Goal: Task Accomplishment & Management: Use online tool/utility

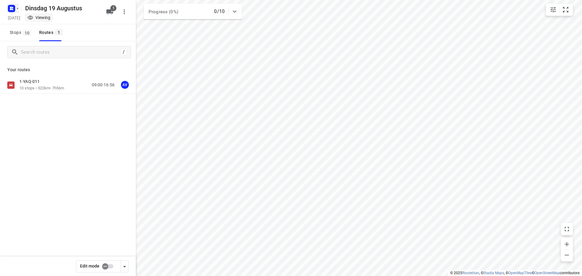
click at [13, 8] on icon "button" at bounding box center [13, 8] width 2 height 2
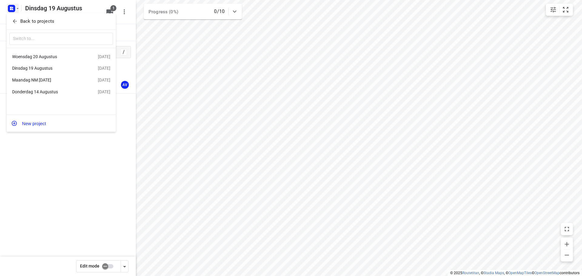
click at [47, 80] on div "Maandag NM [DATE]" at bounding box center [47, 80] width 70 height 5
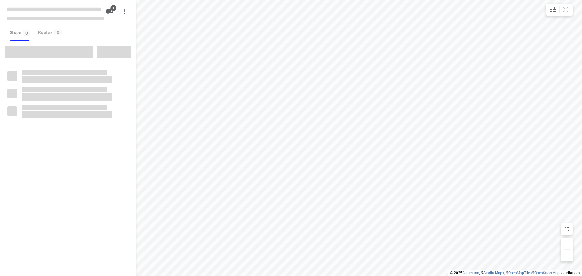
type input "distance"
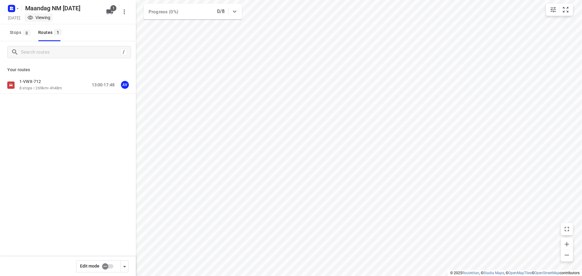
click at [109, 266] on input "checkbox" at bounding box center [105, 267] width 35 height 12
checkbox input "true"
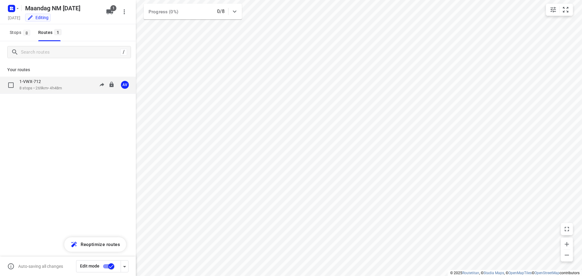
click at [72, 86] on div "1-VWX-712 8 stops • 269km • 4h48m 13:00-17:48 AV" at bounding box center [77, 85] width 116 height 12
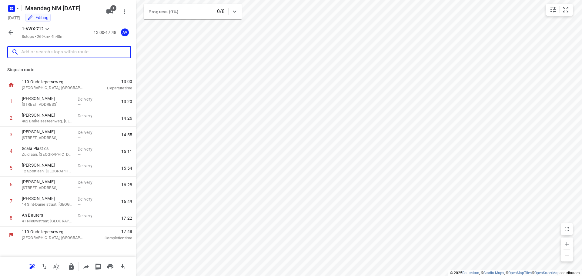
click at [58, 53] on input "text" at bounding box center [75, 52] width 109 height 9
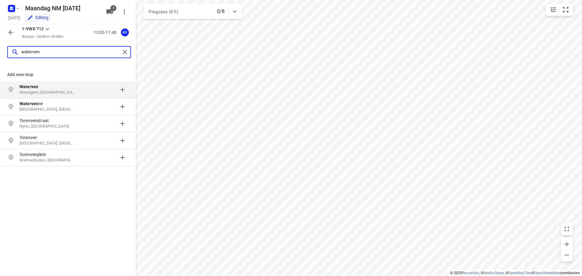
type input "waterven"
click at [69, 90] on p "Wevelgem, België" at bounding box center [47, 93] width 56 height 6
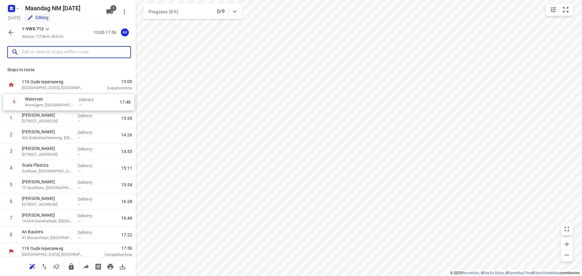
drag, startPoint x: 2, startPoint y: 233, endPoint x: 5, endPoint y: 101, distance: 131.8
click at [5, 101] on div "1 Jeremie Leleu 3 Maagdestraat, Kortrijk Delivery — 13:20 2 Tessy Marchal 462 B…" at bounding box center [68, 168] width 136 height 150
click at [66, 102] on p "Wevelgem, Belgium" at bounding box center [47, 104] width 51 height 6
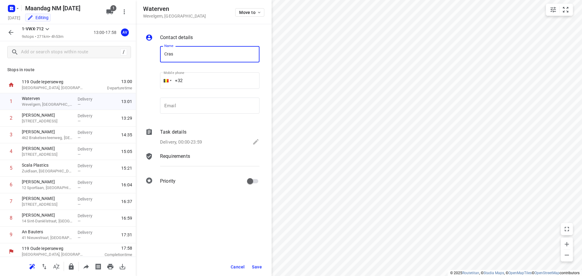
type input "Cras Heule"
click at [208, 78] on input "+32" at bounding box center [209, 80] width 99 height 16
type input "+32 56603444"
click at [193, 139] on p "Delivery, 00:00-23:59" at bounding box center [181, 142] width 42 height 7
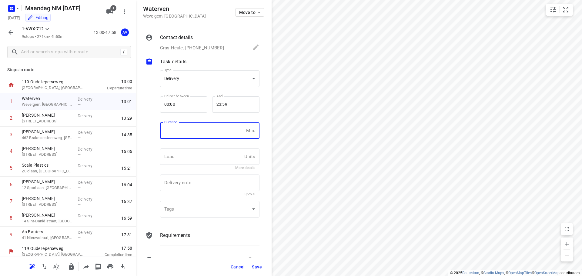
click at [197, 132] on input "number" at bounding box center [202, 130] width 84 height 16
type input "1"
click at [255, 267] on span "Save" at bounding box center [257, 266] width 10 height 5
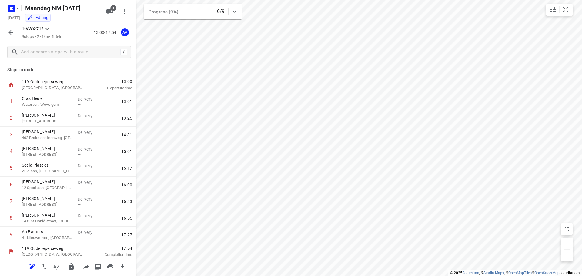
click at [9, 33] on icon "button" at bounding box center [10, 32] width 5 height 5
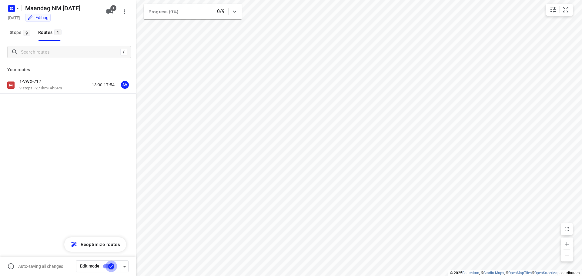
click at [107, 266] on input "checkbox" at bounding box center [111, 267] width 35 height 12
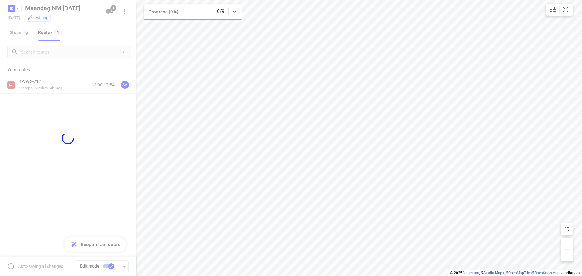
checkbox input "false"
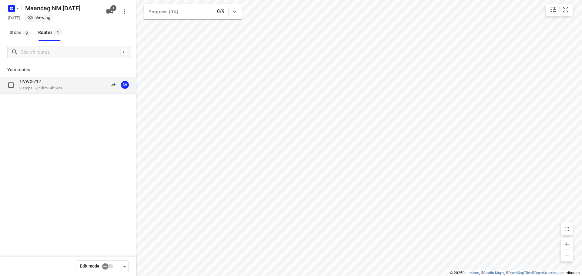
click at [75, 85] on div "1-VWX-712 9 stops • 271km • 4h54m 13:00-17:54 AV" at bounding box center [77, 85] width 116 height 12
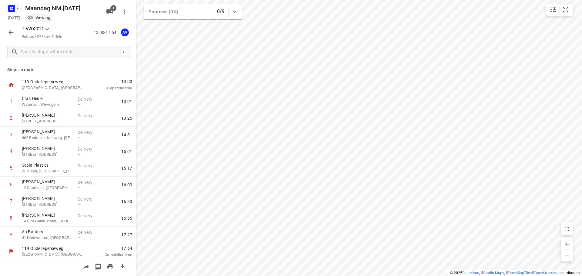
click at [13, 8] on rect "button" at bounding box center [11, 8] width 7 height 7
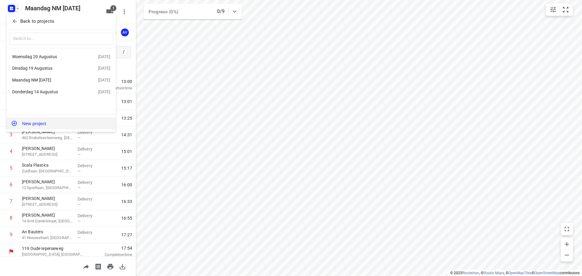
click at [57, 123] on button "New project" at bounding box center [61, 123] width 109 height 12
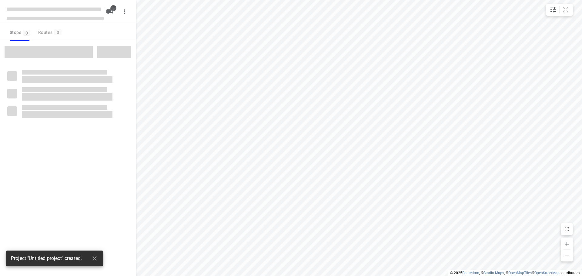
type input "distance"
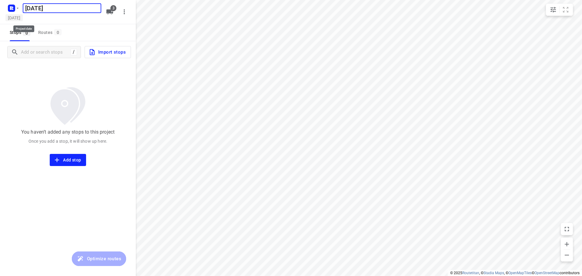
type input "[DATE]"
click at [23, 17] on h5 "[DATE]" at bounding box center [13, 17] width 17 height 7
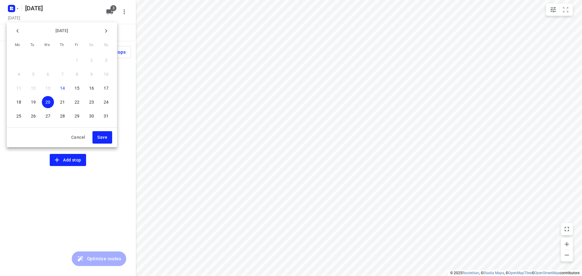
click at [60, 100] on p "21" at bounding box center [62, 102] width 5 height 6
click at [100, 136] on span "Save" at bounding box center [102, 138] width 10 height 8
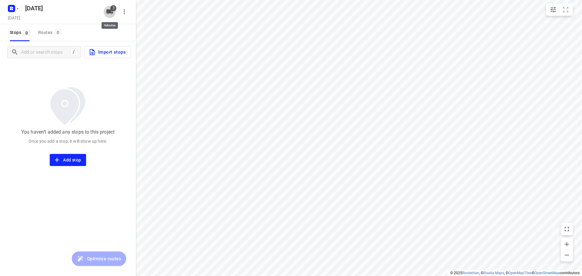
click at [111, 10] on icon "button" at bounding box center [109, 11] width 7 height 5
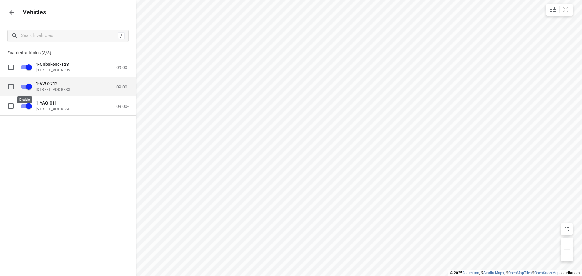
click at [23, 86] on input "grid" at bounding box center [29, 87] width 35 height 12
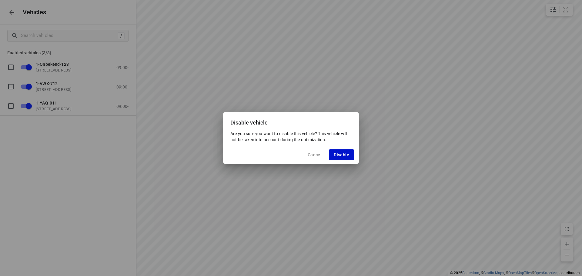
click at [341, 157] on span "Disable" at bounding box center [341, 154] width 15 height 5
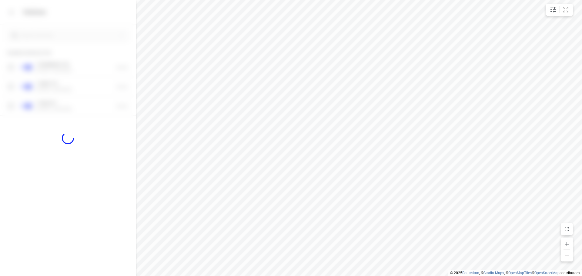
checkbox input "false"
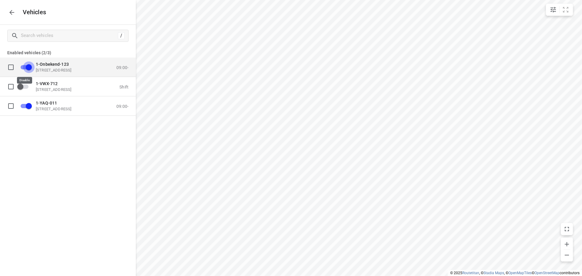
click at [25, 67] on input "grid" at bounding box center [29, 67] width 35 height 12
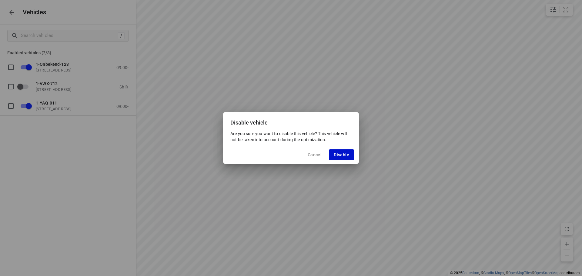
click at [347, 155] on span "Disable" at bounding box center [341, 154] width 15 height 5
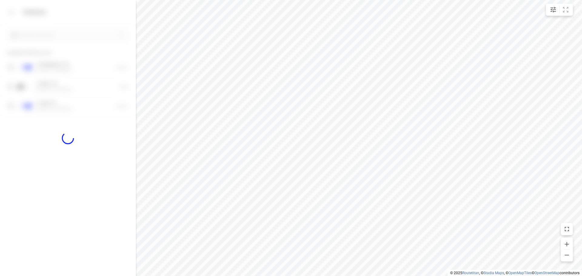
checkbox input "false"
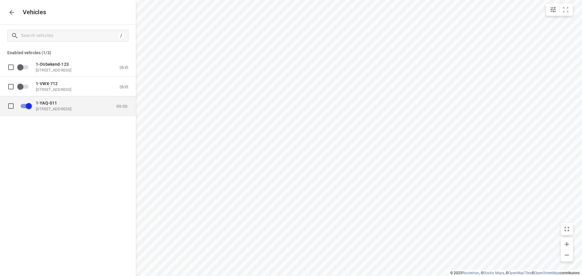
click at [70, 108] on p "Oude Ieperseweg 119, 8501 Kortrijk, Belgium" at bounding box center [66, 108] width 61 height 5
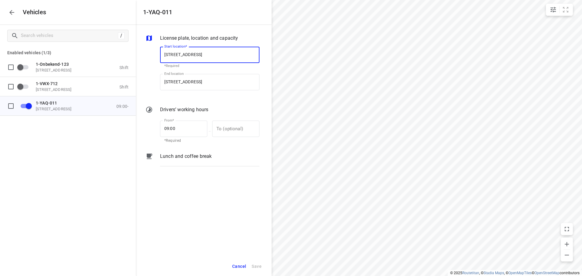
click at [205, 55] on input "Oude Ieperseweg 119, 8501 Kortrijk, Belgium" at bounding box center [209, 55] width 99 height 16
type input "Oude Ieperseweg 119, 8501 Kortrijk, Belgium"
click at [200, 72] on b "Oude Ieperseweg 119, 8501 Kortrijk, Belgium" at bounding box center [182, 72] width 36 height 5
type input "Oude Ieperseweg 119, 8501 Kortrijk, Belgium"
click at [205, 81] on input "Oude Ieperseweg 119, 8501 Kortrijk, Belgium" at bounding box center [209, 82] width 99 height 16
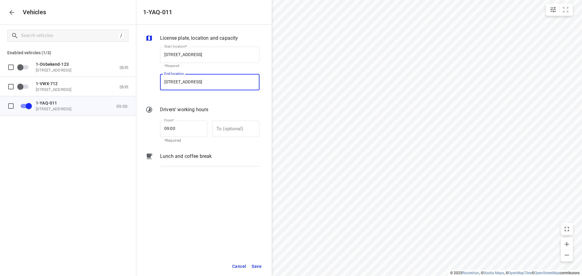
click at [205, 81] on input "Oude Ieperseweg 119, 8501 Kortrijk, Belgium" at bounding box center [209, 82] width 99 height 16
type input "Oude Ieperseweg 119, 8501 Kortrijk, Belgium"
click at [200, 98] on b "Oude Ieperseweg 119, 8501 Kortrijk, Belgium" at bounding box center [182, 99] width 36 height 5
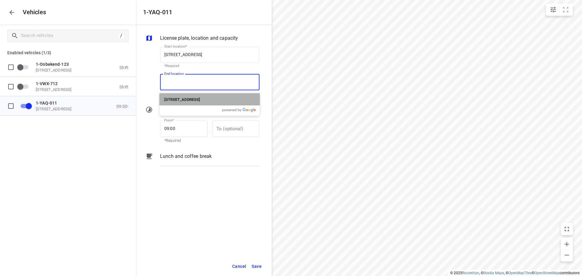
type input "Oude Ieperseweg 119, 8501 Kortrijk, Belgium"
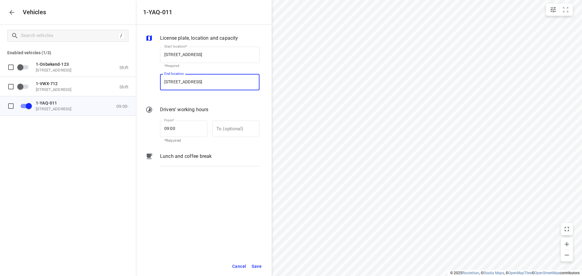
click at [256, 265] on span "Save" at bounding box center [256, 267] width 10 height 8
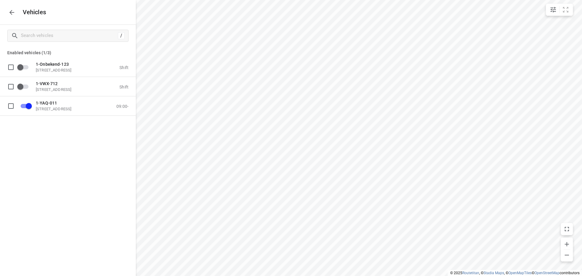
click at [12, 13] on icon "button" at bounding box center [11, 12] width 7 height 7
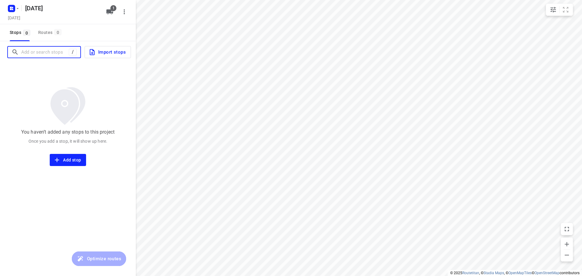
click at [51, 55] on input "Add or search stops" at bounding box center [45, 52] width 48 height 9
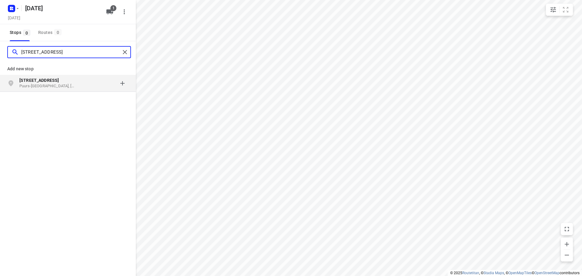
type input "veurtstraat 64"
click at [55, 87] on p "Puurs-Sint-Amands, België" at bounding box center [47, 86] width 56 height 6
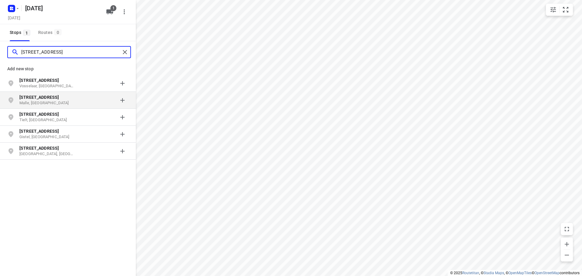
type input "steenovenstraat 2b"
click at [62, 102] on p "Malle, België" at bounding box center [47, 103] width 56 height 6
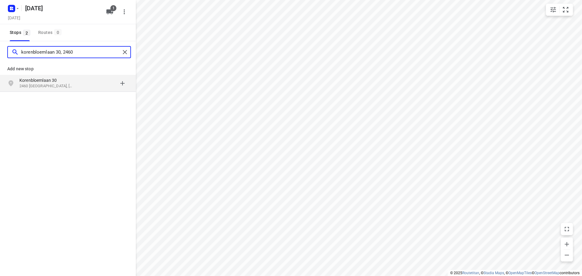
type input "korenbloemlaan 30, 2460"
click at [68, 82] on p "Korenbloemlaan 30" at bounding box center [47, 80] width 56 height 6
type input "koning albertstraat 37, 2800"
click at [66, 85] on p "2800 Mechelen, België" at bounding box center [47, 86] width 56 height 6
type input "azalealaan 34, 2390"
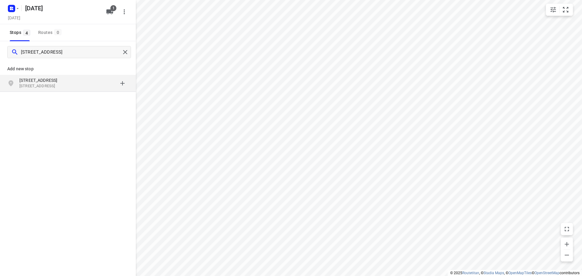
click at [61, 83] on p "Azalealaan 34" at bounding box center [47, 80] width 56 height 6
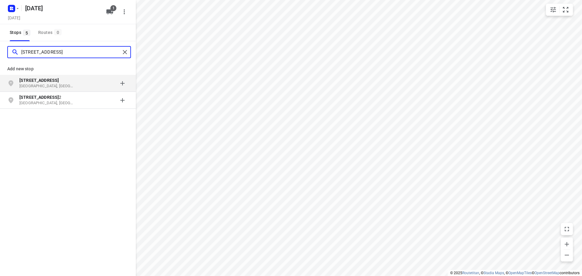
type input "belegstraat 1"
click at [74, 83] on p "Belegstraat 1" at bounding box center [47, 80] width 56 height 6
type input "kievitstraat 36, 2580"
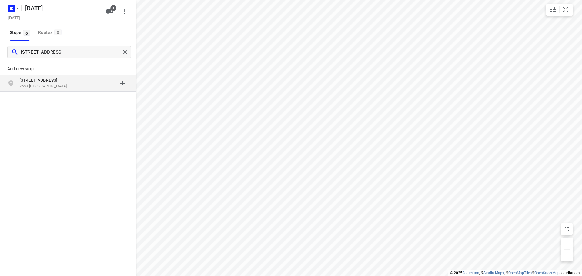
click at [67, 82] on p "Kievitstraat 36" at bounding box center [47, 80] width 56 height 6
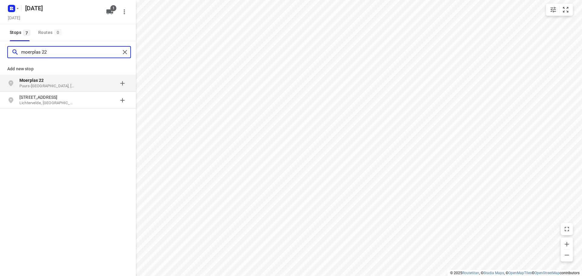
type input "moerplas 22"
click at [74, 82] on p "Moerplas 22" at bounding box center [47, 80] width 56 height 6
type input "appelweg 143, 3221"
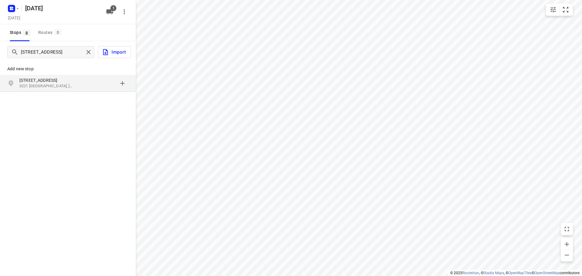
click at [63, 85] on p "3221 Rotselaar, België" at bounding box center [47, 86] width 56 height 6
type input "zavelstraat 42, 3071"
click at [61, 82] on p "Zavelstraat 42" at bounding box center [47, 80] width 56 height 6
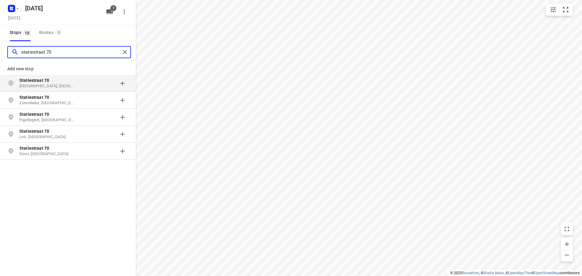
type input "statiestraat 70"
click at [75, 81] on p "Statiestraat 70" at bounding box center [50, 80] width 62 height 6
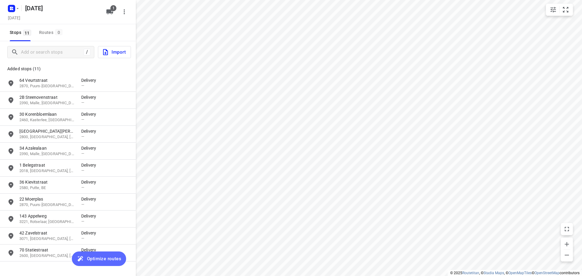
click at [97, 258] on span "Optimize routes" at bounding box center [104, 259] width 34 height 8
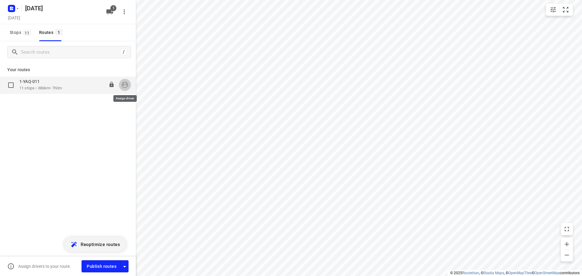
click at [126, 86] on icon "button" at bounding box center [125, 85] width 8 height 8
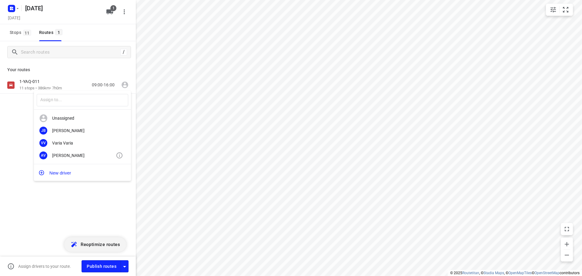
click at [69, 156] on div "Axel Verzele" at bounding box center [84, 155] width 64 height 5
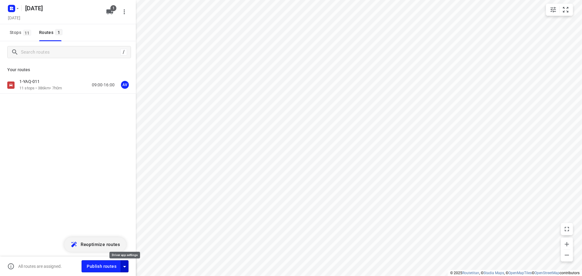
click at [126, 265] on icon "button" at bounding box center [124, 266] width 7 height 7
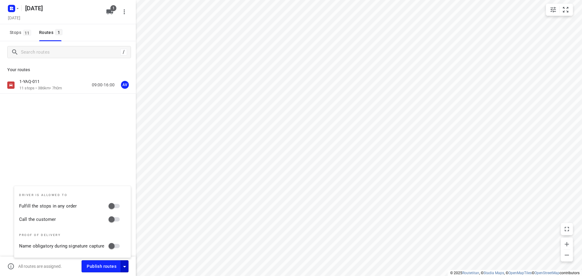
drag, startPoint x: 118, startPoint y: 218, endPoint x: 125, endPoint y: 250, distance: 32.8
click at [118, 218] on input "Call the customer" at bounding box center [111, 220] width 35 height 12
checkbox input "true"
click at [126, 265] on icon "button" at bounding box center [124, 266] width 7 height 7
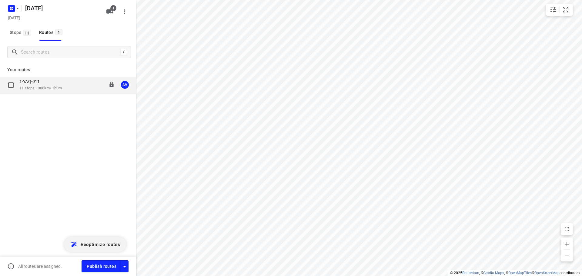
click at [74, 81] on div "1-YAQ-011 11 stops • 386km • 7h0m 09:00-16:00 AV" at bounding box center [77, 85] width 116 height 12
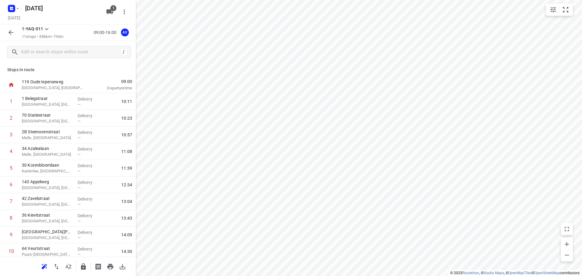
click at [81, 74] on div "Stops in route 119 Oude Ieperseweg Kortrijk, Belgium 09:00 Departure time 1 1 B…" at bounding box center [68, 160] width 136 height 194
click at [87, 83] on div at bounding box center [89, 85] width 5 height 17
click at [52, 50] on input "text" at bounding box center [70, 52] width 99 height 9
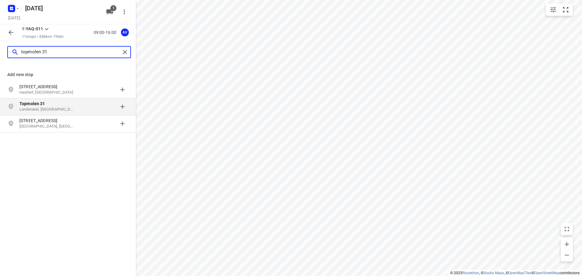
type input "topmolen 31"
click at [55, 108] on p "Londerzeel, België" at bounding box center [47, 110] width 56 height 6
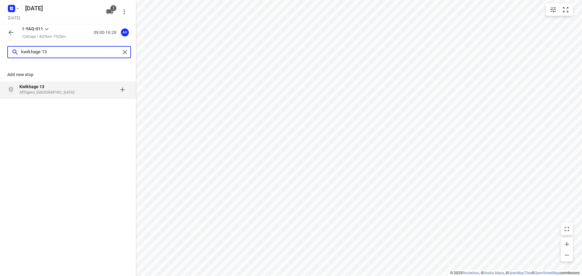
type input "kwikhage 13"
click at [70, 90] on p "Kwikhage 13" at bounding box center [47, 87] width 56 height 6
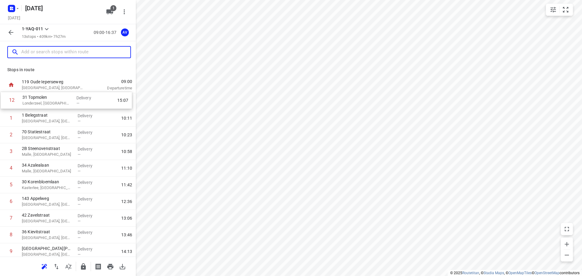
drag, startPoint x: 3, startPoint y: 215, endPoint x: 3, endPoint y: 98, distance: 116.9
click at [3, 98] on div "1 1 Belegstraat Antwerpen, Belgium Delivery — 10:11 2 70 Statiestraat Antwerpen…" at bounding box center [68, 201] width 136 height 217
drag, startPoint x: 4, startPoint y: 219, endPoint x: 2, endPoint y: 105, distance: 113.9
click at [2, 105] on div "1 31 Topmolen Londerzeel, Belgium Delivery — 10:18 2 1 Belegstraat Antwerpen, B…" at bounding box center [68, 201] width 136 height 217
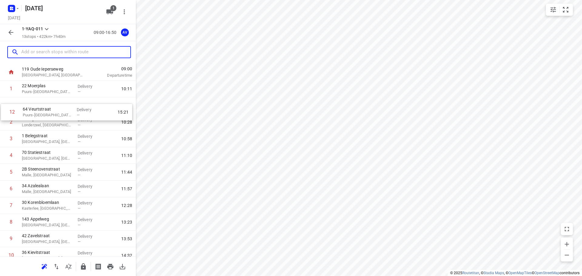
scroll to position [13, 0]
drag, startPoint x: 3, startPoint y: 217, endPoint x: 5, endPoint y: 123, distance: 93.9
click at [5, 123] on div "1 22 Moerplas Puurs-Sint-Amands, Belgium Delivery — 10:11 2 31 Topmolen Londerz…" at bounding box center [68, 189] width 136 height 217
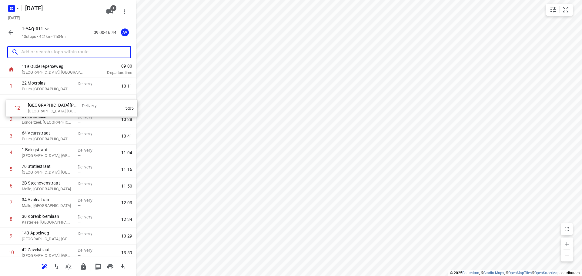
scroll to position [15, 0]
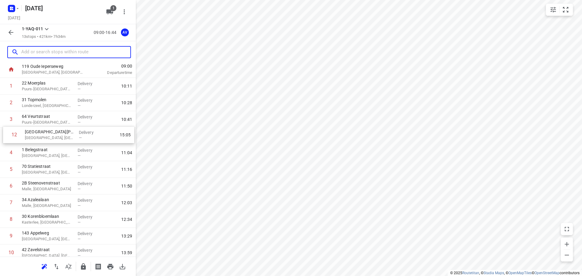
drag, startPoint x: 4, startPoint y: 216, endPoint x: 7, endPoint y: 134, distance: 81.8
click at [7, 134] on div "1 22 Moerplas Puurs-Sint-Amands, Belgium Delivery — 10:11 2 31 Topmolen Londerz…" at bounding box center [68, 186] width 136 height 217
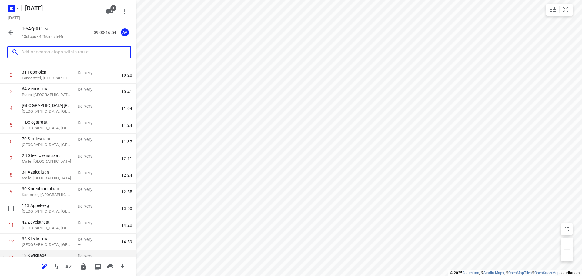
scroll to position [70, 0]
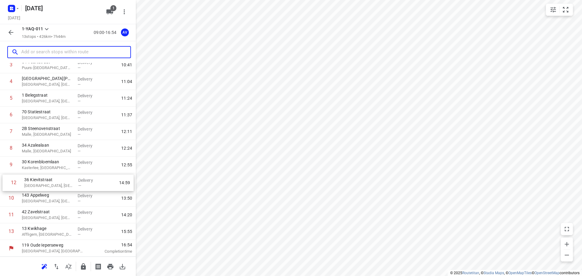
drag, startPoint x: 2, startPoint y: 218, endPoint x: 5, endPoint y: 184, distance: 34.7
click at [5, 184] on div "1 22 Moerplas Puurs-Sint-Amands, Belgium Delivery — 10:11 2 31 Topmolen Londerz…" at bounding box center [68, 131] width 136 height 217
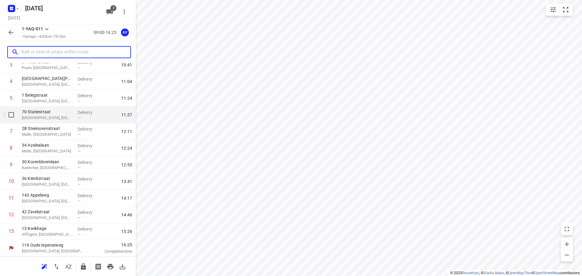
scroll to position [0, 0]
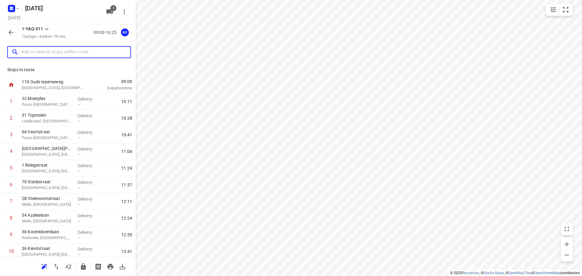
click at [55, 53] on input "text" at bounding box center [75, 52] width 109 height 9
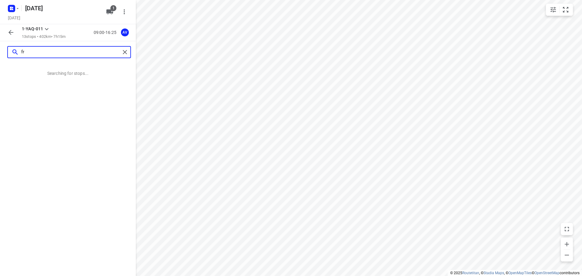
type input "f"
type input "collegelaan 36, 2140"
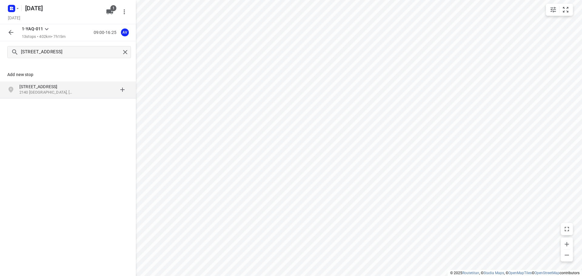
click at [71, 92] on p "2140 Antwerpen, België" at bounding box center [47, 93] width 56 height 6
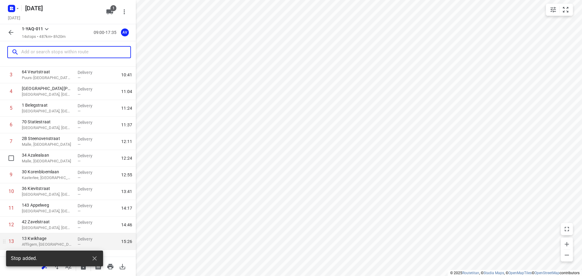
scroll to position [87, 0]
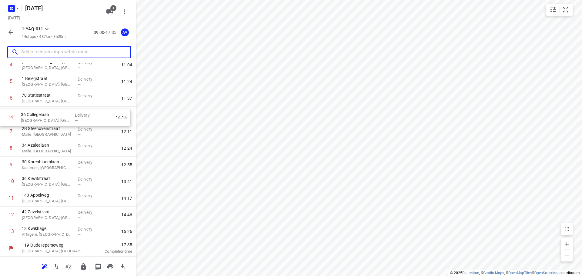
drag, startPoint x: 2, startPoint y: 234, endPoint x: 2, endPoint y: 117, distance: 116.6
click at [2, 117] on div "1 22 Moerplas Puurs-Sint-Amands, Belgium Delivery — 10:11 2 31 Topmolen Londerz…" at bounding box center [68, 123] width 136 height 233
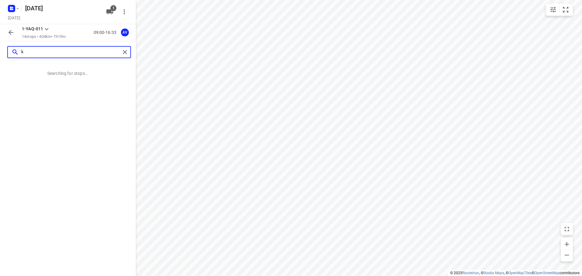
scroll to position [0, 0]
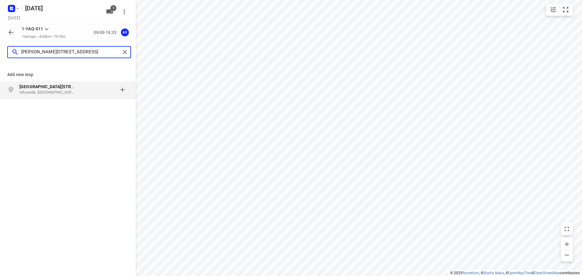
type input "karel trekelsstraat 27"
click at [70, 91] on p "Vilvoorde, België" at bounding box center [47, 93] width 56 height 6
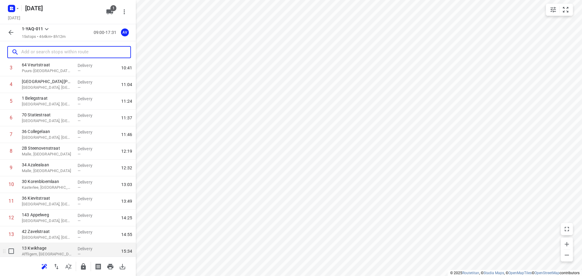
scroll to position [103, 0]
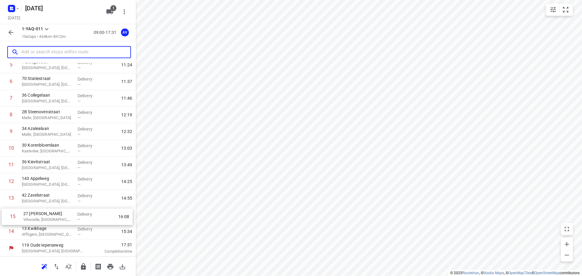
drag, startPoint x: 3, startPoint y: 235, endPoint x: 4, endPoint y: 218, distance: 17.6
click at [4, 218] on div "1 22 Moerplas Puurs-Sint-Amands, Belgium Delivery — 10:11 2 31 Topmolen Londerz…" at bounding box center [68, 115] width 136 height 250
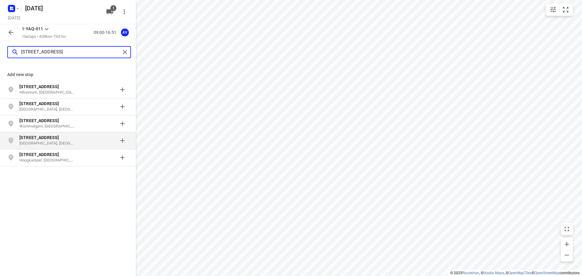
type input "dahliastraat 30"
click at [51, 139] on p "Dahliastraat 30" at bounding box center [47, 138] width 56 height 6
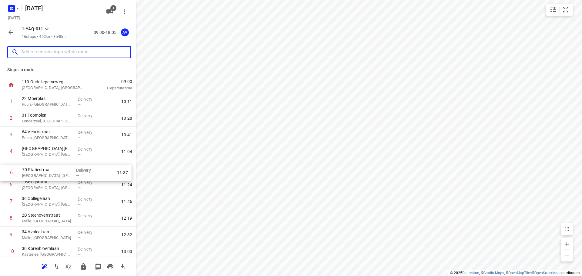
drag, startPoint x: 2, startPoint y: 188, endPoint x: 3, endPoint y: 171, distance: 16.7
click at [3, 171] on div "1 22 Moerplas Puurs-Sint-Amands, Belgium Delivery — 10:11 2 31 Topmolen Londerz…" at bounding box center [68, 226] width 136 height 267
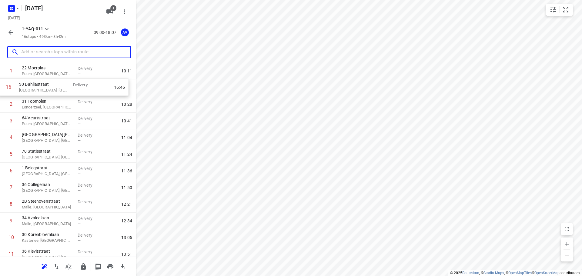
scroll to position [22, 0]
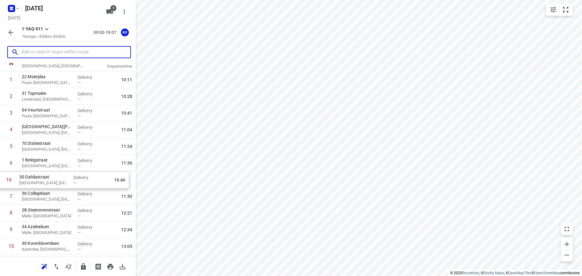
drag, startPoint x: 3, startPoint y: 235, endPoint x: 2, endPoint y: 180, distance: 54.5
click at [1, 181] on div "1 22 Moerplas Puurs-Sint-Amands, Belgium Delivery — 10:11 2 31 Topmolen Londerz…" at bounding box center [68, 204] width 136 height 267
drag, startPoint x: 4, startPoint y: 164, endPoint x: 2, endPoint y: 148, distance: 16.2
click at [2, 148] on div "1 22 Moerplas Puurs-Sint-Amands, Belgium Delivery — 10:11 2 31 Topmolen Londerz…" at bounding box center [68, 204] width 136 height 267
drag, startPoint x: 3, startPoint y: 164, endPoint x: 5, endPoint y: 193, distance: 28.5
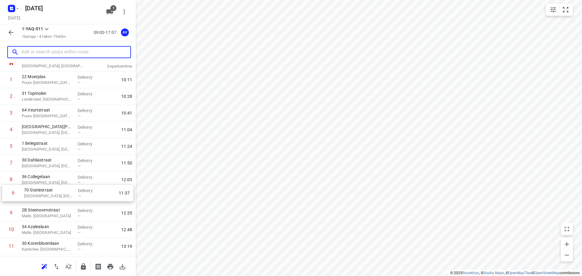
click at [5, 195] on div "1 22 Moerplas Puurs-Sint-Amands, Belgium Delivery — 10:11 2 31 Topmolen Londerz…" at bounding box center [68, 204] width 136 height 267
drag, startPoint x: 3, startPoint y: 198, endPoint x: 3, endPoint y: 184, distance: 14.8
click at [3, 184] on div "1 22 Moerplas Puurs-Sint-Amands, Belgium Delivery — 10:11 2 31 Topmolen Londerz…" at bounding box center [68, 204] width 136 height 267
drag, startPoint x: 70, startPoint y: 49, endPoint x: 72, endPoint y: 47, distance: 3.4
click at [70, 49] on input "text" at bounding box center [69, 52] width 97 height 9
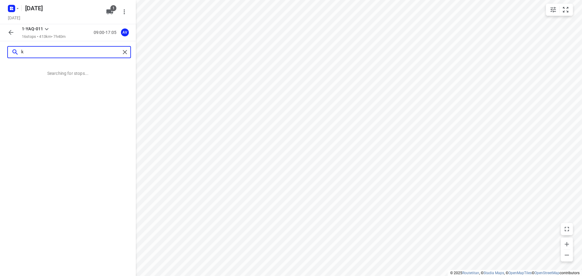
scroll to position [0, 0]
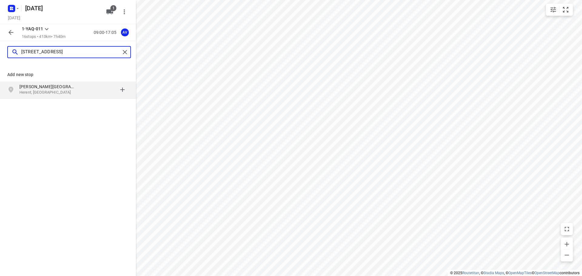
type input "kleindalenstraat 9a"
click at [69, 90] on p "Herent, België" at bounding box center [47, 93] width 56 height 6
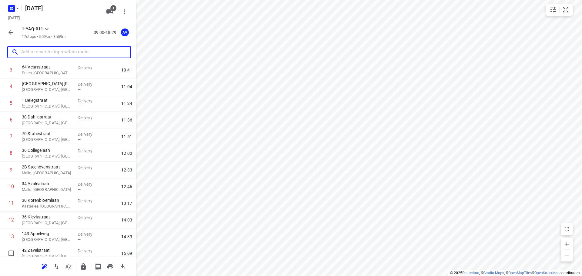
scroll to position [137, 0]
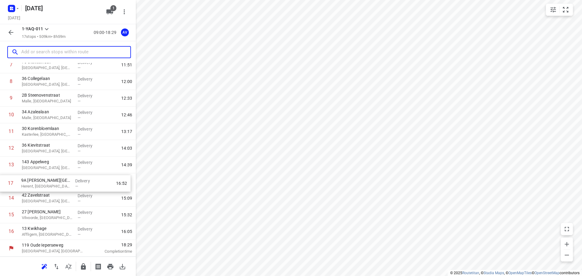
drag, startPoint x: 2, startPoint y: 234, endPoint x: 3, endPoint y: 184, distance: 50.3
click at [3, 184] on div "1 22 Moerplas Puurs-Sint-Amands, Belgium Delivery — 10:11 2 31 Topmolen Londerz…" at bounding box center [68, 98] width 136 height 283
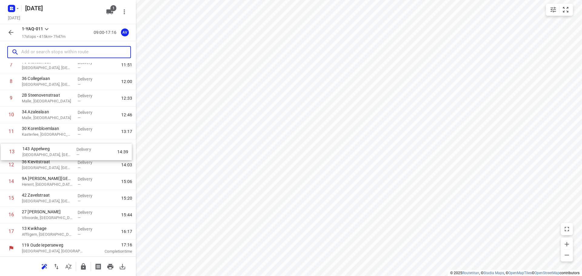
drag, startPoint x: 2, startPoint y: 166, endPoint x: 3, endPoint y: 151, distance: 15.5
click at [3, 151] on div "1 22 Moerplas Puurs-Sint-Amands, Belgium Delivery — 10:11 2 31 Topmolen Londerz…" at bounding box center [68, 98] width 136 height 283
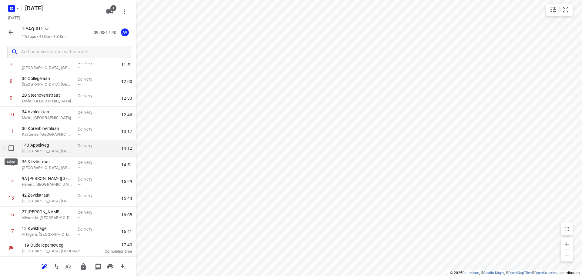
click at [10, 148] on input "checkbox" at bounding box center [11, 148] width 12 height 12
checkbox input "true"
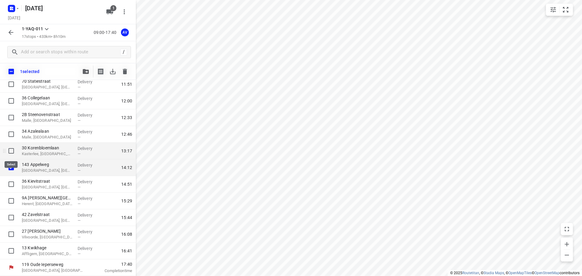
scroll to position [134, 0]
click at [126, 73] on icon "button" at bounding box center [125, 71] width 4 height 5
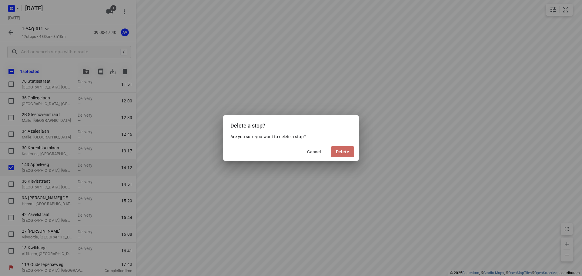
click at [346, 152] on span "Delete" at bounding box center [342, 151] width 13 height 5
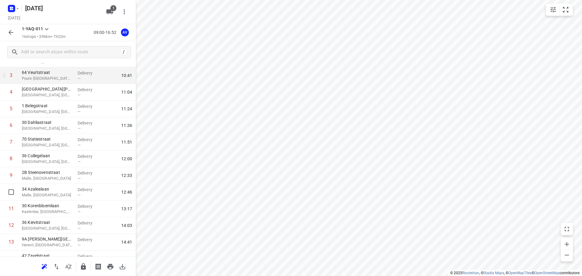
scroll to position [0, 0]
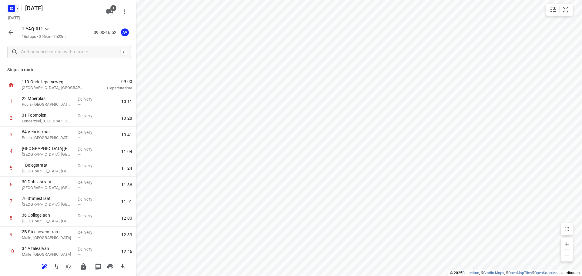
click at [16, 11] on button "button" at bounding box center [13, 9] width 12 height 10
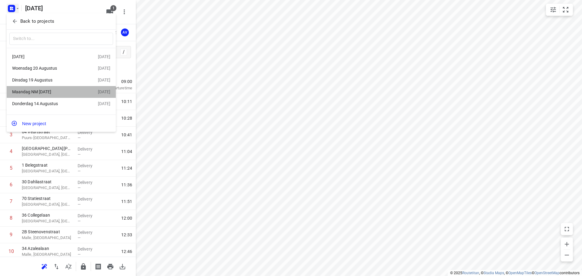
click at [48, 93] on div "Maandag NM [DATE]" at bounding box center [47, 91] width 70 height 5
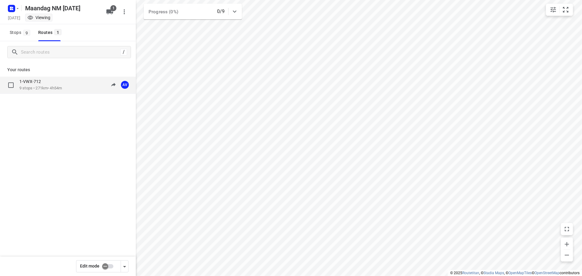
click at [62, 90] on p "9 stops • 271km • 4h54m" at bounding box center [40, 88] width 42 height 6
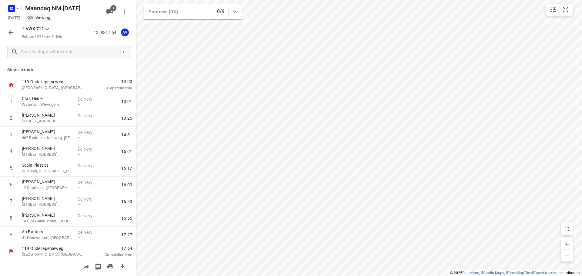
click at [10, 34] on icon "button" at bounding box center [10, 32] width 5 height 5
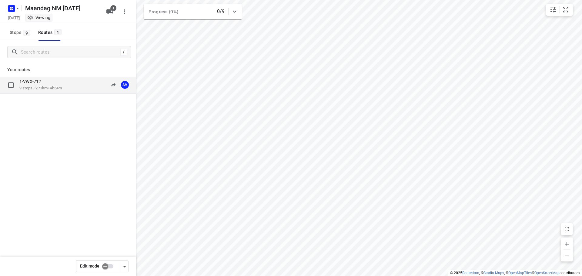
click at [62, 91] on p "9 stops • 271km • 4h54m" at bounding box center [40, 88] width 42 height 6
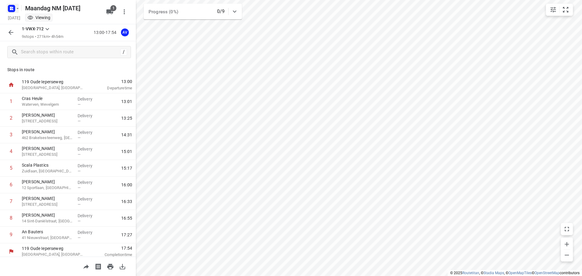
click at [12, 10] on rect "button" at bounding box center [11, 8] width 7 height 7
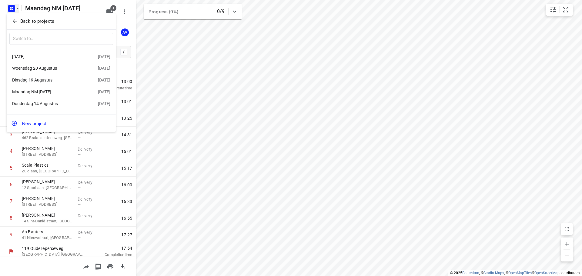
click at [43, 106] on div "[DATE]" at bounding box center [47, 103] width 70 height 5
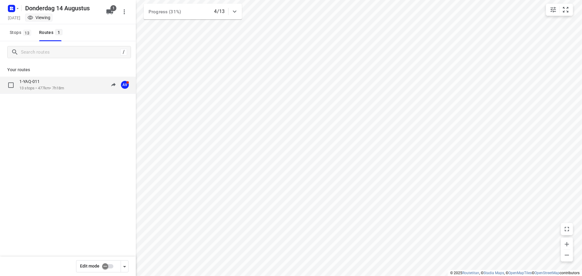
click at [64, 84] on div "1-YAQ-011" at bounding box center [41, 82] width 45 height 7
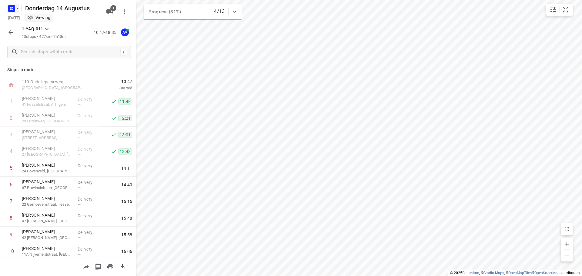
click at [16, 10] on icon "button" at bounding box center [17, 8] width 5 height 5
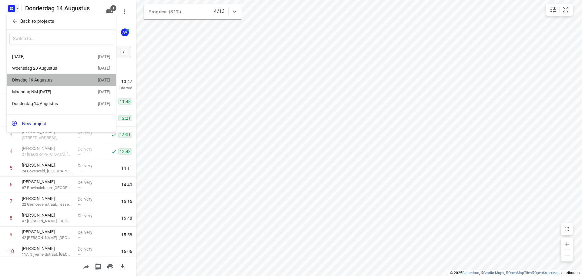
click at [46, 79] on div "[DATE]" at bounding box center [47, 80] width 70 height 5
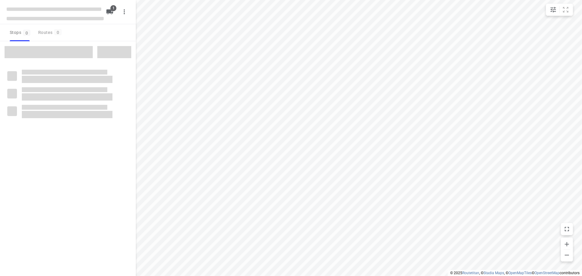
type input "distance"
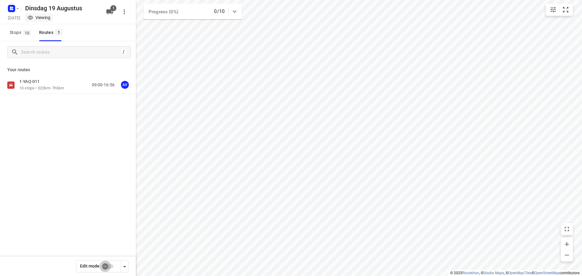
click at [111, 266] on input "checkbox" at bounding box center [105, 267] width 35 height 12
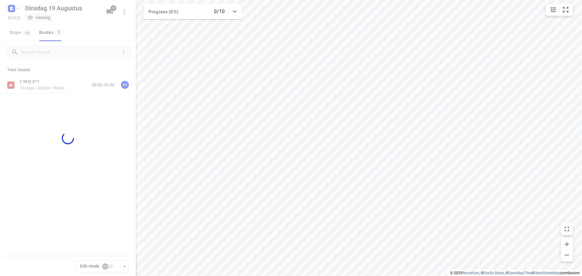
checkbox input "true"
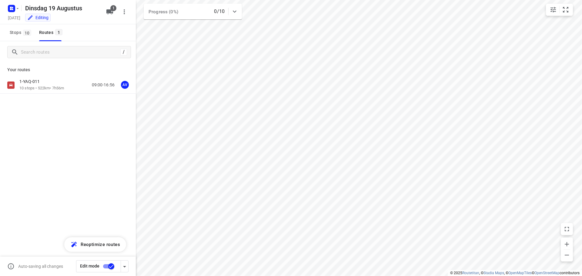
click at [69, 85] on div "1-YAQ-011 10 stops • 522km • 7h56m 09:00-16:56 AV" at bounding box center [77, 85] width 116 height 12
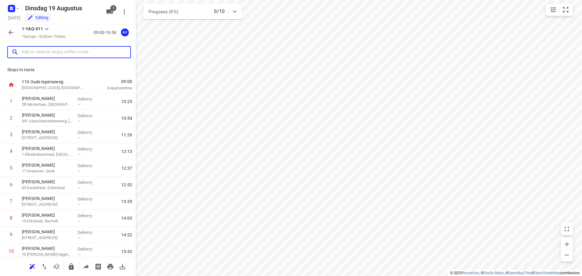
click at [82, 51] on input "text" at bounding box center [75, 52] width 109 height 9
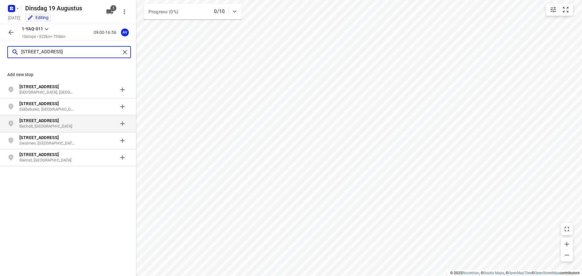
type input "oudeweg 68"
click at [58, 123] on p "Oudeweg 68" at bounding box center [47, 121] width 56 height 6
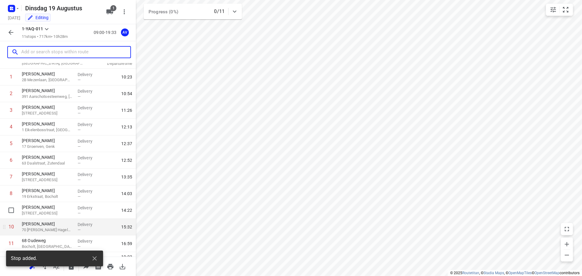
scroll to position [37, 0]
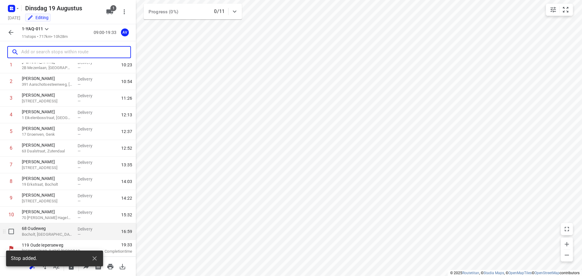
click at [54, 232] on p "Bocholt, Belgium" at bounding box center [47, 234] width 51 height 6
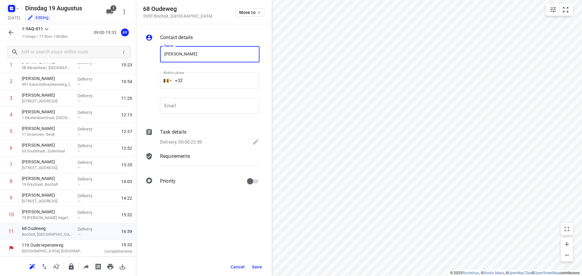
type input "Wouter Cuyvers"
click at [215, 76] on input "+32" at bounding box center [209, 80] width 99 height 16
type input "+32 498530111"
click at [194, 143] on p "Delivery, 00:00-23:59" at bounding box center [181, 142] width 42 height 7
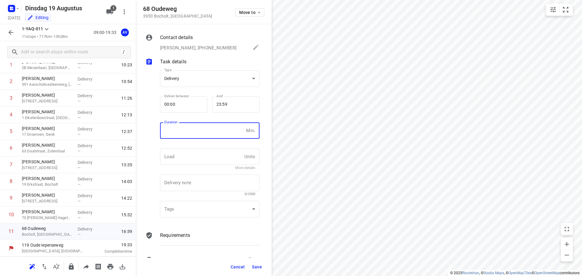
click at [197, 136] on input "number" at bounding box center [202, 130] width 84 height 16
type input "1"
click at [257, 265] on span "Save" at bounding box center [257, 266] width 10 height 5
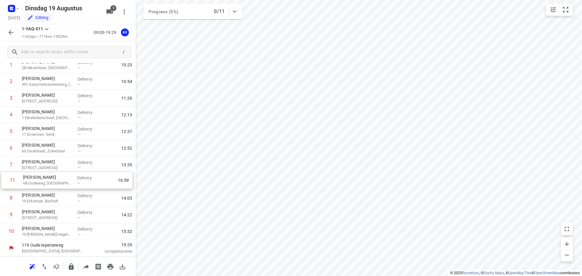
drag, startPoint x: 3, startPoint y: 234, endPoint x: 4, endPoint y: 181, distance: 52.7
click at [4, 181] on div "1 Thomas Lybeer 2B Mezenlaan, Tervuren Delivery — 10:23 2 Patrick Brants 391 Aa…" at bounding box center [68, 148] width 136 height 183
click at [9, 32] on icon "button" at bounding box center [10, 32] width 5 height 5
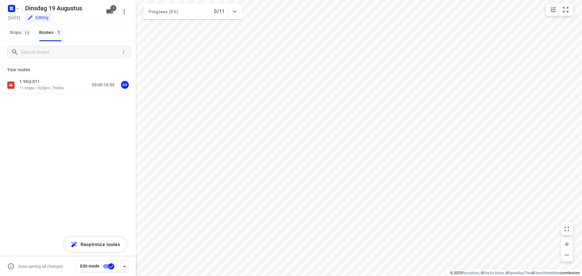
click at [106, 266] on input "checkbox" at bounding box center [111, 267] width 35 height 12
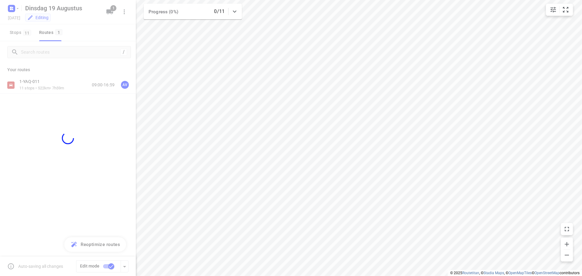
checkbox input "false"
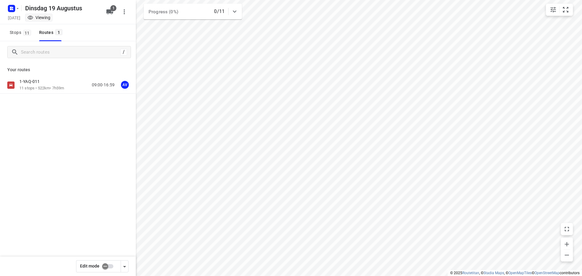
click at [69, 87] on div "1-YAQ-011 11 stops • 522km • 7h59m 09:00-16:59 AV" at bounding box center [77, 85] width 116 height 12
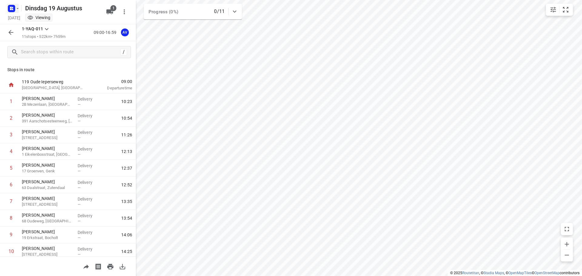
click at [17, 8] on icon "button" at bounding box center [18, 8] width 2 height 1
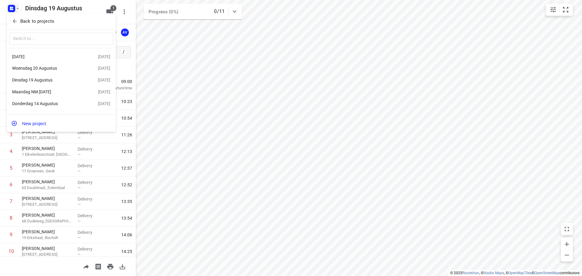
click at [56, 55] on div "[DATE]" at bounding box center [47, 56] width 70 height 5
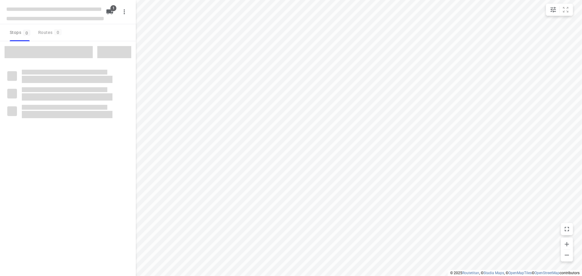
type input "distance"
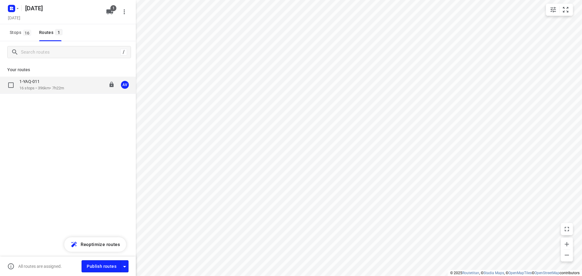
click at [71, 88] on div "1-YAQ-011 16 stops • 396km • 7h22m 09:00-16:52 AV" at bounding box center [77, 85] width 116 height 12
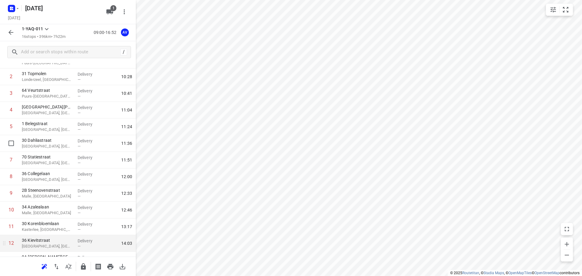
scroll to position [120, 0]
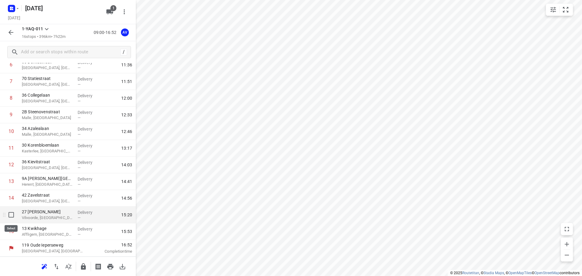
click at [12, 215] on input "checkbox" at bounding box center [11, 215] width 12 height 12
checkbox input "true"
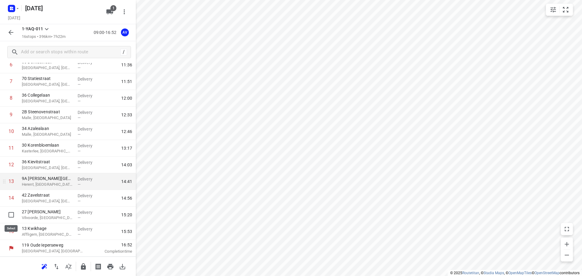
scroll to position [118, 0]
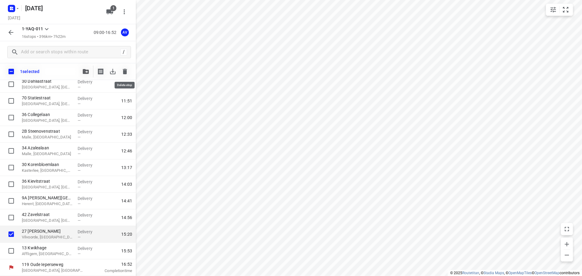
click at [125, 70] on icon "button" at bounding box center [124, 71] width 7 height 7
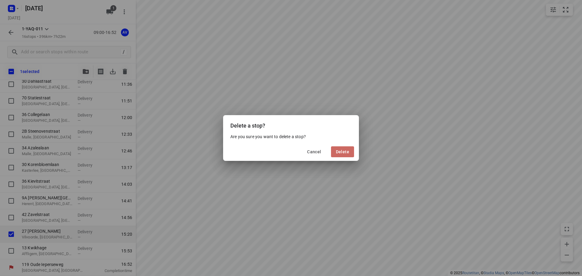
drag, startPoint x: 343, startPoint y: 152, endPoint x: 338, endPoint y: 164, distance: 13.4
click at [344, 152] on span "Delete" at bounding box center [342, 151] width 13 height 5
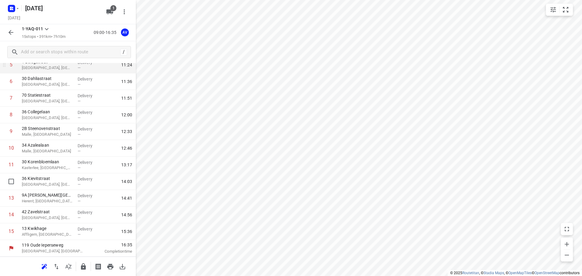
scroll to position [0, 0]
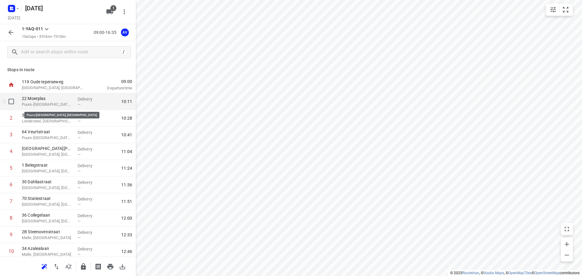
click at [62, 102] on p "Puurs-Sint-Amands, Belgium" at bounding box center [47, 104] width 51 height 6
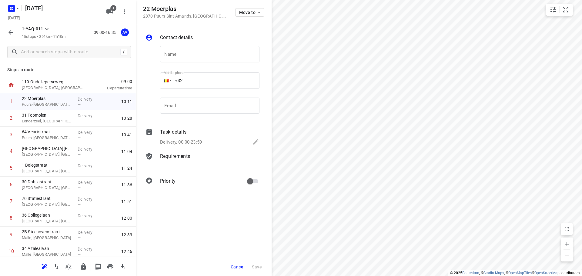
drag, startPoint x: 190, startPoint y: 57, endPoint x: 212, endPoint y: 45, distance: 24.7
click at [192, 56] on input "text" at bounding box center [209, 54] width 99 height 16
type input "[PERSON_NAME]"
click at [220, 78] on input "+32" at bounding box center [209, 80] width 99 height 16
type input "+32 486109927"
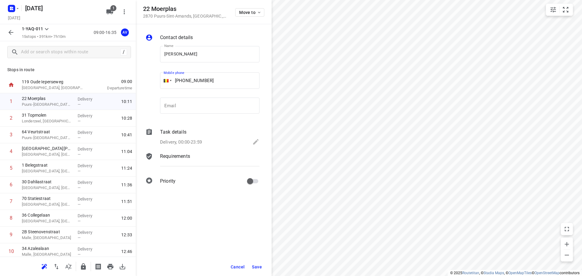
click at [188, 138] on div "Task details Delivery, 00:00-23:59" at bounding box center [210, 137] width 102 height 21
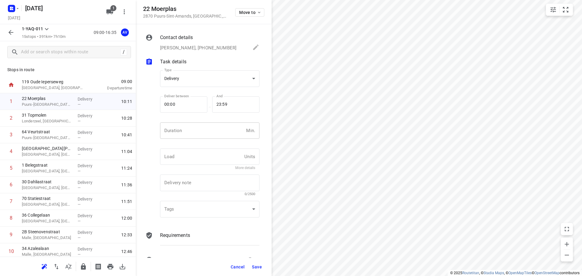
click at [194, 129] on input "number" at bounding box center [202, 130] width 84 height 16
type input "1"
click at [256, 266] on span "Save" at bounding box center [257, 266] width 10 height 5
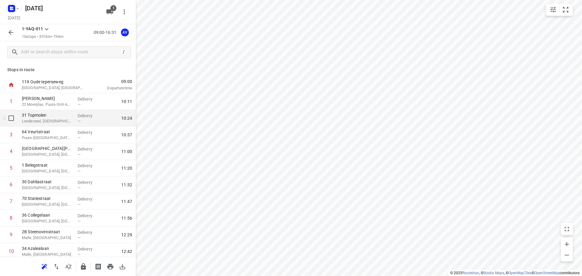
click at [56, 118] on p "Londerzeel, Belgium" at bounding box center [47, 121] width 51 height 6
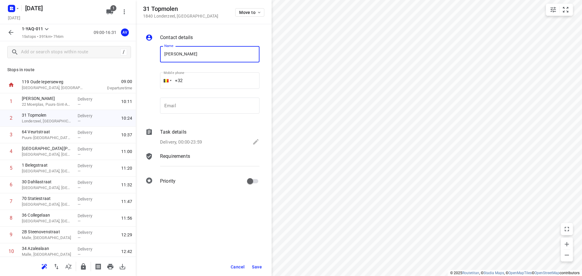
type input "[PERSON_NAME]"
click at [221, 84] on input "+32" at bounding box center [209, 80] width 99 height 16
type input "+32 495520647"
click at [202, 141] on p "Delivery, 00:00-23:59" at bounding box center [181, 142] width 42 height 7
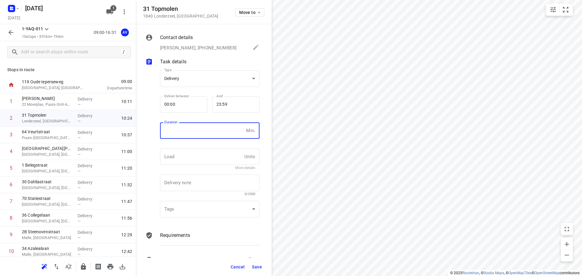
click at [205, 132] on input "number" at bounding box center [202, 130] width 84 height 16
type input "1"
click at [259, 265] on span "Save" at bounding box center [257, 266] width 10 height 5
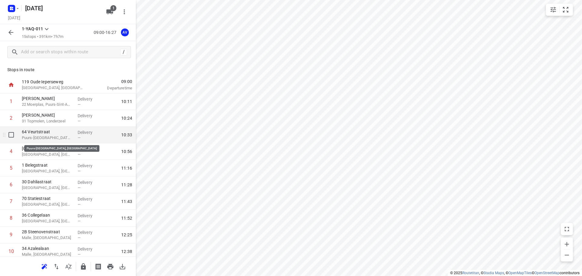
click at [56, 138] on p "Puurs-Sint-Amands, Belgium" at bounding box center [47, 138] width 51 height 6
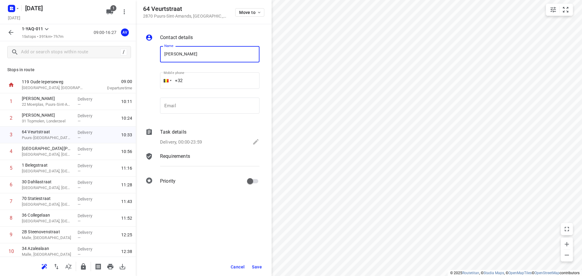
type input "[PERSON_NAME]"
click at [223, 78] on input "+32" at bounding box center [209, 80] width 99 height 16
type input "+32 476324366"
click at [202, 140] on p "Delivery, 00:00-23:59" at bounding box center [181, 142] width 42 height 7
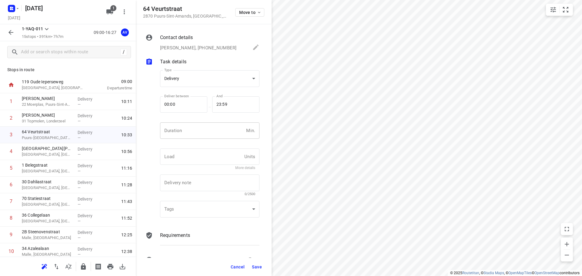
click at [206, 131] on input "number" at bounding box center [202, 130] width 84 height 16
type input "1"
click at [254, 268] on span "Save" at bounding box center [257, 266] width 10 height 5
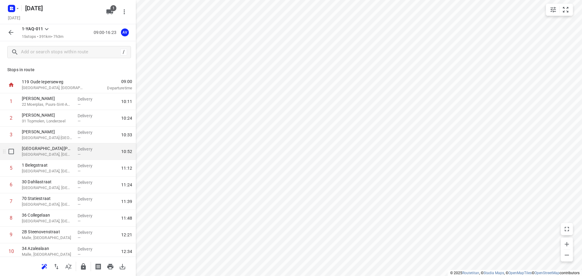
click at [64, 154] on p "Mechelen, Belgium" at bounding box center [47, 154] width 51 height 6
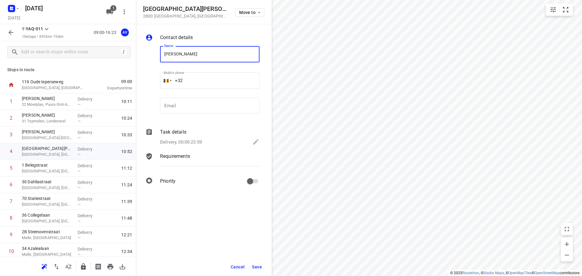
type input "[PERSON_NAME]"
click at [239, 78] on input "+32" at bounding box center [209, 80] width 99 height 16
type input "+32 486098184"
click at [210, 140] on div "Delivery, 00:00-23:59" at bounding box center [209, 142] width 99 height 8
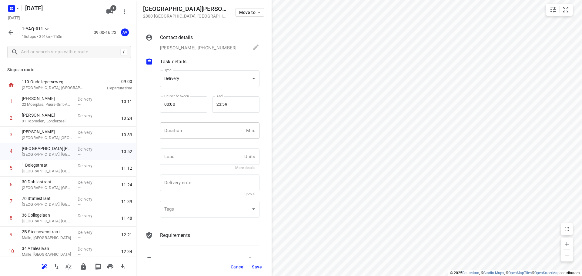
click at [215, 136] on input "number" at bounding box center [202, 130] width 84 height 16
type input "1"
click at [256, 267] on span "Save" at bounding box center [257, 266] width 10 height 5
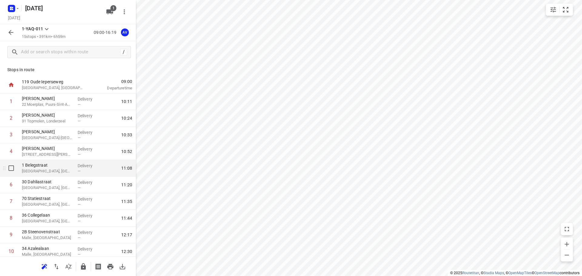
click at [62, 172] on p "Antwerpen, Belgium" at bounding box center [47, 171] width 51 height 6
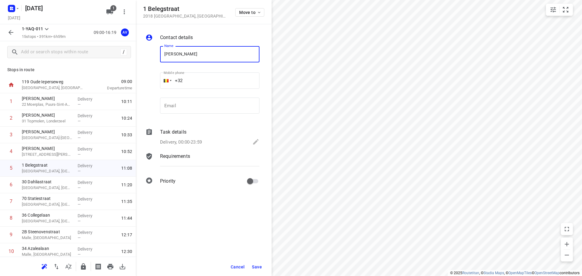
type input "[PERSON_NAME]"
click at [201, 79] on input "+32" at bounding box center [209, 80] width 99 height 16
type input "+32 465302328"
click at [199, 142] on p "Delivery, 00:00-23:59" at bounding box center [181, 142] width 42 height 7
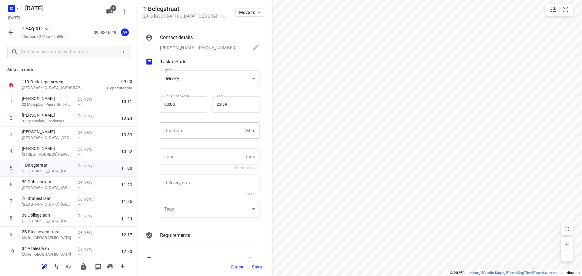
click at [202, 135] on input "number" at bounding box center [202, 130] width 84 height 16
type input "1"
click at [255, 268] on span "Save" at bounding box center [257, 266] width 10 height 5
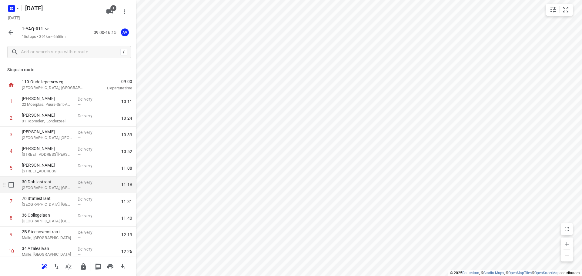
click at [54, 188] on p "Antwerpen, Belgium" at bounding box center [47, 188] width 51 height 6
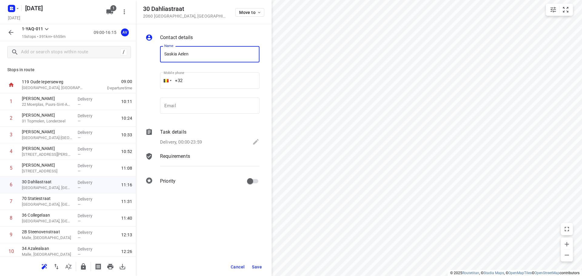
type input "[PERSON_NAME]"
click at [216, 77] on input "+32" at bounding box center [209, 80] width 99 height 16
type input "+32 499388165"
click at [204, 140] on div "Delivery, 00:00-23:59" at bounding box center [209, 142] width 99 height 8
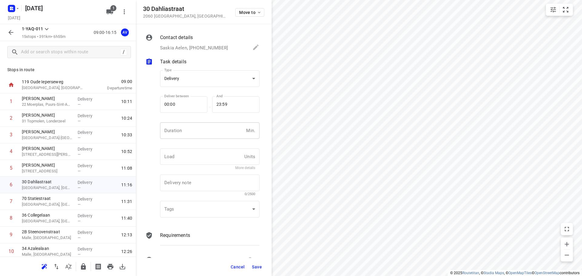
click at [205, 135] on input "number" at bounding box center [202, 130] width 84 height 16
type input "1"
click at [257, 267] on span "Save" at bounding box center [257, 266] width 10 height 5
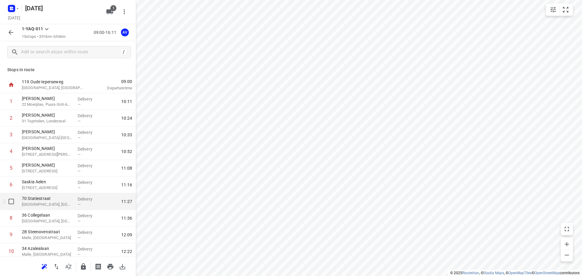
click at [48, 205] on p "Antwerpen, Belgium" at bounding box center [47, 204] width 51 height 6
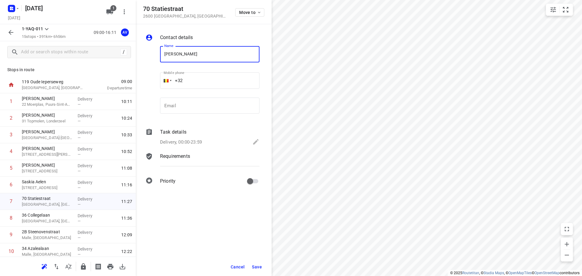
type input "[PERSON_NAME]"
click at [214, 83] on input "+32" at bounding box center [209, 80] width 99 height 16
type input "+32 465883919"
drag, startPoint x: 196, startPoint y: 143, endPoint x: 199, endPoint y: 138, distance: 5.5
click at [196, 143] on p "Delivery, 00:00-23:59" at bounding box center [181, 142] width 42 height 7
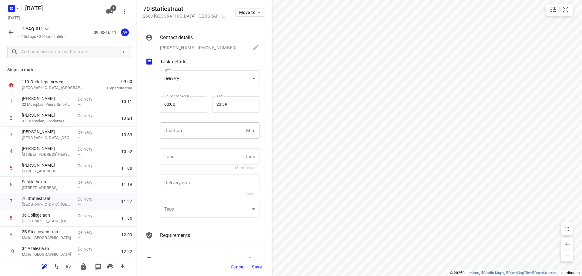
click at [202, 132] on input "number" at bounding box center [202, 130] width 84 height 16
type input "1"
click at [257, 266] on span "Save" at bounding box center [257, 266] width 10 height 5
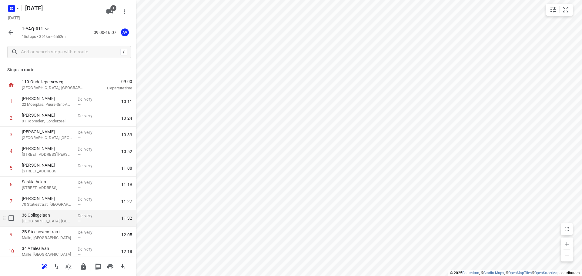
click at [59, 221] on p "Antwerpen, Belgium" at bounding box center [47, 221] width 51 height 6
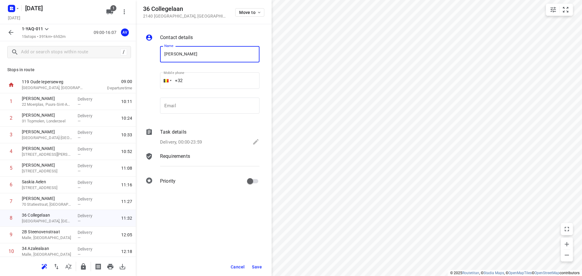
type input "[PERSON_NAME]"
click at [217, 76] on input "+32" at bounding box center [209, 80] width 99 height 16
type input "+32 475224658"
click at [182, 144] on p "Delivery, 00:00-23:59" at bounding box center [181, 142] width 42 height 7
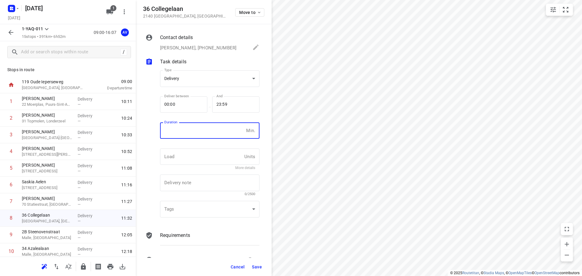
click at [188, 136] on input "number" at bounding box center [202, 130] width 84 height 16
type input "1"
click at [260, 267] on span "Save" at bounding box center [257, 266] width 10 height 5
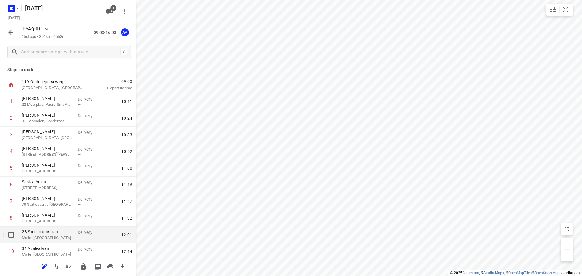
click at [60, 237] on p "Malle, Belgium" at bounding box center [47, 238] width 51 height 6
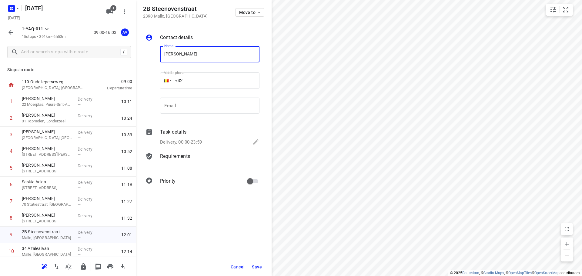
type input "[PERSON_NAME]"
click at [205, 82] on input "+32" at bounding box center [209, 80] width 99 height 16
type input "+32 473528120"
click at [188, 143] on p "Delivery, 00:00-23:59" at bounding box center [181, 142] width 42 height 7
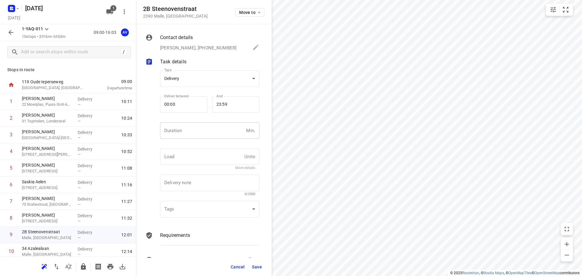
click at [197, 136] on input "number" at bounding box center [202, 130] width 84 height 16
type input "1"
click at [257, 268] on span "Save" at bounding box center [257, 266] width 10 height 5
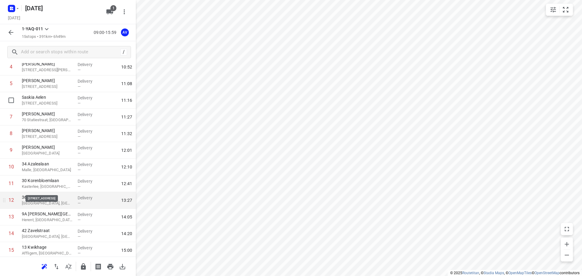
scroll to position [103, 0]
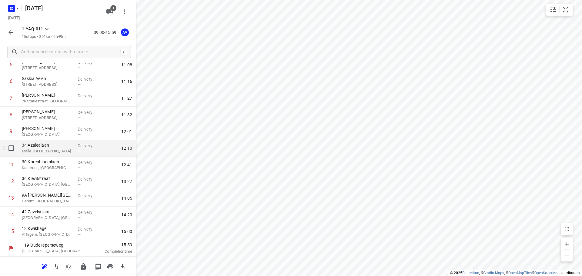
click at [64, 149] on p "Malle, Belgium" at bounding box center [47, 151] width 51 height 6
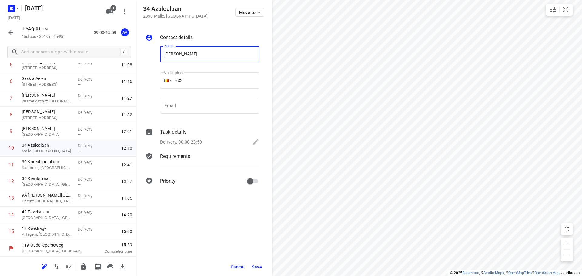
type input "[PERSON_NAME]"
click at [227, 80] on input "+32" at bounding box center [209, 80] width 99 height 16
click at [168, 82] on div at bounding box center [166, 80] width 5 height 3
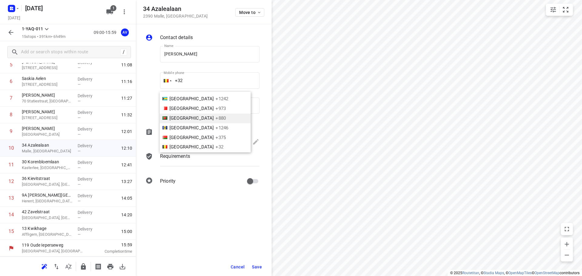
scroll to position [1228, 0]
click at [211, 151] on li "Netherlands +31" at bounding box center [205, 156] width 91 height 10
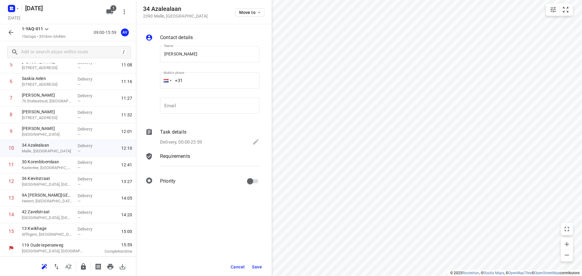
click at [211, 81] on input "+31" at bounding box center [209, 80] width 99 height 16
type input "+31 642819216"
click at [207, 140] on div "Delivery, 00:00-23:59" at bounding box center [209, 142] width 99 height 8
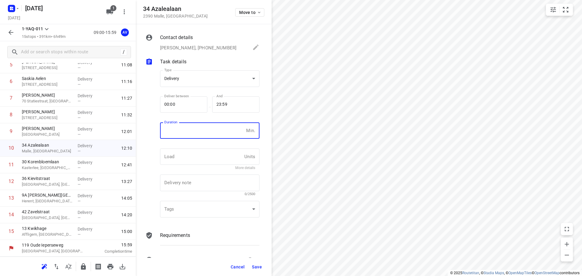
click at [208, 136] on input "number" at bounding box center [202, 130] width 84 height 16
type input "1"
click at [257, 265] on span "Save" at bounding box center [257, 266] width 10 height 5
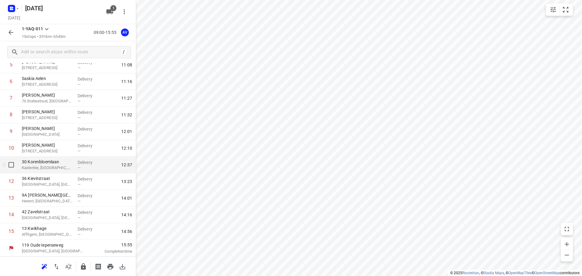
click at [47, 168] on p "Kasterlee, Belgium" at bounding box center [47, 168] width 51 height 6
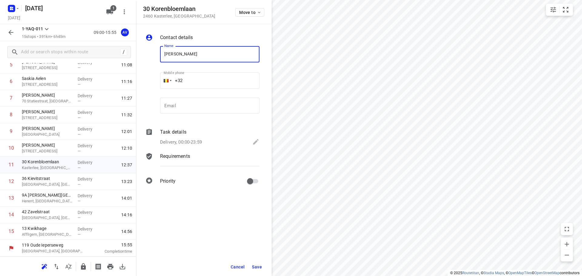
type input "[PERSON_NAME]"
click at [209, 79] on input "+32" at bounding box center [209, 80] width 99 height 16
type input "[PHONE_NUMBER]"
click at [201, 141] on p "Delivery, 00:00-23:59" at bounding box center [181, 142] width 42 height 7
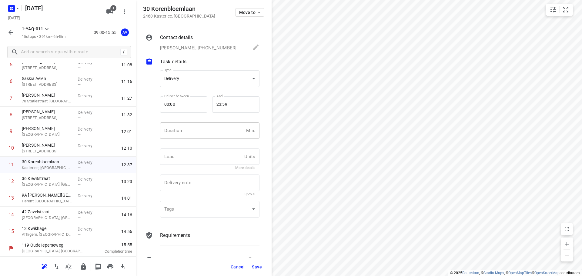
click at [206, 132] on input "number" at bounding box center [202, 130] width 84 height 16
type input "1"
click at [257, 267] on span "Save" at bounding box center [257, 266] width 10 height 5
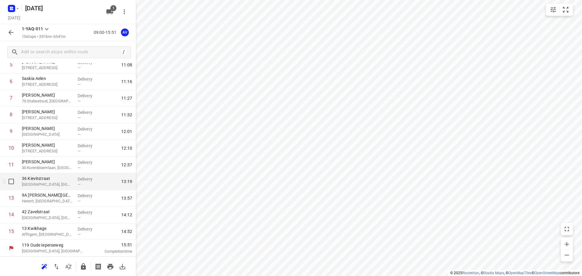
click at [61, 184] on p "Putte, Belgium" at bounding box center [47, 184] width 51 height 6
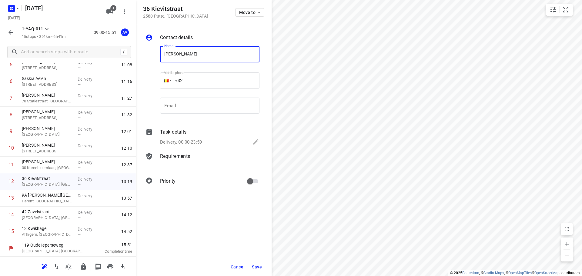
type input "[PERSON_NAME]"
click at [215, 72] on div "Mobile phone +32 ​" at bounding box center [209, 82] width 99 height 24
click at [217, 77] on input "+32" at bounding box center [209, 80] width 99 height 16
type input "+32 497532339"
click at [192, 143] on p "Delivery, 00:00-23:59" at bounding box center [181, 142] width 42 height 7
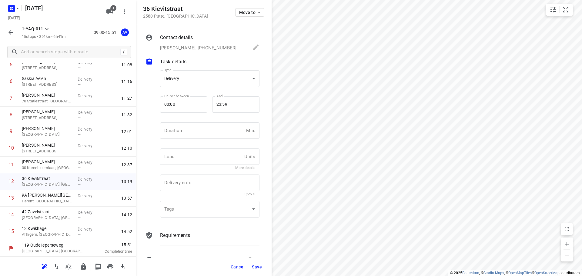
click at [197, 132] on input "number" at bounding box center [202, 130] width 84 height 16
type input "1"
click at [257, 267] on span "Save" at bounding box center [257, 266] width 10 height 5
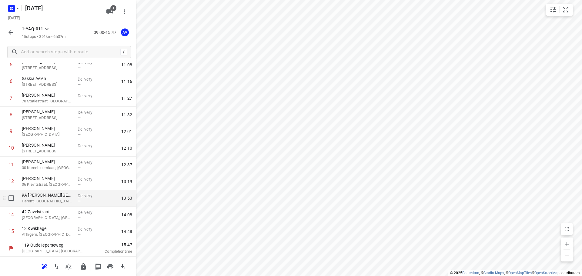
click at [61, 201] on p "Herent, Belgium" at bounding box center [47, 201] width 51 height 6
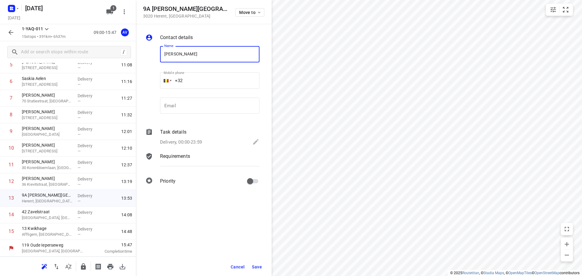
type input "[PERSON_NAME]"
click at [213, 75] on input "+32" at bounding box center [209, 80] width 99 height 16
type input "+32 470358612"
click at [199, 140] on p "Delivery, 00:00-23:59" at bounding box center [181, 142] width 42 height 7
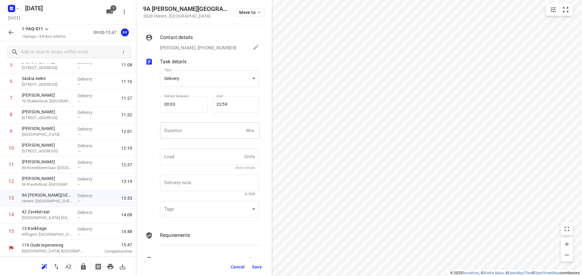
click at [204, 134] on input "number" at bounding box center [202, 130] width 84 height 16
type input "1"
click at [256, 268] on span "Save" at bounding box center [257, 266] width 10 height 5
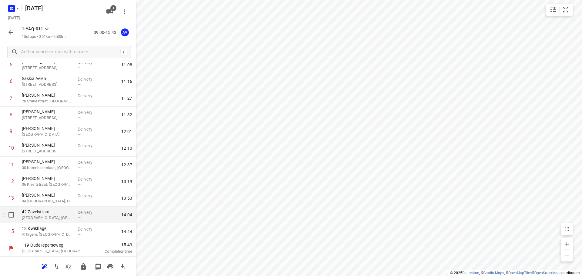
click at [51, 216] on p "Kortenberg, Belgium" at bounding box center [47, 218] width 51 height 6
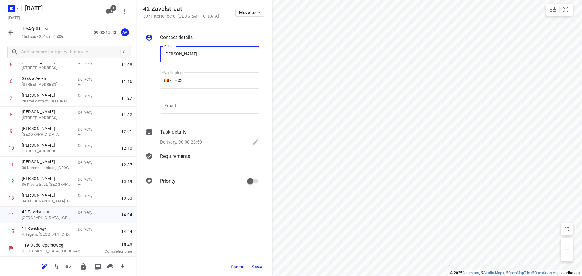
type input "[PERSON_NAME]"
click at [217, 82] on input "+32" at bounding box center [209, 80] width 99 height 16
type input "+32 496988519"
click at [198, 141] on p "Delivery, 00:00-23:59" at bounding box center [181, 142] width 42 height 7
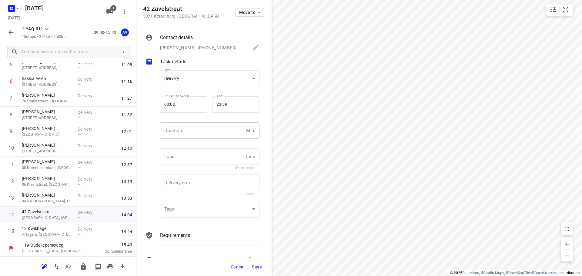
click at [202, 127] on input "number" at bounding box center [202, 130] width 84 height 16
type input "1"
click at [256, 268] on span "Save" at bounding box center [257, 266] width 10 height 5
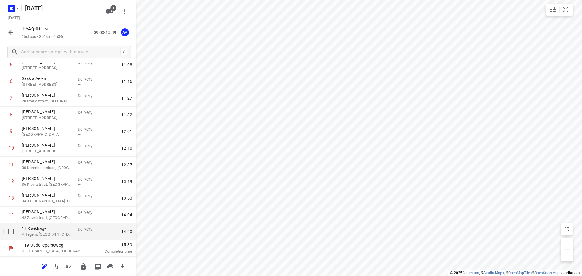
click at [59, 231] on p "13 Kwikhage" at bounding box center [47, 228] width 51 height 6
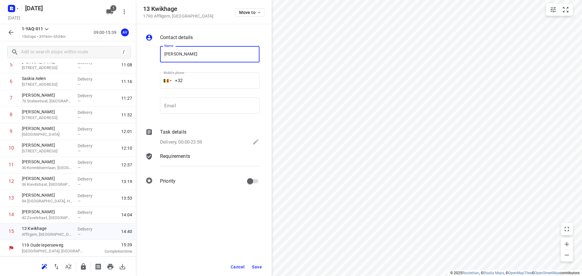
type input "[PERSON_NAME]"
click at [209, 77] on input "+32" at bounding box center [209, 80] width 99 height 16
type input "+32 478982675"
click at [195, 142] on p "Delivery, 00:00-23:59" at bounding box center [181, 142] width 42 height 7
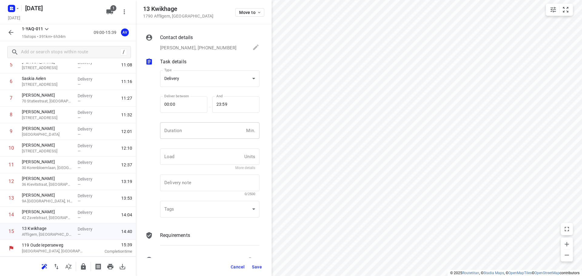
click at [200, 136] on input "number" at bounding box center [202, 130] width 84 height 16
type input "1"
click at [258, 268] on span "Save" at bounding box center [257, 266] width 10 height 5
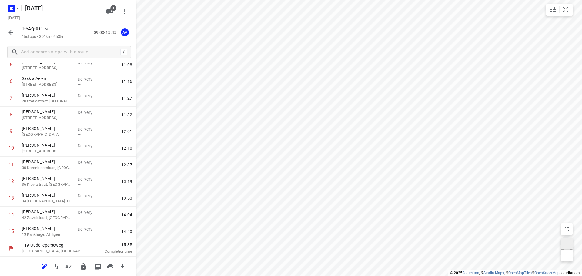
click at [570, 243] on icon "button" at bounding box center [566, 244] width 7 height 7
click at [12, 33] on icon "button" at bounding box center [10, 32] width 5 height 5
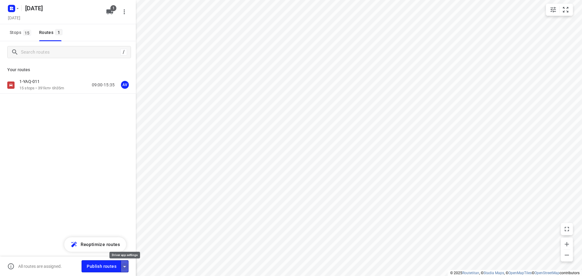
click at [126, 268] on icon "button" at bounding box center [124, 266] width 7 height 7
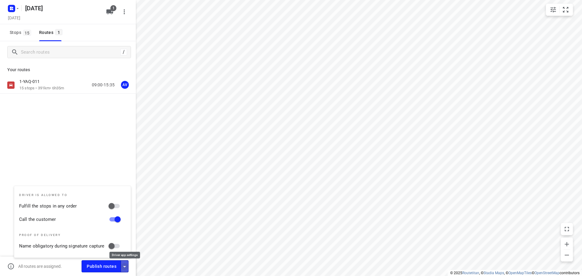
click at [125, 268] on icon "button" at bounding box center [124, 266] width 7 height 7
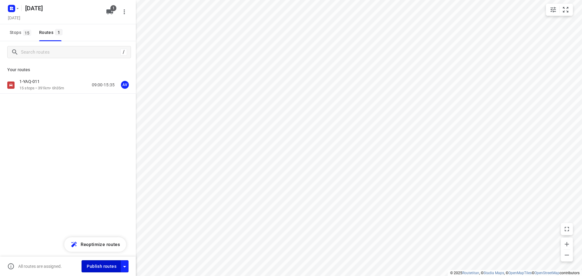
click at [110, 268] on span "Publish routes" at bounding box center [102, 267] width 30 height 8
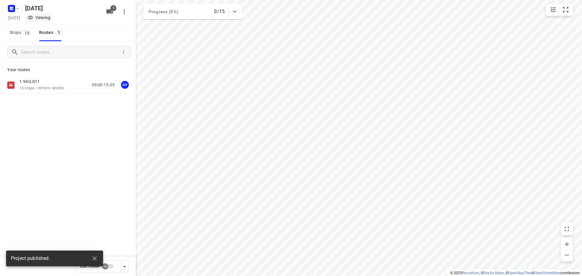
click at [72, 86] on div "1-YAQ-011 15 stops • 391km • 6h35m 09:00-15:35 AV" at bounding box center [77, 85] width 116 height 12
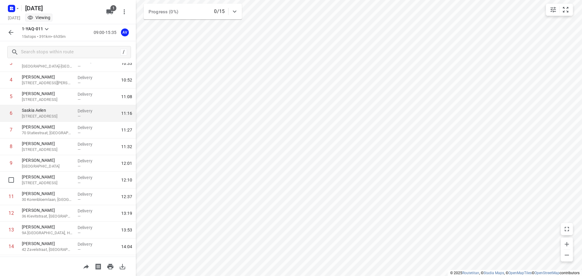
scroll to position [0, 0]
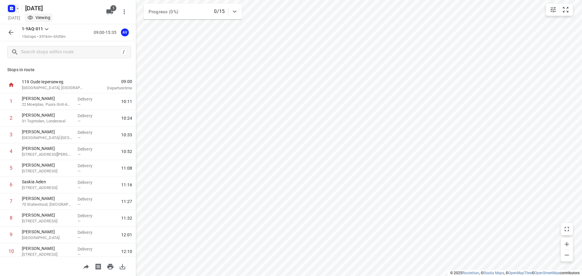
click at [12, 8] on icon "button" at bounding box center [13, 8] width 2 height 2
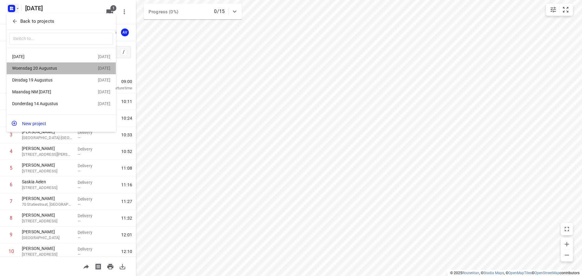
click at [51, 68] on div "[DATE]" at bounding box center [47, 68] width 70 height 5
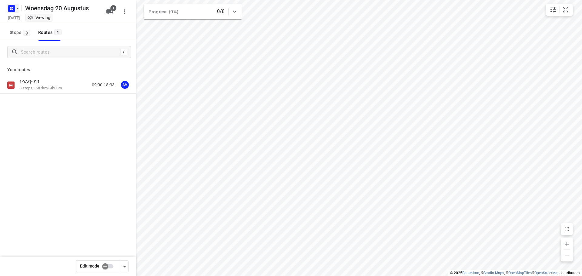
click at [17, 8] on icon "button" at bounding box center [18, 8] width 2 height 1
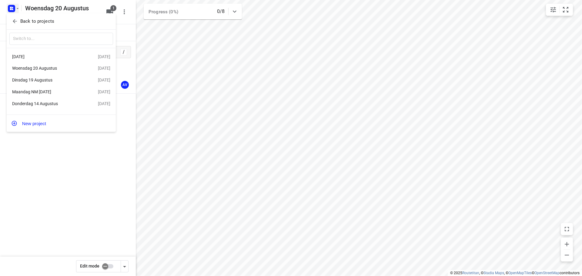
click at [41, 80] on div "[DATE]" at bounding box center [47, 80] width 70 height 5
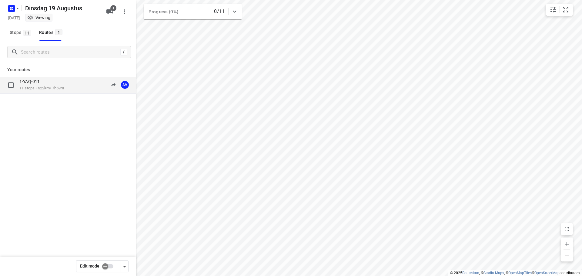
click at [64, 86] on p "11 stops • 522km • 7h59m" at bounding box center [41, 88] width 45 height 6
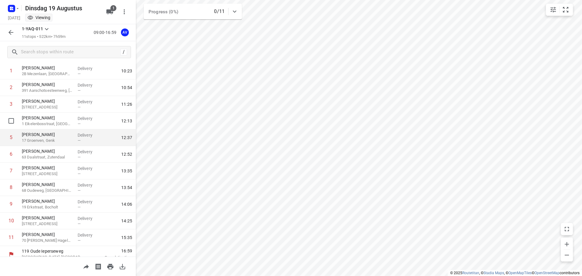
scroll to position [37, 0]
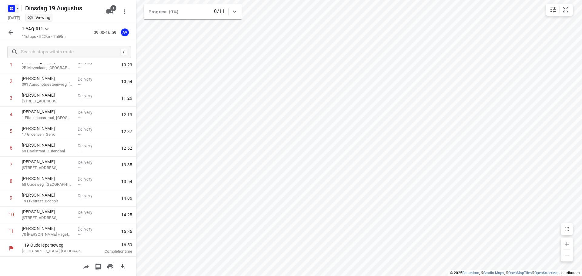
click at [17, 10] on icon "button" at bounding box center [17, 8] width 5 height 5
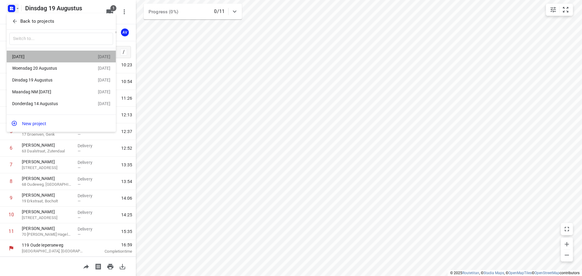
click at [45, 55] on div "[DATE]" at bounding box center [47, 56] width 70 height 5
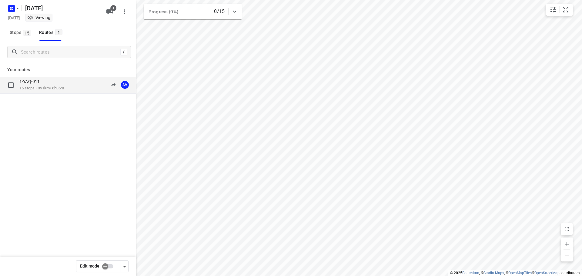
click at [56, 86] on p "15 stops • 391km • 6h35m" at bounding box center [41, 88] width 45 height 6
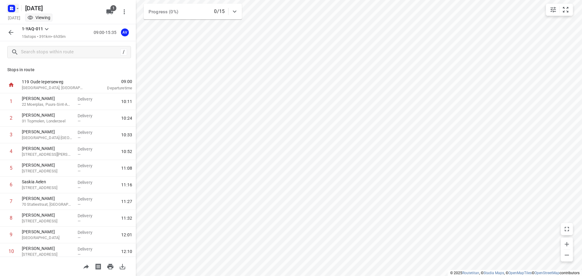
click at [16, 7] on icon "button" at bounding box center [17, 8] width 5 height 5
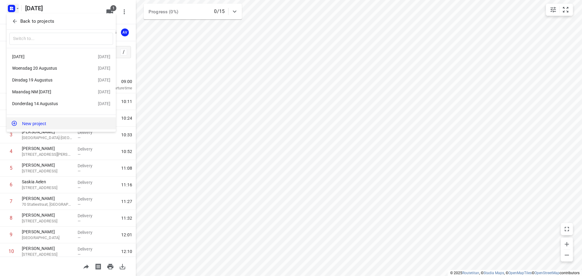
click at [50, 125] on button "New project" at bounding box center [61, 123] width 109 height 12
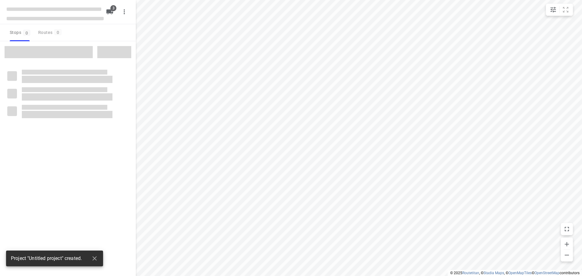
type input "distance"
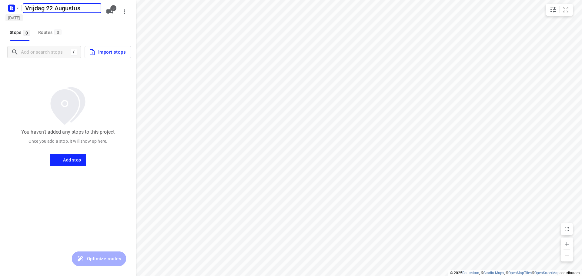
type input "[DATE]"
click at [23, 20] on h5 "[DATE]" at bounding box center [13, 17] width 17 height 7
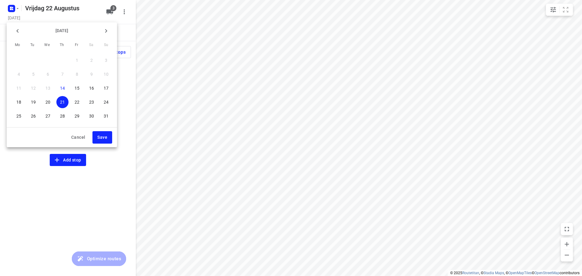
click at [77, 102] on p "22" at bounding box center [77, 102] width 5 height 6
click at [100, 138] on span "Save" at bounding box center [102, 138] width 10 height 8
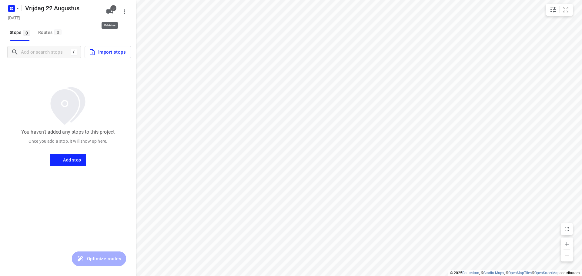
click at [111, 12] on icon "button" at bounding box center [109, 11] width 7 height 5
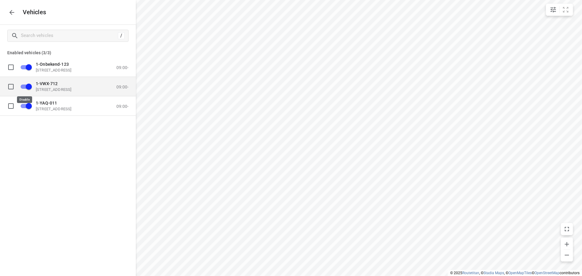
click at [25, 87] on input "grid" at bounding box center [29, 87] width 35 height 12
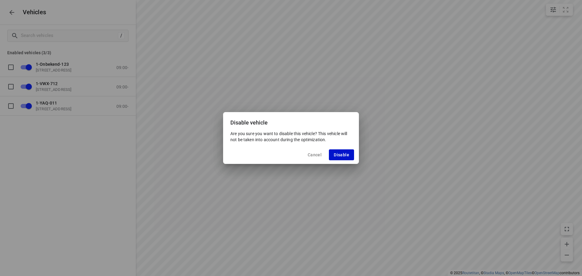
click at [337, 153] on span "Disable" at bounding box center [341, 154] width 15 height 5
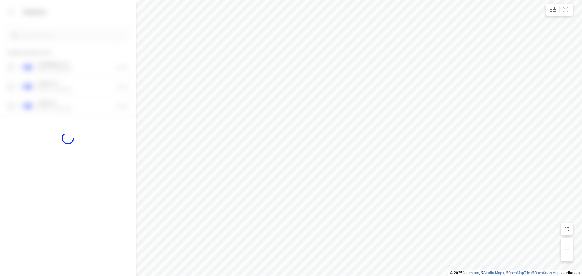
checkbox input "false"
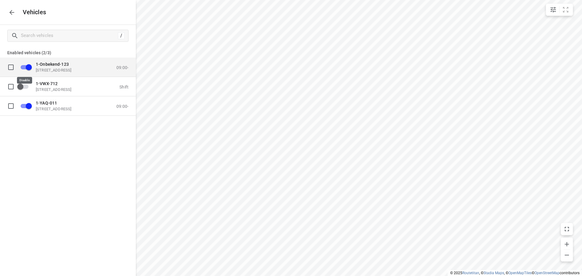
click at [24, 67] on input "grid" at bounding box center [29, 67] width 35 height 12
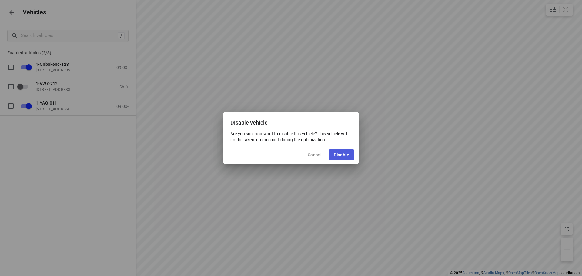
click at [338, 153] on span "Disable" at bounding box center [341, 154] width 15 height 5
checkbox input "false"
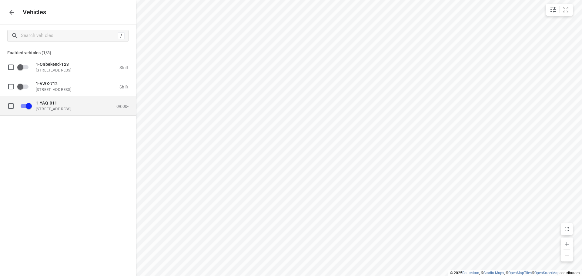
click at [70, 102] on p "1-YAQ-011" at bounding box center [66, 102] width 61 height 5
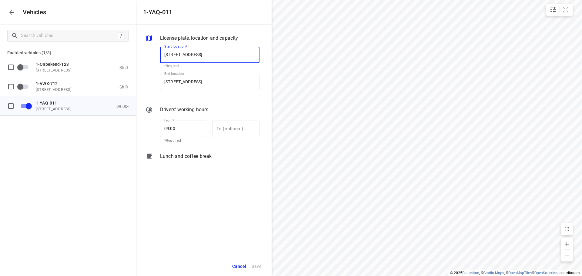
click at [205, 55] on input "Oude Ieperseweg 119, 8501 Kortrijk, Belgium" at bounding box center [209, 55] width 99 height 16
type input "Oude Ieperseweg 119, 8501 Kortrijk, Belgium"
click at [200, 71] on b "Oude Ieperseweg 119, 8501 Kortrijk, Belgium" at bounding box center [182, 72] width 36 height 5
type input "Oude Ieperseweg 119, 8501 Kortrijk, Belgium"
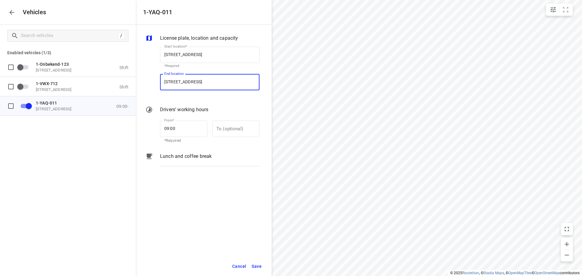
click at [204, 82] on input "Oude Ieperseweg 119, 8501 Kortrijk, Belgium" at bounding box center [209, 82] width 99 height 16
click at [205, 81] on input "Oude Ieperseweg 119, 8501 Kortrijk, Belgium" at bounding box center [209, 82] width 99 height 16
type input "Oude Ieperseweg 119, 8501 Kortrijk, Belgium"
click at [200, 98] on b "Oude Ieperseweg 119, 8501 Kortrijk, Belgium" at bounding box center [182, 99] width 36 height 5
type input "Oude Ieperseweg 119, 8501 Kortrijk, Belgium"
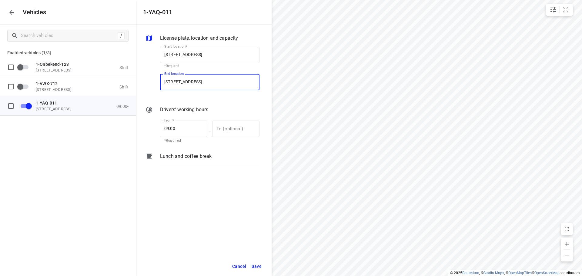
click at [256, 265] on span "Save" at bounding box center [256, 267] width 10 height 8
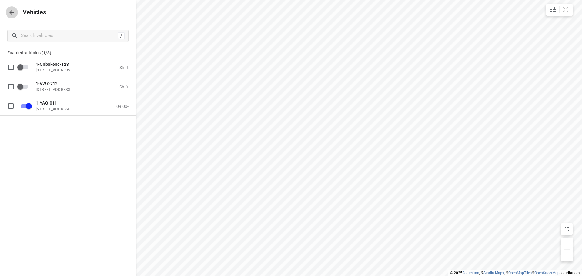
click at [8, 15] on icon "button" at bounding box center [11, 12] width 7 height 7
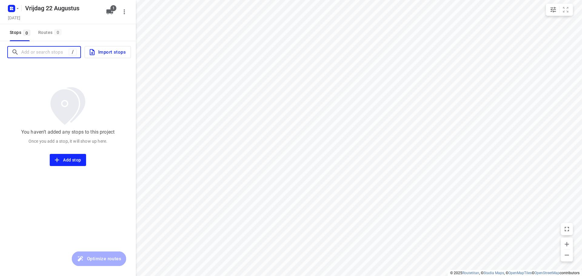
click at [44, 52] on input "Add or search stops" at bounding box center [45, 52] width 48 height 9
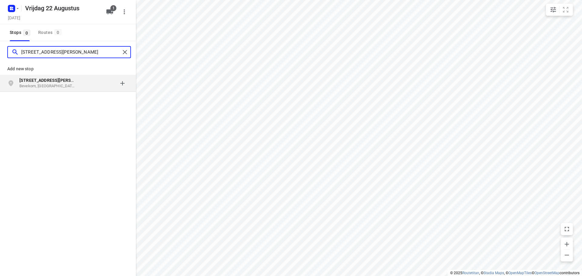
type input "rue jules coisman 8b"
click at [71, 85] on p "Bevekom, België" at bounding box center [47, 86] width 56 height 6
type input "appelweg 143, 3221"
click at [68, 85] on p "3221 Rotselaar, België" at bounding box center [47, 86] width 56 height 6
type input "chemin notre dame 3, 1495"
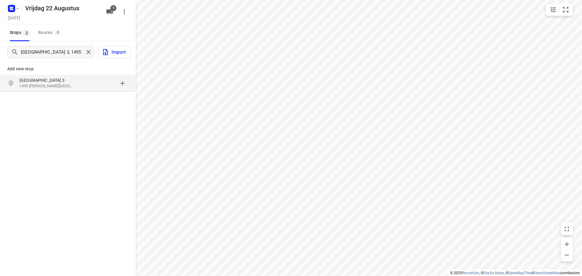
click at [80, 84] on div "Chemin Notre Dame 3 1495 Villers-la-Ville, België" at bounding box center [50, 83] width 62 height 12
type input "edingsesteenweg 198, 1755"
click at [76, 83] on div "Edingsesteenweg 198 1755 Pajottegem, België" at bounding box center [50, 83] width 62 height 12
type input "avenue lavoisier 25, 1300"
click at [82, 83] on div "grid" at bounding box center [104, 83] width 47 height 12
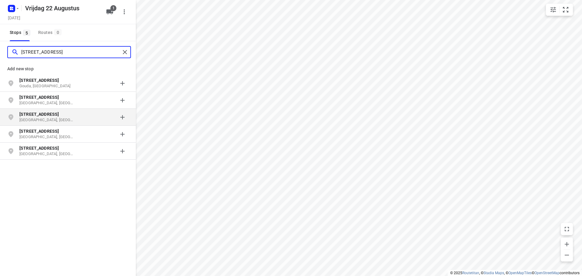
type input "kazernestraat 68"
click at [70, 118] on p "Brussel, België" at bounding box center [47, 120] width 56 height 6
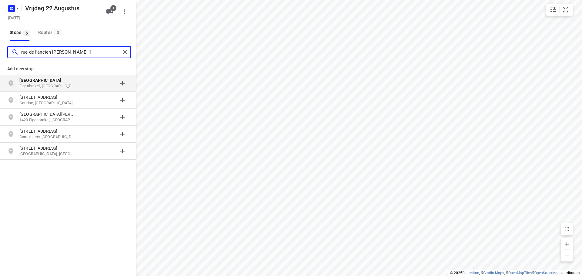
type input "rue de l'ancien bourg 1"
click at [78, 85] on div "Rue de l'Ancien Bourg 1 Eigenbrakel, België" at bounding box center [50, 83] width 62 height 12
type input "chaussee bara 341"
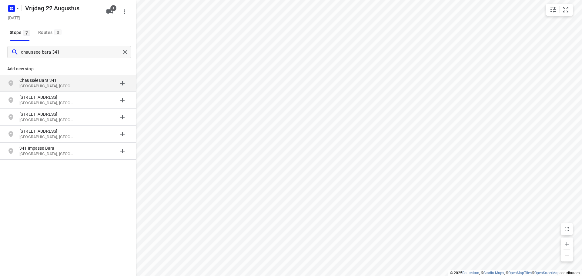
click at [71, 81] on p "Chaussée Bara 341" at bounding box center [47, 80] width 56 height 6
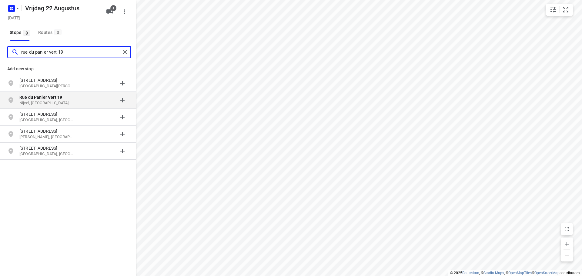
type input "rue du panier vert 19"
click at [69, 100] on p "Rue du Panier Vert 19" at bounding box center [47, 97] width 56 height 6
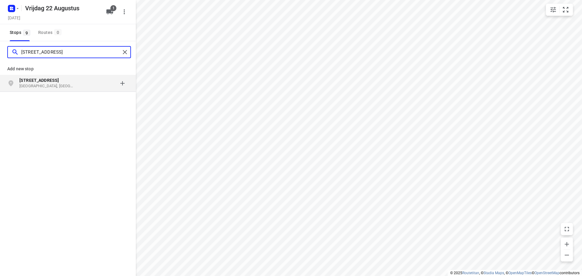
type input "kasteelbrakelsesteenweg 441"
click at [71, 83] on p "Kasteelbrakelsesteenweg 441" at bounding box center [47, 80] width 56 height 6
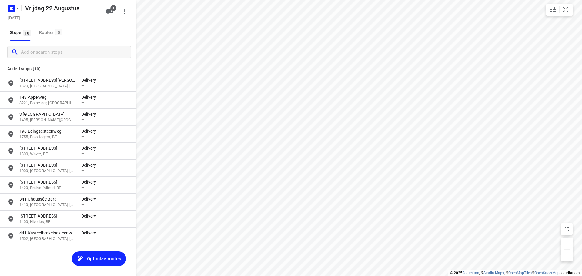
click at [106, 255] on span "Optimize routes" at bounding box center [104, 259] width 34 height 8
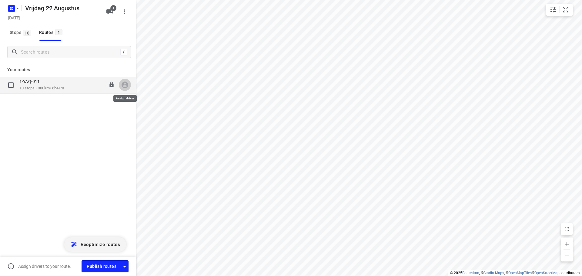
click at [125, 88] on icon "button" at bounding box center [125, 85] width 8 height 8
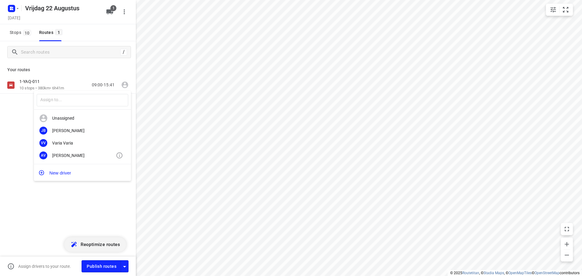
click at [80, 157] on div "Axel Verzele" at bounding box center [84, 155] width 64 height 5
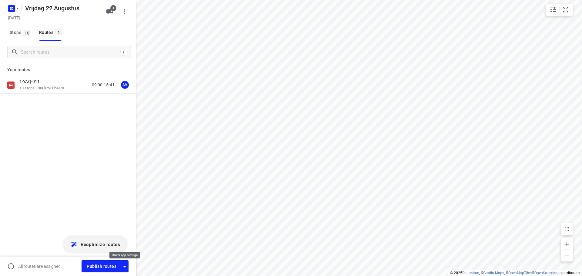
click at [125, 265] on icon "button" at bounding box center [124, 266] width 7 height 7
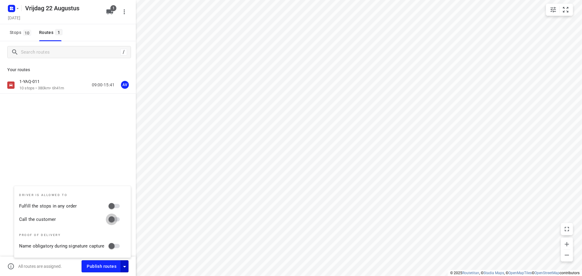
click at [117, 219] on input "Call the customer" at bounding box center [111, 220] width 35 height 12
checkbox input "true"
click at [126, 268] on icon "button" at bounding box center [124, 266] width 7 height 7
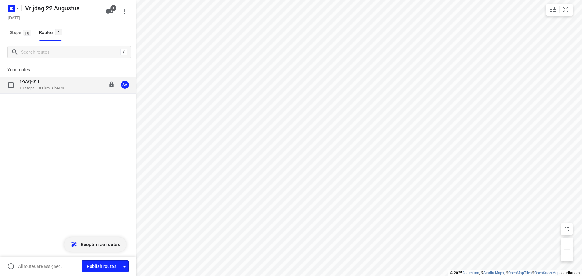
click at [82, 84] on div "1-YAQ-011 10 stops • 380km • 6h41m 09:00-15:41 AV" at bounding box center [77, 85] width 116 height 12
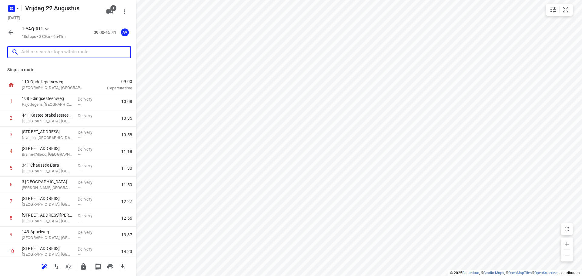
click at [59, 52] on input "text" at bounding box center [75, 52] width 109 height 9
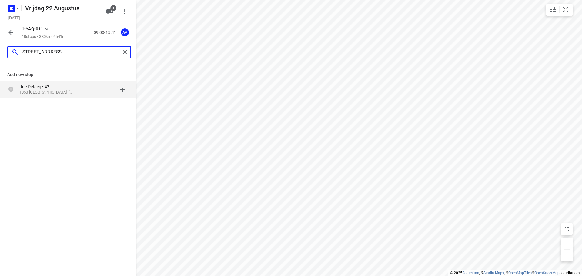
type input "rue defacqz 42, 1050"
click at [76, 88] on p "Rue Defacqz 42" at bounding box center [50, 87] width 62 height 6
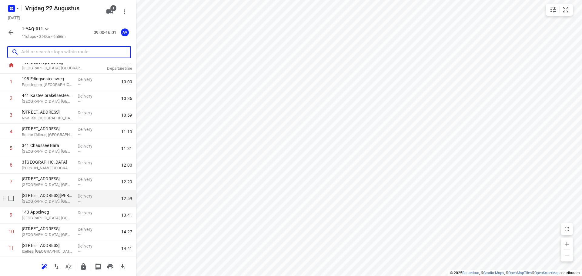
scroll to position [37, 0]
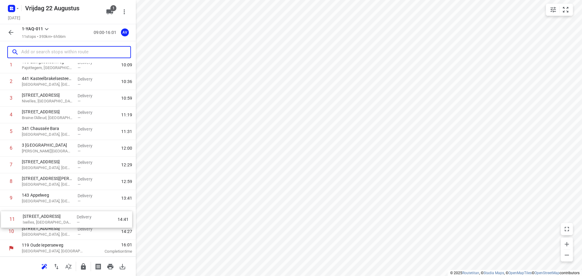
drag, startPoint x: 4, startPoint y: 231, endPoint x: 5, endPoint y: 217, distance: 14.3
click at [5, 217] on div "1 198 Edingsesteenweg Pajottegem, Belgium Delivery — 10:09 2 441 Kasteelbrakels…" at bounding box center [68, 148] width 136 height 183
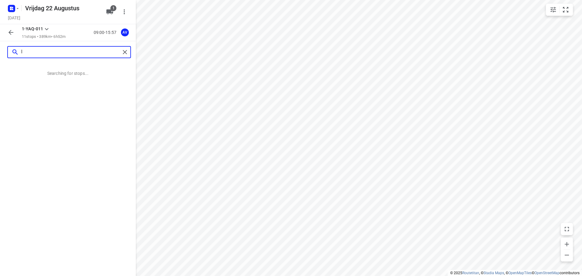
scroll to position [0, 0]
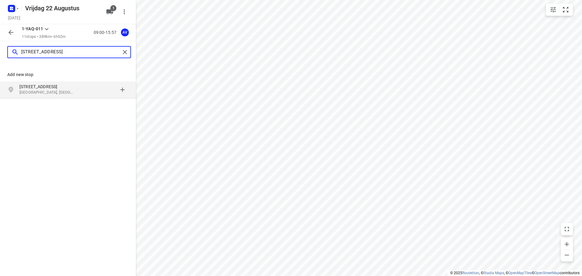
type input "leeuwerikenstraat 49, 3001"
click at [72, 91] on p "3001 Leuven, België" at bounding box center [47, 93] width 56 height 6
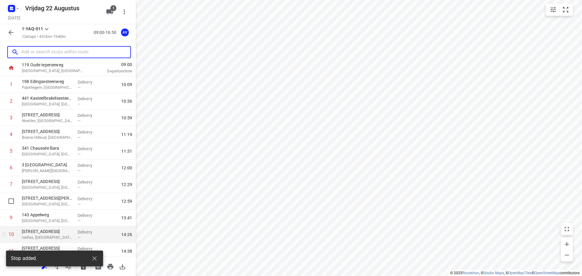
scroll to position [53, 0]
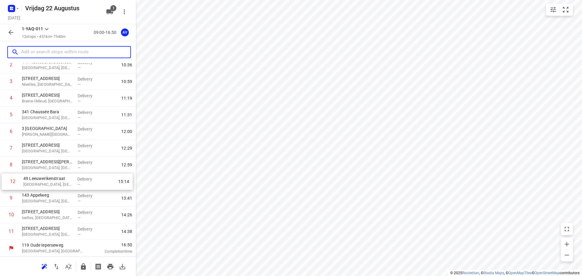
drag, startPoint x: 3, startPoint y: 235, endPoint x: 5, endPoint y: 182, distance: 53.0
click at [5, 182] on div "1 198 Edingsesteenweg Pajottegem, Belgium Delivery — 10:09 2 441 Kasteelbrakels…" at bounding box center [68, 140] width 136 height 200
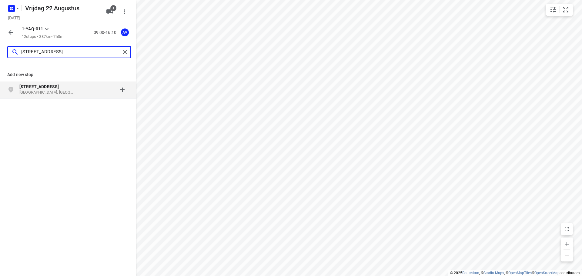
type input "oude kleerkopersstraat 16"
click at [79, 92] on div "Oude Kleerkopersstraat 16 Tienen, België" at bounding box center [50, 90] width 62 height 12
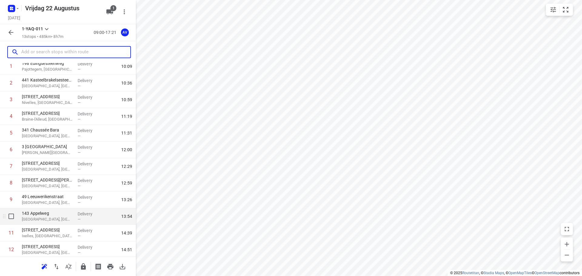
scroll to position [70, 0]
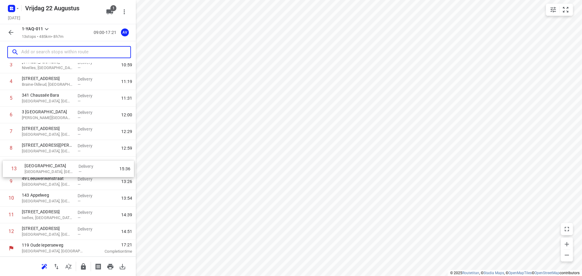
drag, startPoint x: 3, startPoint y: 233, endPoint x: 6, endPoint y: 168, distance: 65.5
click at [6, 168] on div "1 198 Edingsesteenweg Pajottegem, Belgium Delivery — 10:09 2 441 Kasteelbrakels…" at bounding box center [68, 131] width 136 height 217
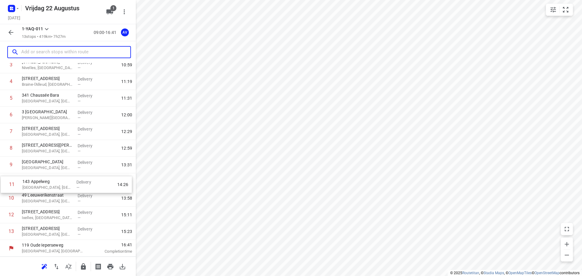
drag, startPoint x: 4, startPoint y: 199, endPoint x: 5, endPoint y: 183, distance: 16.4
click at [5, 183] on div "1 198 Edingsesteenweg Pajottegem, Belgium Delivery — 10:09 2 441 Kasteelbrakels…" at bounding box center [68, 131] width 136 height 217
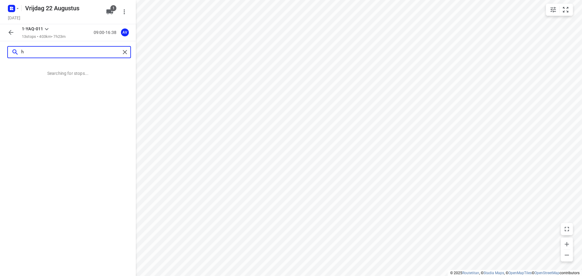
scroll to position [0, 0]
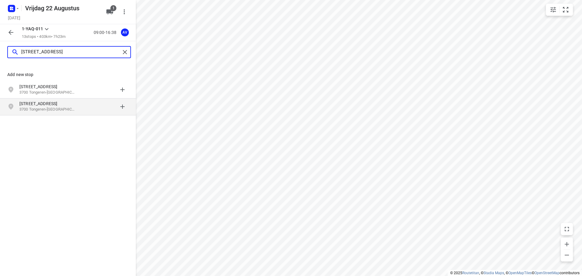
type input "hondsstraat 13, 3700"
click at [66, 106] on p "Hondsstraat 13" at bounding box center [47, 104] width 56 height 6
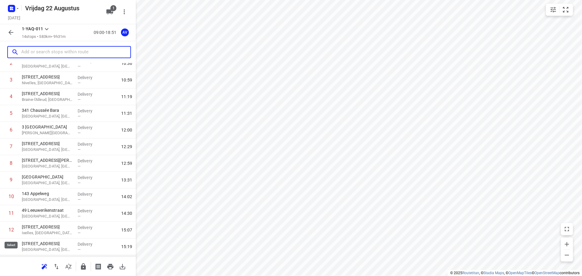
scroll to position [87, 0]
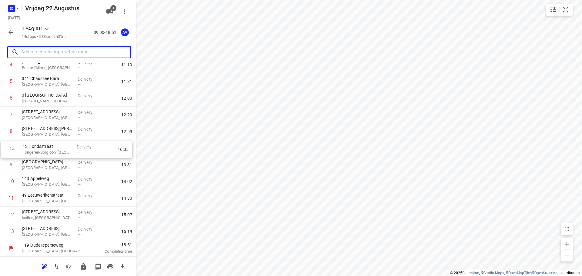
drag, startPoint x: 3, startPoint y: 233, endPoint x: 5, endPoint y: 150, distance: 83.6
click at [5, 150] on div "1 198 Edingsesteenweg Pajottegem, Belgium Delivery — 10:09 2 441 Kasteelbrakels…" at bounding box center [68, 123] width 136 height 233
drag, startPoint x: 4, startPoint y: 165, endPoint x: 2, endPoint y: 151, distance: 15.0
click at [2, 151] on div "1 198 Edingsesteenweg Pajottegem, Belgium Delivery — 10:09 2 441 Kasteelbrakels…" at bounding box center [68, 123] width 136 height 233
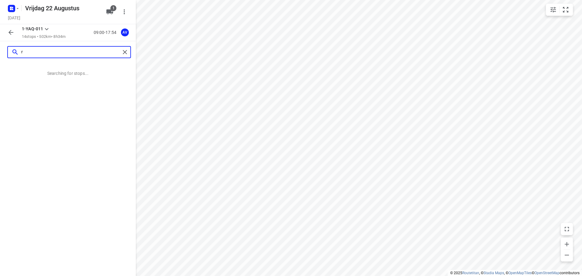
scroll to position [0, 0]
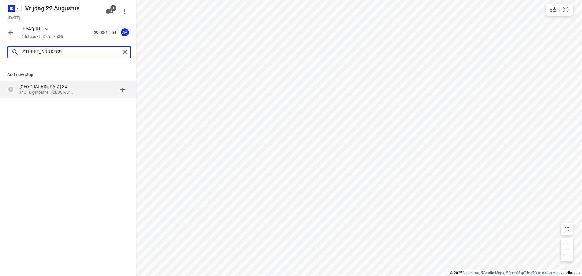
type input "rue champs du bois 34, 1421"
click at [67, 92] on p "1421 Eigenbrakel, België" at bounding box center [47, 93] width 56 height 6
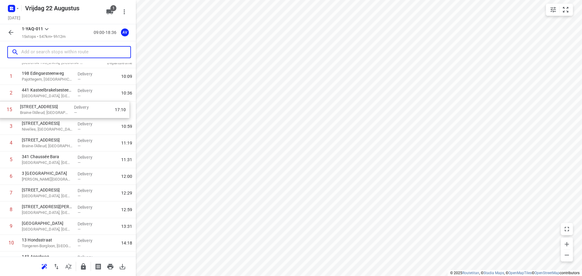
scroll to position [25, 0]
drag, startPoint x: 4, startPoint y: 233, endPoint x: 5, endPoint y: 127, distance: 105.7
click at [5, 127] on div "1 198 Edingsesteenweg Pajottegem, Belgium Delivery — 10:09 2 441 Kasteelbrakels…" at bounding box center [68, 193] width 136 height 250
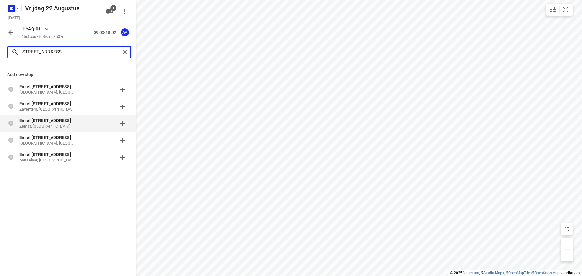
type input "emiel hullebroecklaan 5"
click at [51, 122] on b "Emiel Hullebroecklaan 5" at bounding box center [44, 120] width 51 height 5
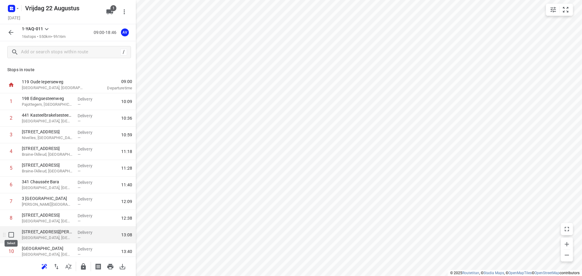
scroll to position [120, 0]
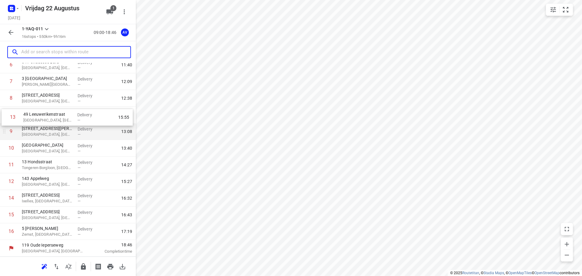
drag, startPoint x: 3, startPoint y: 182, endPoint x: 5, endPoint y: 116, distance: 66.7
click at [5, 116] on div "1 198 Edingsesteenweg Pajottegem, Belgium Delivery — 10:09 2 441 Kasteelbrakels…" at bounding box center [68, 106] width 136 height 267
drag, startPoint x: 2, startPoint y: 132, endPoint x: 3, endPoint y: 118, distance: 13.7
click at [2, 119] on div "1 198 Edingsesteenweg Pajottegem, Belgium Delivery — 10:09 2 441 Kasteelbrakels…" at bounding box center [68, 106] width 136 height 267
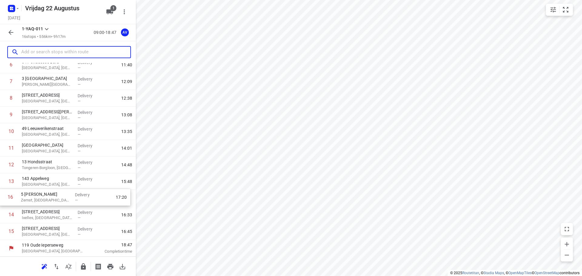
drag, startPoint x: 3, startPoint y: 234, endPoint x: 2, endPoint y: 198, distance: 36.7
click at [2, 198] on div "1 198 Edingsesteenweg Pajottegem, Belgium Delivery — 10:09 2 441 Kasteelbrakels…" at bounding box center [68, 106] width 136 height 267
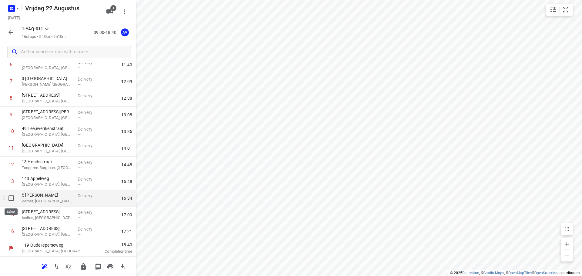
click at [12, 198] on input "checkbox" at bounding box center [11, 198] width 12 height 12
checkbox input "true"
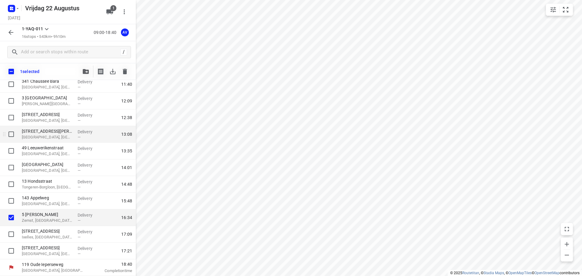
scroll to position [118, 0]
click at [125, 72] on icon "button" at bounding box center [125, 71] width 4 height 5
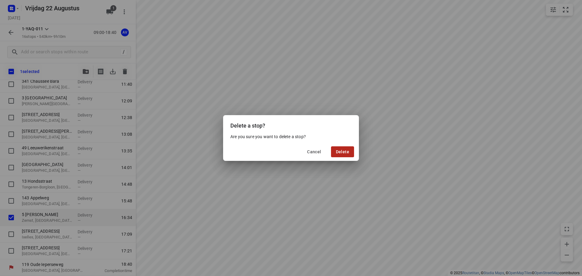
click at [345, 153] on span "Delete" at bounding box center [342, 151] width 13 height 5
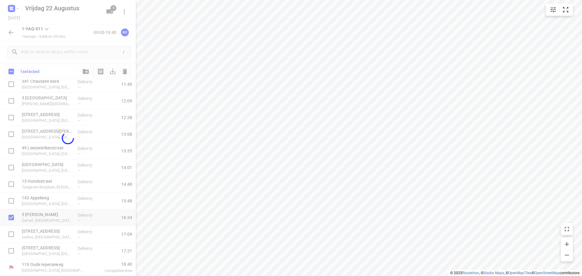
scroll to position [103, 0]
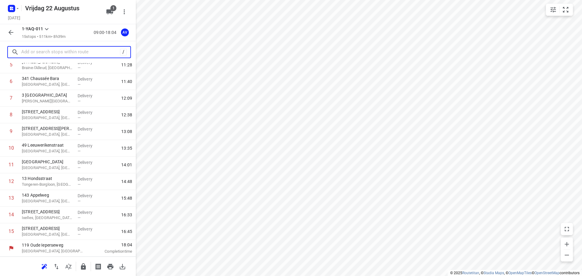
click at [64, 52] on input "text" at bounding box center [70, 52] width 99 height 9
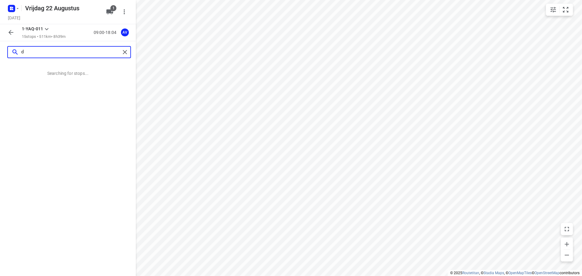
scroll to position [0, 0]
type input "dennenstraat 1, 1742"
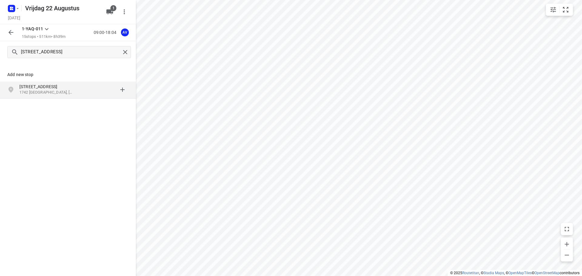
click at [77, 89] on p "Dennenstraat 1" at bounding box center [50, 87] width 62 height 6
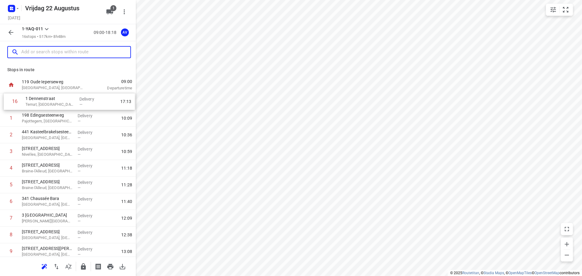
drag, startPoint x: 4, startPoint y: 236, endPoint x: 7, endPoint y: 101, distance: 135.4
click at [7, 101] on div "1 198 Edingsesteenweg Pajottegem, Belgium Delivery — 10:09 2 441 Kasteelbrakels…" at bounding box center [68, 226] width 136 height 267
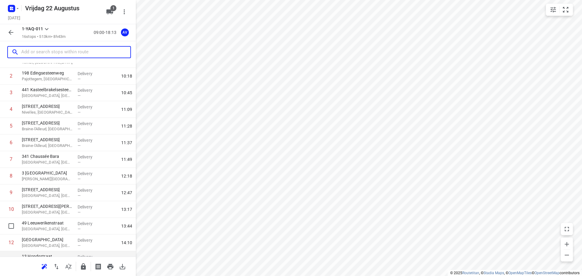
scroll to position [120, 0]
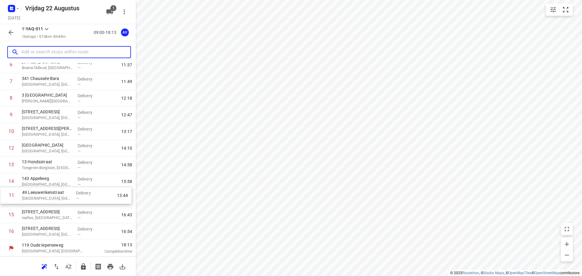
drag, startPoint x: 3, startPoint y: 151, endPoint x: 3, endPoint y: 196, distance: 45.7
click at [3, 196] on div "1 1 Dennenstraat Ternat, [GEOGRAPHIC_DATA] Delivery — 09:59 2 198 Edingsesteenw…" at bounding box center [68, 106] width 136 height 267
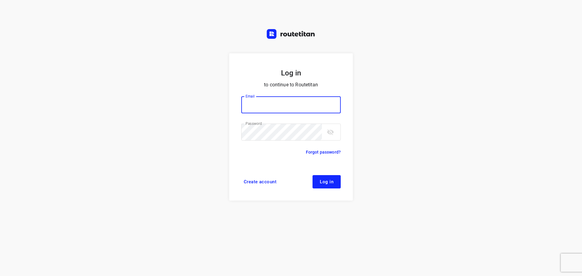
type input "didier@areco.be"
click at [334, 183] on button "Log in" at bounding box center [326, 181] width 28 height 13
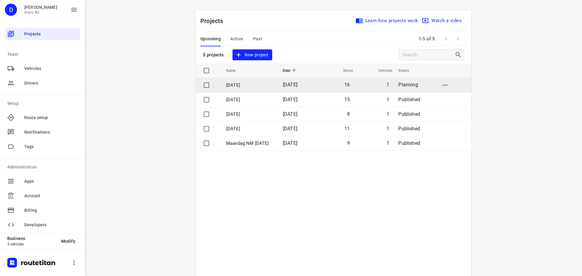
click at [262, 84] on p "[DATE]" at bounding box center [250, 85] width 48 height 7
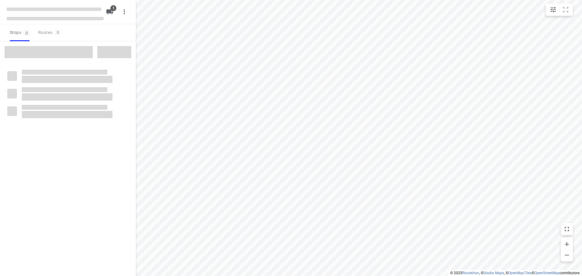
type input "distance"
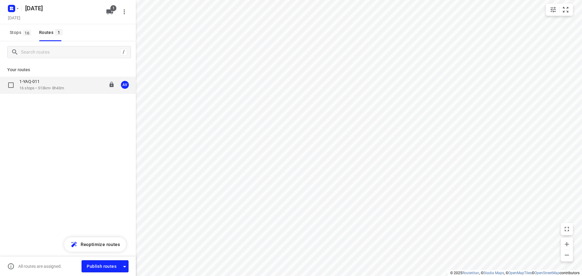
click at [68, 84] on div "1-YAQ-011 16 stops • 513km • 8h43m 09:00-18:13 AV" at bounding box center [77, 85] width 116 height 12
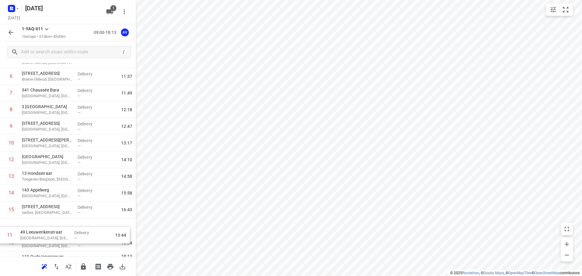
scroll to position [120, 0]
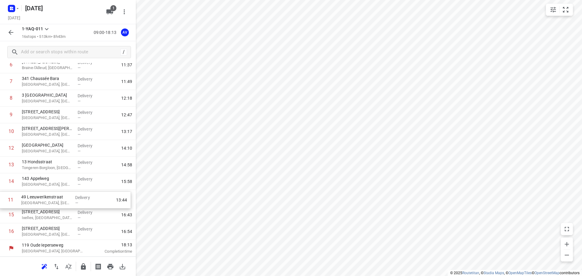
drag, startPoint x: 2, startPoint y: 210, endPoint x: 2, endPoint y: 204, distance: 6.1
click at [2, 204] on div "1 1 Dennenstraat Ternat, [GEOGRAPHIC_DATA] Delivery — 09:59 2 198 Edingsesteenw…" at bounding box center [68, 106] width 136 height 267
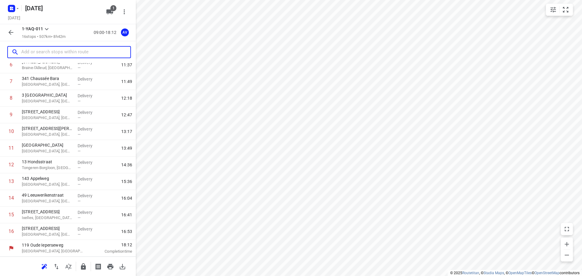
click at [39, 52] on input "text" at bounding box center [75, 52] width 109 height 9
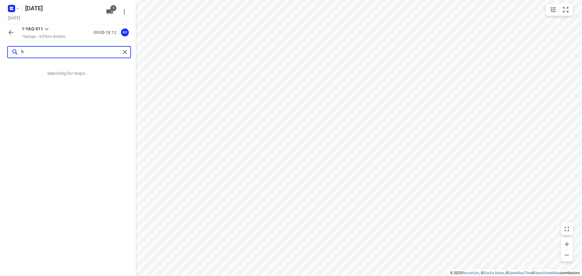
scroll to position [0, 0]
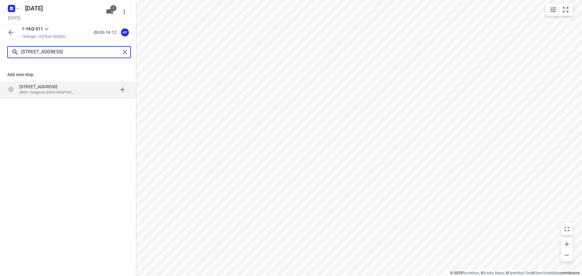
type input "[STREET_ADDRESS]"
click at [72, 89] on p "[STREET_ADDRESS]" at bounding box center [47, 87] width 56 height 6
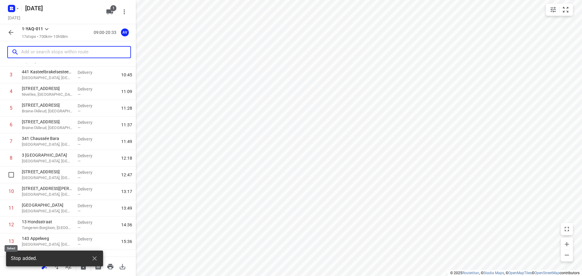
scroll to position [137, 0]
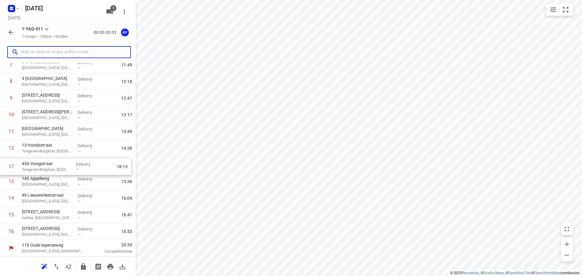
drag, startPoint x: 3, startPoint y: 233, endPoint x: 4, endPoint y: 165, distance: 67.6
click at [3, 166] on div "1 1 Dennenstraat Ternat, [GEOGRAPHIC_DATA] Delivery — 09:59 2 198 Edingsesteenw…" at bounding box center [68, 98] width 136 height 283
click at [51, 53] on input "text" at bounding box center [70, 52] width 99 height 9
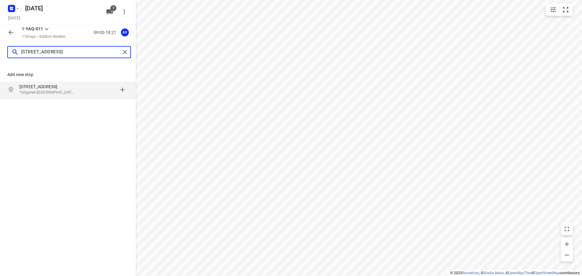
type input "[STREET_ADDRESS]"
click at [75, 91] on p "Tongeren-[GEOGRAPHIC_DATA], [GEOGRAPHIC_DATA]" at bounding box center [47, 93] width 56 height 6
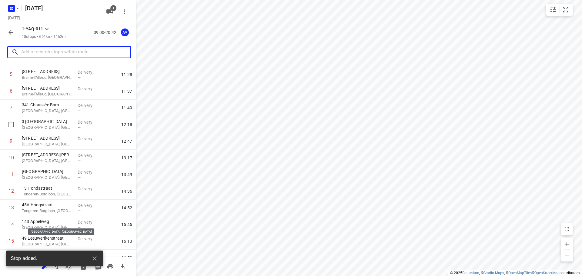
scroll to position [153, 0]
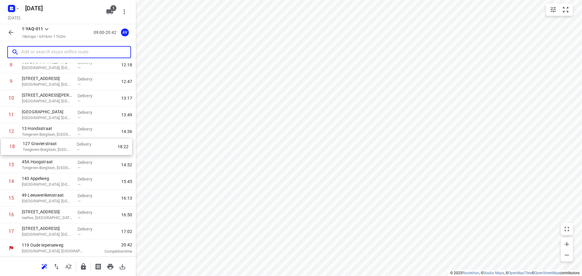
drag, startPoint x: 3, startPoint y: 232, endPoint x: 5, endPoint y: 146, distance: 86.7
click at [5, 146] on div "1 1 Dennenstraat Ternat, [GEOGRAPHIC_DATA] Delivery — 09:59 2 198 Edingsesteenw…" at bounding box center [68, 90] width 136 height 300
drag, startPoint x: 57, startPoint y: 50, endPoint x: 60, endPoint y: 43, distance: 7.7
click at [57, 50] on input "text" at bounding box center [70, 52] width 99 height 9
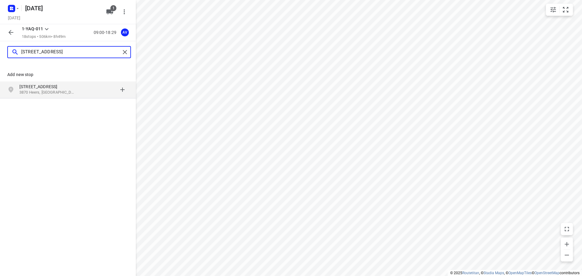
type input "[STREET_ADDRESS]"
click at [73, 91] on p "3870 Heers, [GEOGRAPHIC_DATA]" at bounding box center [47, 93] width 56 height 6
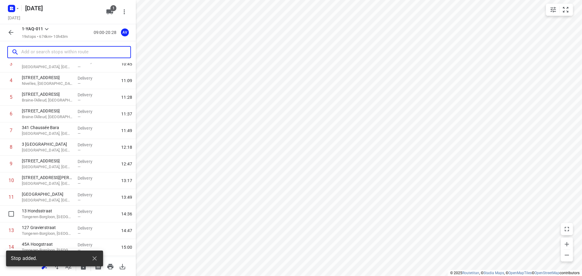
scroll to position [170, 0]
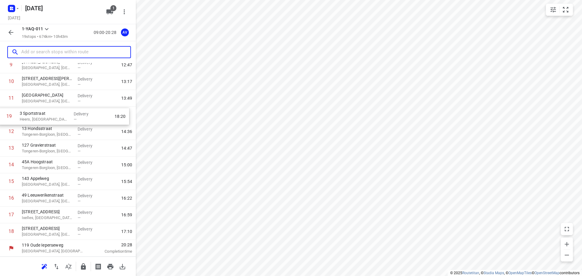
drag, startPoint x: 2, startPoint y: 234, endPoint x: 0, endPoint y: 117, distance: 116.7
click at [0, 117] on div "1 1 Dennenstraat Ternat, [GEOGRAPHIC_DATA] Delivery — 09:59 2 198 Edingsesteenw…" at bounding box center [68, 81] width 136 height 317
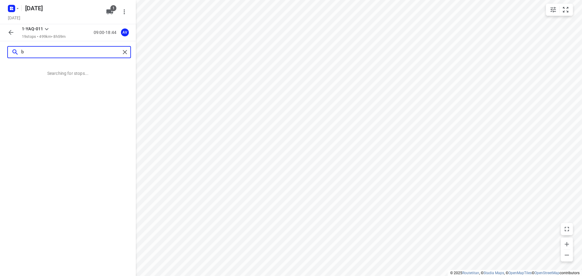
scroll to position [0, 0]
type input "[STREET_ADDRESS]"
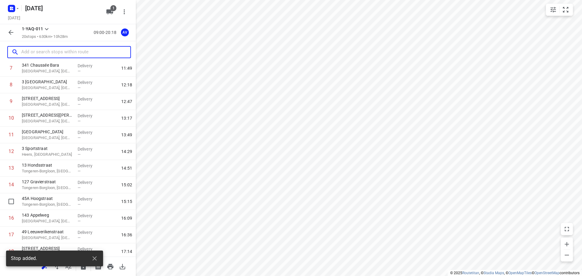
scroll to position [187, 0]
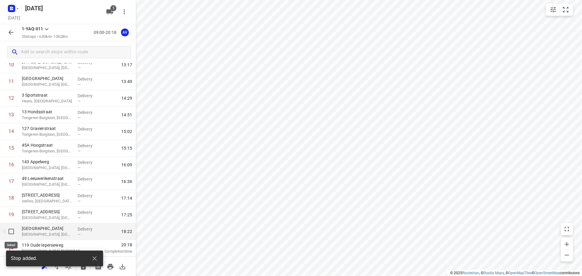
click at [11, 231] on input "checkbox" at bounding box center [11, 231] width 12 height 12
checkbox input "true"
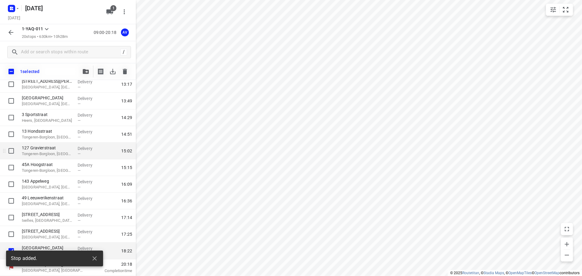
scroll to position [184, 0]
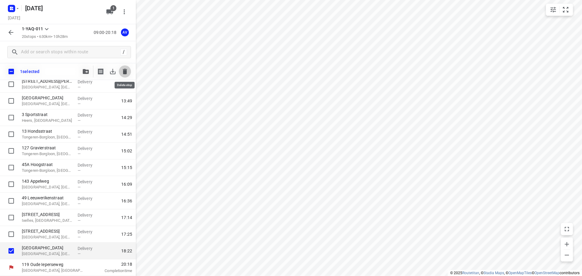
click at [125, 69] on icon "button" at bounding box center [125, 71] width 4 height 5
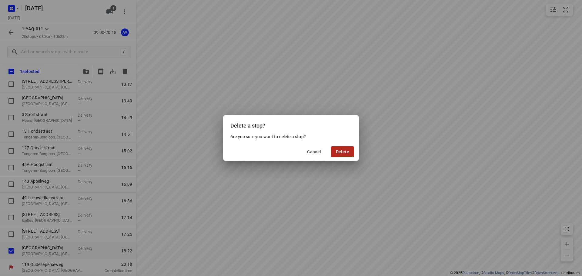
click at [345, 153] on span "Delete" at bounding box center [342, 151] width 13 height 5
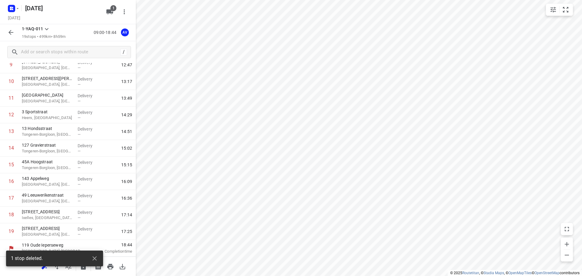
scroll to position [170, 0]
click at [60, 54] on input "text" at bounding box center [75, 52] width 109 height 9
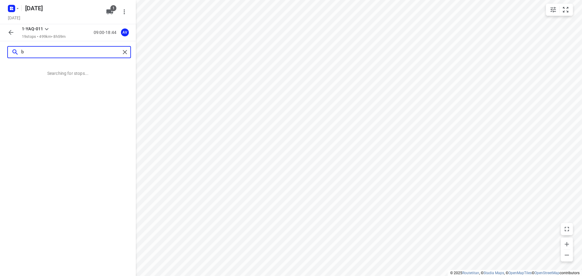
scroll to position [0, 0]
type input "[STREET_ADDRESS]"
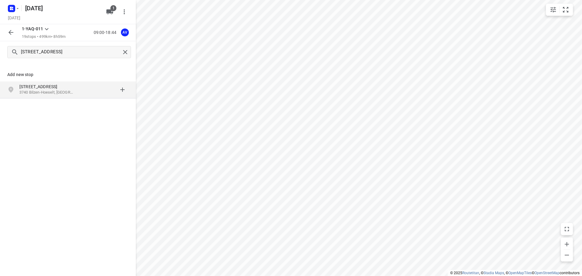
click at [79, 91] on div "[STREET_ADDRESS]" at bounding box center [50, 90] width 62 height 12
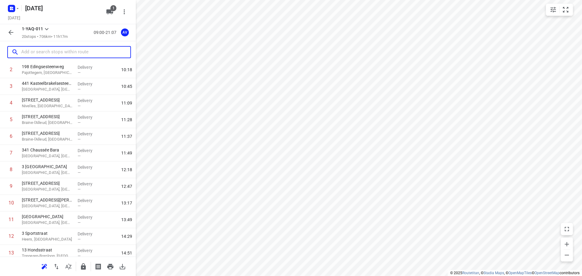
scroll to position [187, 0]
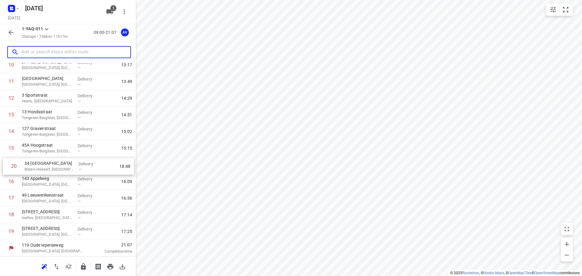
drag, startPoint x: 2, startPoint y: 235, endPoint x: 5, endPoint y: 168, distance: 66.7
click at [5, 168] on div "1 1 Dennenstraat Ternat, [GEOGRAPHIC_DATA] Delivery — 09:59 2 198 Edingsesteenw…" at bounding box center [68, 73] width 136 height 333
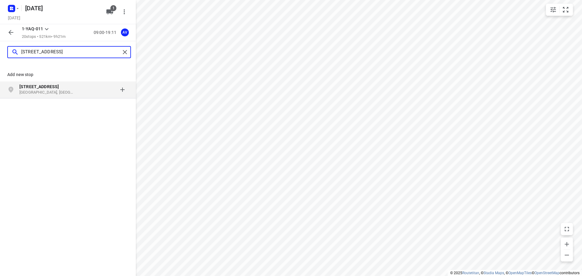
type input "[STREET_ADDRESS]"
click at [65, 89] on p "[STREET_ADDRESS]" at bounding box center [47, 87] width 56 height 6
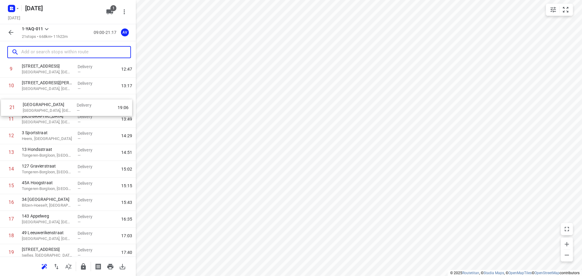
scroll to position [165, 0]
drag, startPoint x: 3, startPoint y: 233, endPoint x: 4, endPoint y: 120, distance: 112.7
click at [4, 120] on div "1 1 Dennenstraat Ternat, [GEOGRAPHIC_DATA] Delivery — 09:59 2 198 Edingsesteenw…" at bounding box center [68, 104] width 136 height 350
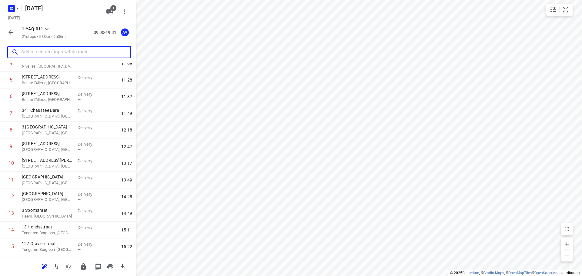
scroll to position [0, 0]
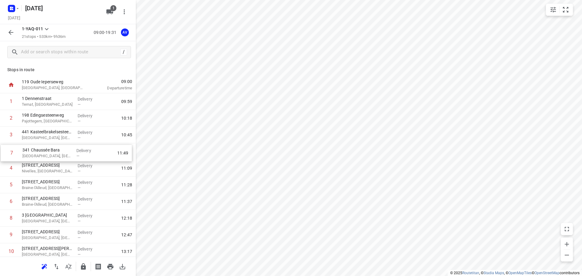
drag, startPoint x: 1, startPoint y: 204, endPoint x: 2, endPoint y: 154, distance: 50.0
click at [2, 154] on div "1 1 Dennenstraat Ternat, [GEOGRAPHIC_DATA] Delivery — 09:59 2 198 Edingsesteenw…" at bounding box center [68, 268] width 136 height 350
drag, startPoint x: 4, startPoint y: 201, endPoint x: 6, endPoint y: 167, distance: 33.4
click at [6, 167] on div "1 1 Dennenstraat Ternat, [GEOGRAPHIC_DATA] Delivery — 09:59 2 198 Edingsesteenw…" at bounding box center [68, 268] width 136 height 350
drag, startPoint x: 3, startPoint y: 203, endPoint x: 5, endPoint y: 184, distance: 19.2
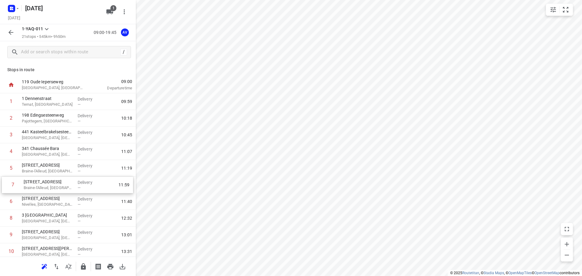
click at [5, 184] on div "1 1 Dennenstraat Ternat, [GEOGRAPHIC_DATA] Delivery — 09:59 2 198 Edingsesteenw…" at bounding box center [68, 268] width 136 height 350
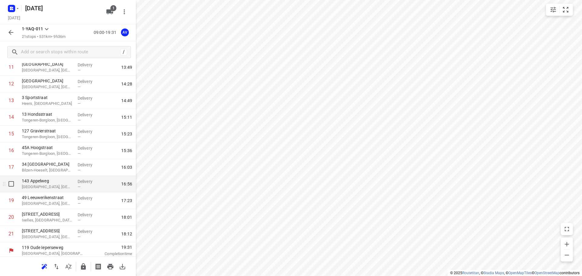
scroll to position [203, 0]
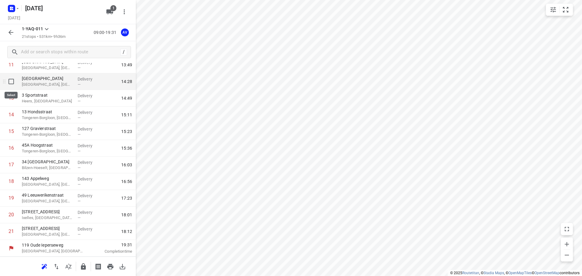
click at [11, 81] on input "checkbox" at bounding box center [11, 81] width 12 height 12
checkbox input "true"
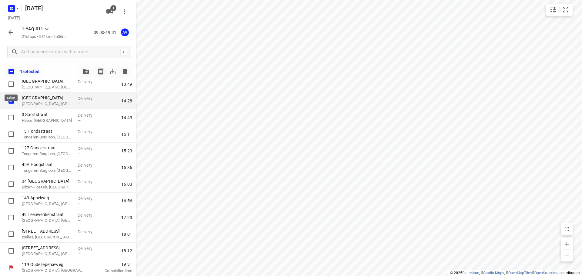
scroll to position [201, 0]
click at [124, 71] on icon "button" at bounding box center [125, 71] width 4 height 5
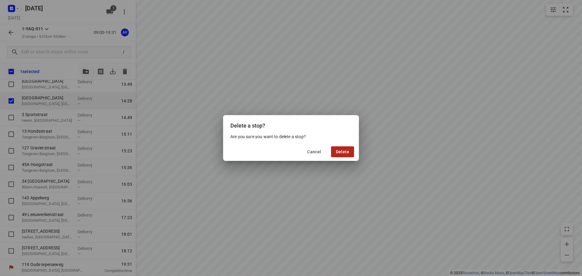
click at [341, 152] on span "Delete" at bounding box center [342, 151] width 13 height 5
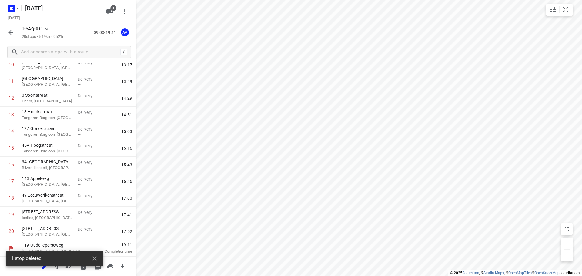
scroll to position [187, 0]
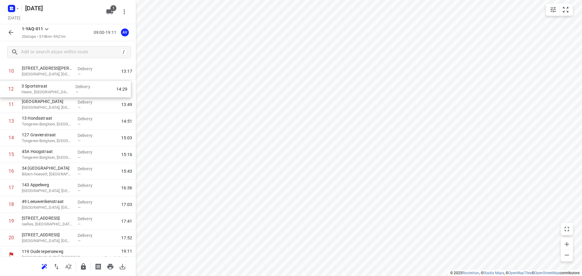
drag, startPoint x: 4, startPoint y: 99, endPoint x: 4, endPoint y: 88, distance: 10.9
click at [4, 88] on div "1 1 Dennenstraat Ternat, [GEOGRAPHIC_DATA] Delivery — 09:59 2 198 Edingsesteenw…" at bounding box center [68, 79] width 136 height 333
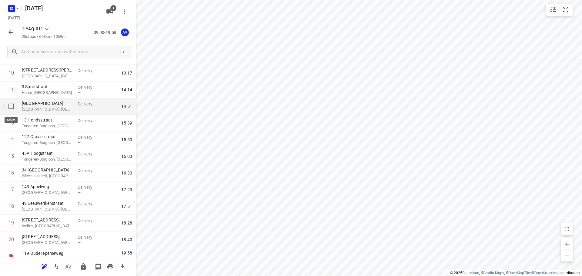
click at [12, 106] on input "checkbox" at bounding box center [11, 106] width 12 height 12
checkbox input "true"
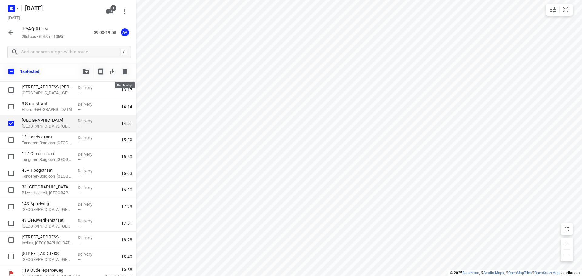
click at [127, 75] on icon "button" at bounding box center [124, 71] width 7 height 7
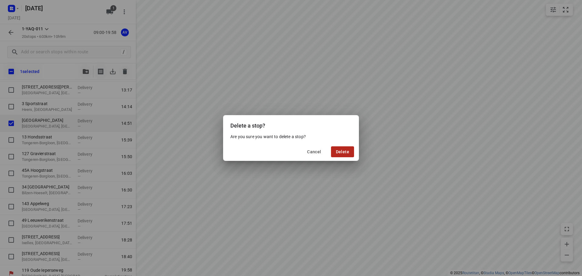
click at [340, 150] on span "Delete" at bounding box center [342, 151] width 13 height 5
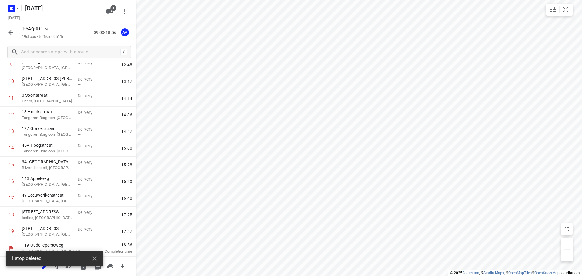
scroll to position [170, 0]
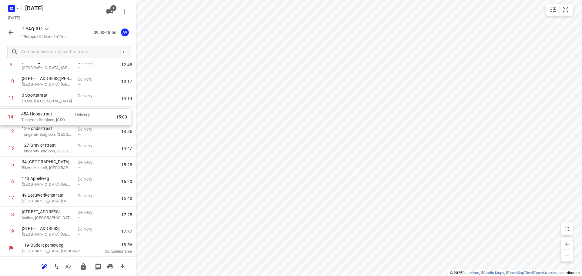
drag, startPoint x: 2, startPoint y: 149, endPoint x: 2, endPoint y: 115, distance: 33.9
click at [2, 115] on div "1 1 Dennenstraat Ternat, [GEOGRAPHIC_DATA] Delivery — 09:59 2 198 Edingsesteenw…" at bounding box center [68, 81] width 136 height 317
drag, startPoint x: 2, startPoint y: 151, endPoint x: 3, endPoint y: 137, distance: 13.4
click at [3, 137] on div "1 1 Dennenstraat Ternat, [GEOGRAPHIC_DATA] Delivery — 09:59 2 198 Edingsesteenw…" at bounding box center [68, 81] width 136 height 317
drag, startPoint x: 3, startPoint y: 198, endPoint x: 2, endPoint y: 182, distance: 15.8
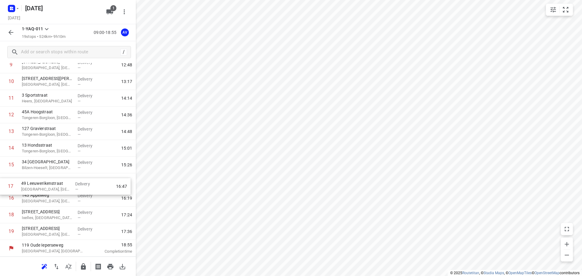
click at [2, 182] on div "1 1 Dennenstraat Ternat, [GEOGRAPHIC_DATA] Delivery — 09:59 2 198 Edingsesteenw…" at bounding box center [68, 81] width 136 height 317
click at [12, 182] on input "checkbox" at bounding box center [11, 181] width 12 height 12
checkbox input "true"
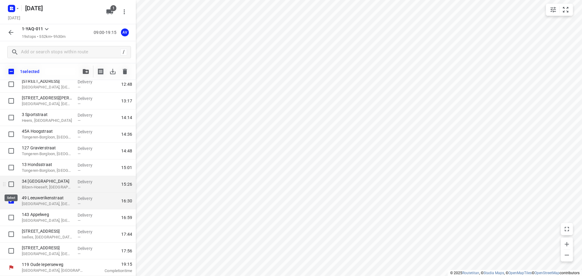
scroll to position [168, 0]
click at [126, 73] on icon "button" at bounding box center [125, 71] width 4 height 5
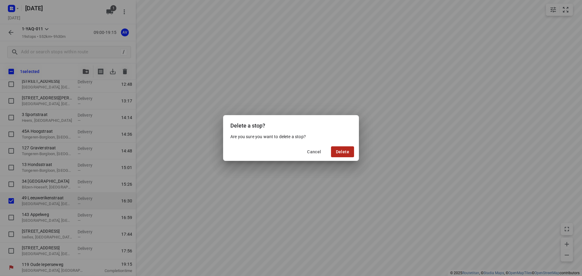
click at [350, 150] on button "Delete" at bounding box center [342, 151] width 23 height 11
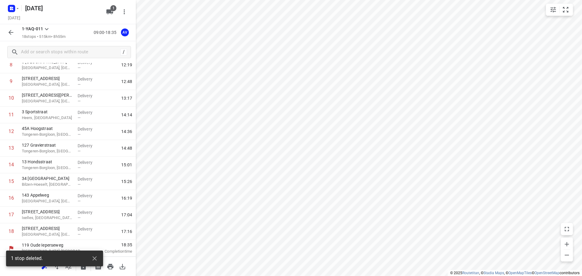
scroll to position [153, 0]
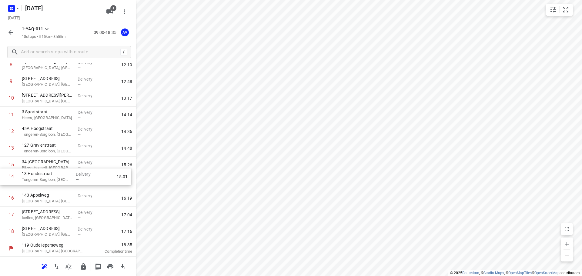
drag, startPoint x: 2, startPoint y: 166, endPoint x: 2, endPoint y: 180, distance: 13.9
click at [2, 180] on div "1 1 Dennenstraat Ternat, [GEOGRAPHIC_DATA] Delivery — 09:59 2 198 Edingsesteenw…" at bounding box center [68, 90] width 136 height 300
click at [11, 166] on input "checkbox" at bounding box center [11, 165] width 12 height 12
checkbox input "true"
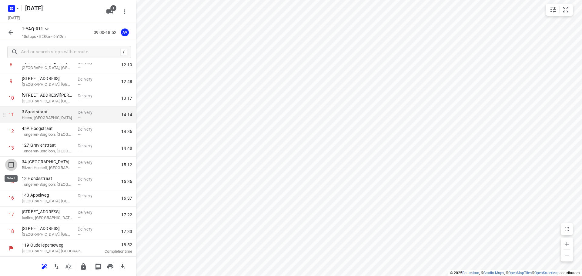
scroll to position [151, 0]
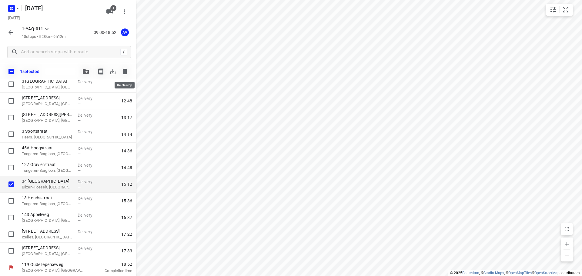
click at [125, 69] on icon "button" at bounding box center [125, 71] width 4 height 5
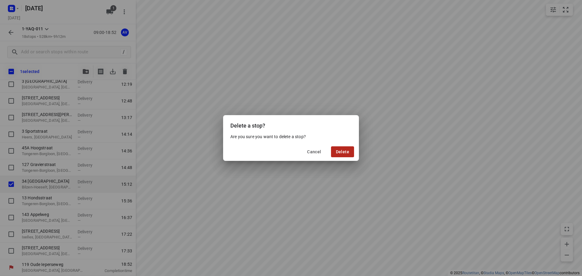
click at [340, 149] on span "Delete" at bounding box center [342, 151] width 13 height 5
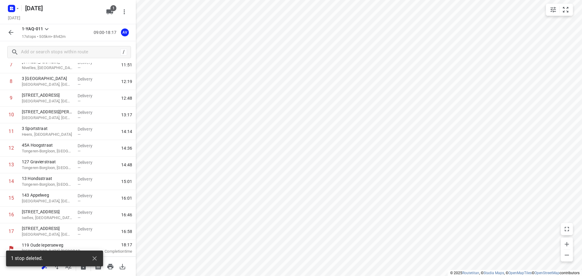
scroll to position [137, 0]
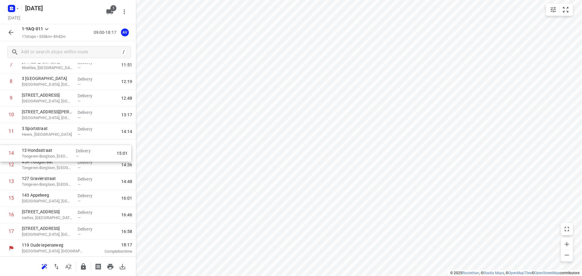
drag, startPoint x: 4, startPoint y: 181, endPoint x: 4, endPoint y: 148, distance: 33.6
click at [4, 148] on div "1 1 Dennenstraat Ternat, [GEOGRAPHIC_DATA] Delivery — 09:59 2 198 Edingsesteenw…" at bounding box center [68, 98] width 136 height 283
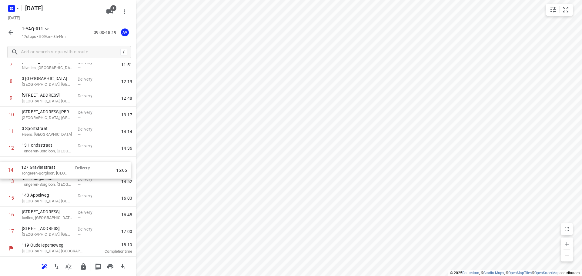
drag, startPoint x: 3, startPoint y: 181, endPoint x: 3, endPoint y: 166, distance: 14.2
click at [3, 167] on div "1 1 Dennenstraat Ternat, [GEOGRAPHIC_DATA] Delivery — 09:59 2 198 Edingsesteenw…" at bounding box center [68, 98] width 136 height 283
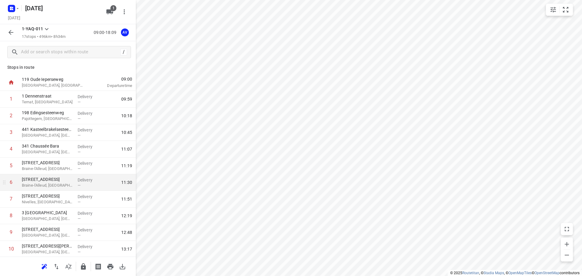
scroll to position [0, 0]
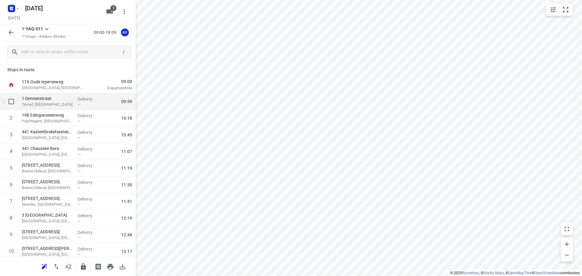
click at [59, 103] on p "Ternat, [GEOGRAPHIC_DATA]" at bounding box center [47, 104] width 51 height 6
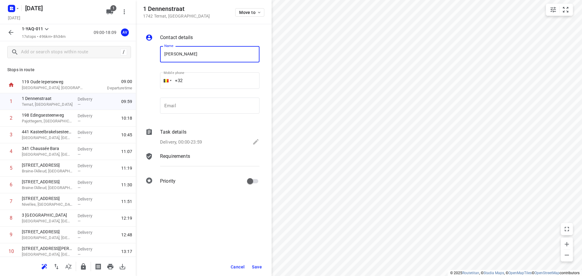
type input "[PERSON_NAME]"
drag, startPoint x: 194, startPoint y: 77, endPoint x: 199, endPoint y: 76, distance: 4.3
click at [195, 77] on input "+32" at bounding box center [209, 80] width 99 height 16
type input "[PHONE_NUMBER]"
click at [189, 143] on p "Delivery, 00:00-23:59" at bounding box center [181, 142] width 42 height 7
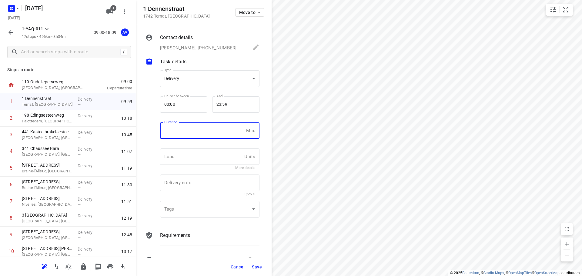
click at [197, 135] on input "number" at bounding box center [202, 130] width 84 height 16
type input "1"
click at [259, 268] on span "Save" at bounding box center [257, 266] width 10 height 5
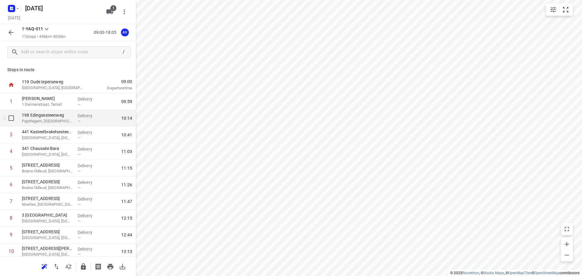
click at [58, 120] on p "Pajottegem, [GEOGRAPHIC_DATA]" at bounding box center [47, 121] width 51 height 6
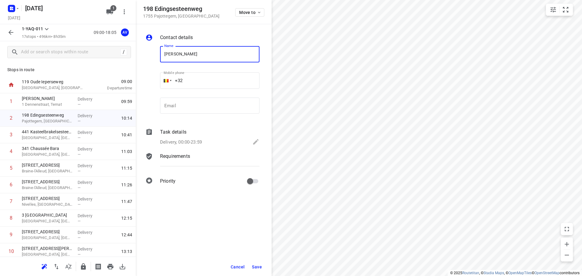
type input "[PERSON_NAME]"
click at [211, 82] on input "+32" at bounding box center [209, 80] width 99 height 16
type input "[PHONE_NUMBER]"
click at [195, 143] on p "Delivery, 00:00-23:59" at bounding box center [181, 142] width 42 height 7
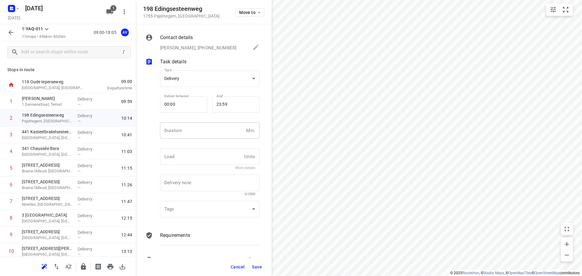
click at [204, 131] on input "number" at bounding box center [202, 130] width 84 height 16
type input "1"
click at [257, 268] on span "Save" at bounding box center [257, 266] width 10 height 5
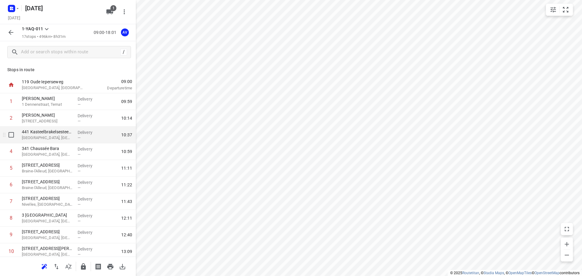
click at [60, 139] on p "[GEOGRAPHIC_DATA], [GEOGRAPHIC_DATA]" at bounding box center [47, 138] width 51 height 6
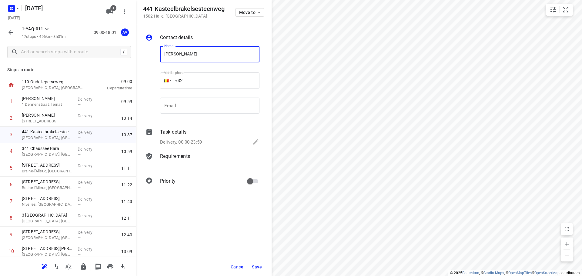
type input "[PERSON_NAME]"
click at [203, 77] on input "+32" at bounding box center [209, 80] width 99 height 16
type input "[PHONE_NUMBER]"
click at [202, 141] on p "Delivery, 00:00-23:59" at bounding box center [181, 142] width 42 height 7
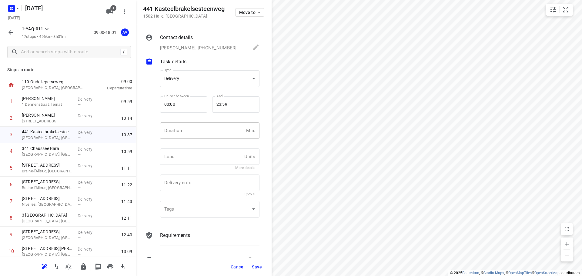
click at [205, 134] on input "number" at bounding box center [202, 130] width 84 height 16
type input "1"
click at [255, 265] on span "Save" at bounding box center [257, 266] width 10 height 5
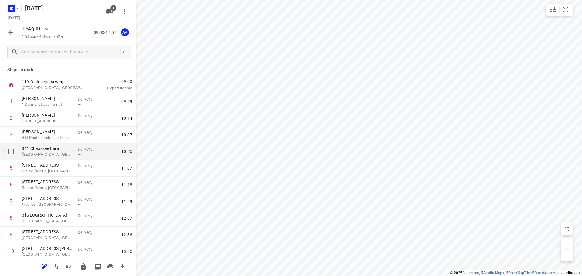
click at [57, 153] on p "[GEOGRAPHIC_DATA], [GEOGRAPHIC_DATA]" at bounding box center [47, 154] width 51 height 6
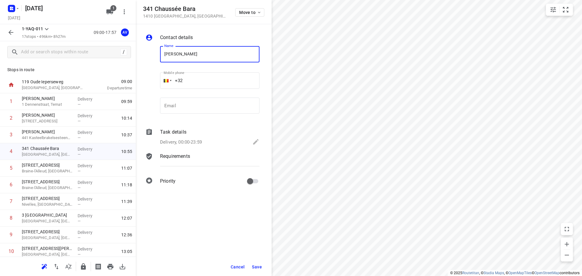
type input "[PERSON_NAME]"
click at [208, 77] on input "+32" at bounding box center [209, 80] width 99 height 16
type input "[PHONE_NUMBER]"
click at [202, 141] on p "Delivery, 00:00-23:59" at bounding box center [181, 142] width 42 height 7
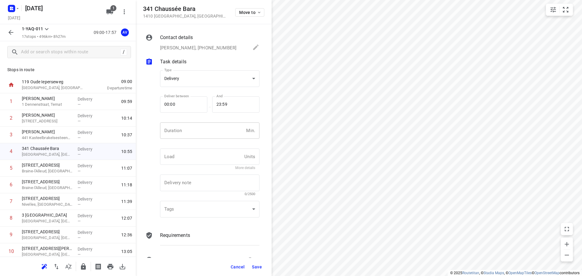
click at [203, 138] on input "number" at bounding box center [202, 130] width 84 height 16
type input "1"
click at [257, 266] on span "Save" at bounding box center [257, 266] width 10 height 5
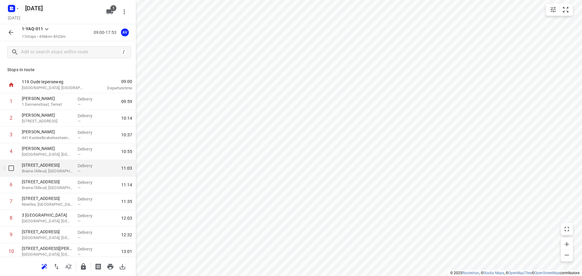
click at [65, 174] on p "Braine-l'Alleud, [GEOGRAPHIC_DATA]" at bounding box center [47, 171] width 51 height 6
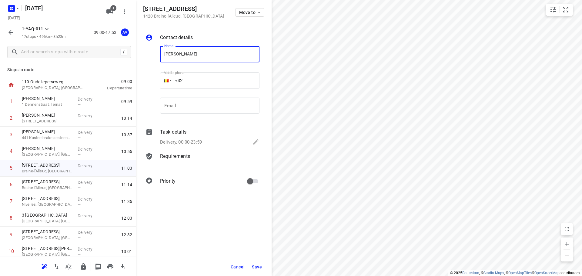
type input "[PERSON_NAME]"
click at [200, 77] on input "+32" at bounding box center [209, 80] width 99 height 16
type input "[PHONE_NUMBER]"
click at [193, 141] on p "Delivery, 00:00-23:59" at bounding box center [181, 142] width 42 height 7
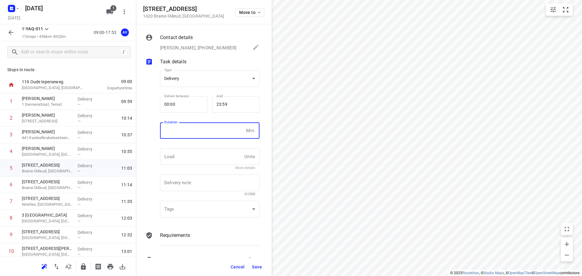
click at [209, 132] on input "number" at bounding box center [202, 130] width 84 height 16
type input "1"
click at [256, 267] on span "Save" at bounding box center [257, 266] width 10 height 5
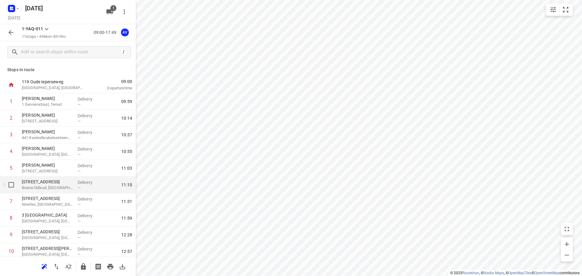
click at [61, 187] on p "Braine-l'Alleud, [GEOGRAPHIC_DATA]" at bounding box center [47, 188] width 51 height 6
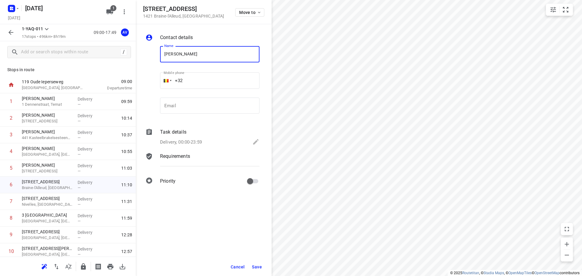
type input "[PERSON_NAME]"
click at [206, 83] on input "+32" at bounding box center [209, 80] width 99 height 16
type input "[PHONE_NUMBER]"
click at [209, 139] on div "Delivery, 00:00-23:59" at bounding box center [209, 142] width 99 height 8
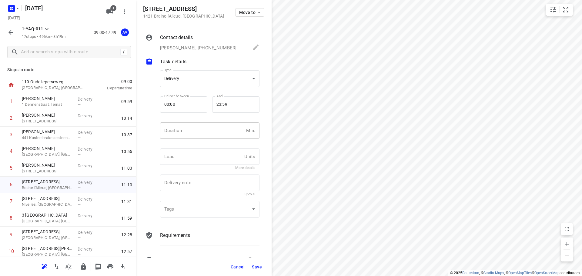
click at [209, 135] on input "number" at bounding box center [202, 130] width 84 height 16
type input "1"
click at [257, 268] on span "Save" at bounding box center [257, 266] width 10 height 5
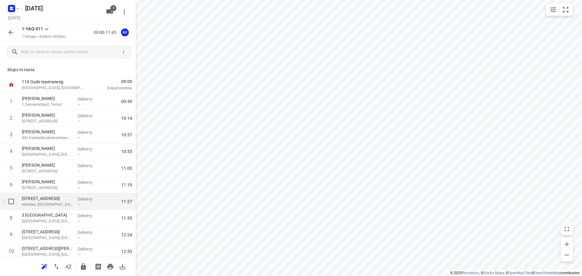
click at [61, 204] on p "Nivelles, [GEOGRAPHIC_DATA]" at bounding box center [47, 204] width 51 height 6
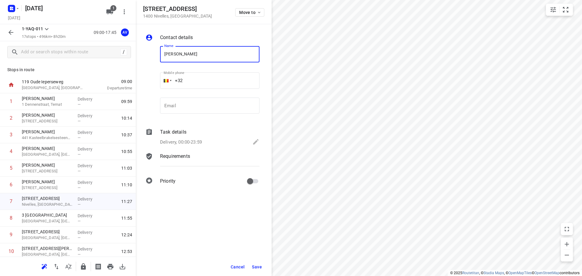
type input "[PERSON_NAME]"
click at [230, 81] on input "+32" at bounding box center [209, 80] width 99 height 16
type input "[PHONE_NUMBER]"
click at [196, 140] on p "Delivery, 00:00-23:59" at bounding box center [181, 142] width 42 height 7
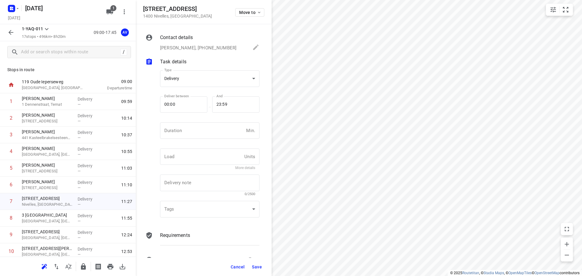
click at [199, 135] on input "number" at bounding box center [202, 130] width 84 height 16
type input "1"
click at [255, 266] on span "Save" at bounding box center [257, 266] width 10 height 5
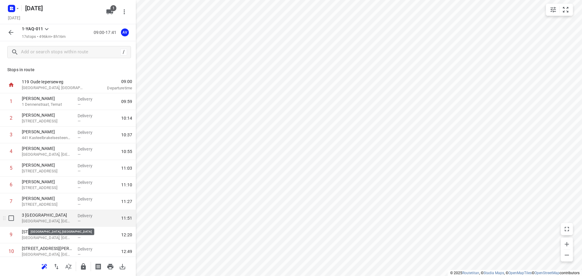
click at [55, 220] on p "[GEOGRAPHIC_DATA], [GEOGRAPHIC_DATA]" at bounding box center [47, 221] width 51 height 6
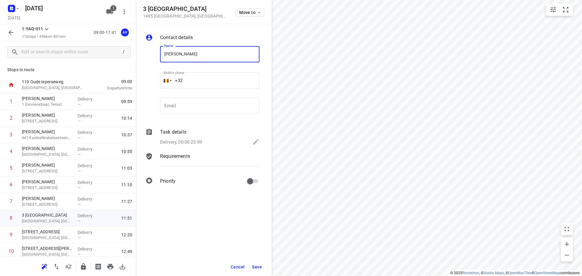
type input "[PERSON_NAME]"
click at [203, 80] on input "+32" at bounding box center [209, 80] width 99 height 16
type input "[PHONE_NUMBER]"
click at [194, 144] on p "Delivery, 00:00-23:59" at bounding box center [181, 142] width 42 height 7
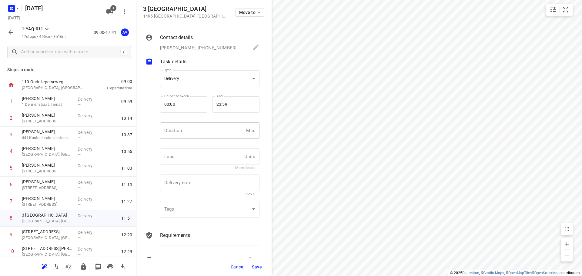
click at [200, 136] on input "number" at bounding box center [202, 130] width 84 height 16
type input "1"
click at [256, 267] on span "Save" at bounding box center [257, 266] width 10 height 5
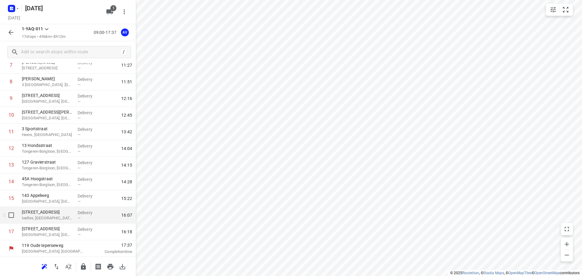
scroll to position [137, 0]
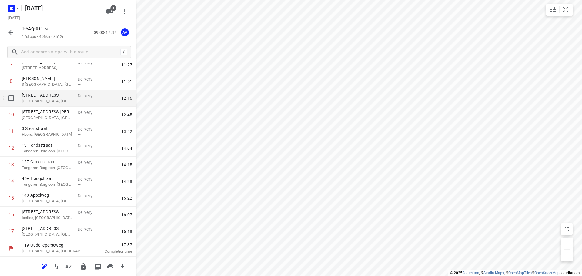
click at [99, 99] on div "Delivery —" at bounding box center [88, 98] width 27 height 17
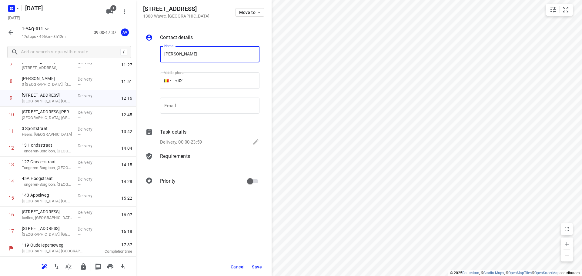
type input "[PERSON_NAME]"
click at [214, 81] on input "+32" at bounding box center [209, 80] width 99 height 16
type input "[PHONE_NUMBER]"
click at [204, 139] on div "Delivery, 00:00-23:59" at bounding box center [209, 142] width 99 height 8
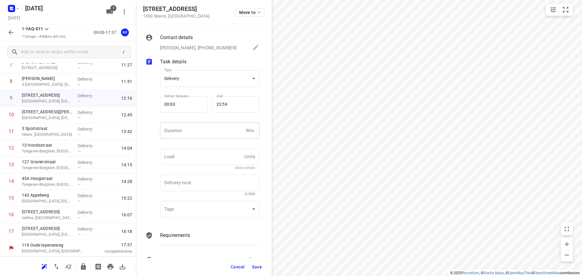
click at [205, 134] on input "number" at bounding box center [202, 130] width 84 height 16
type input "1"
click at [257, 266] on span "Save" at bounding box center [257, 266] width 10 height 5
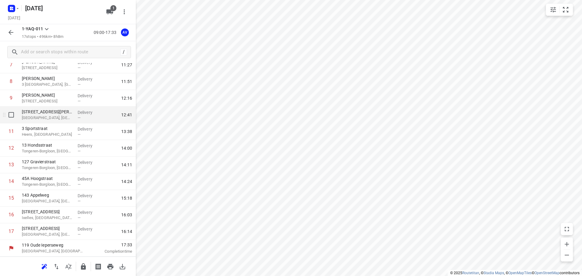
click at [61, 119] on p "[GEOGRAPHIC_DATA], [GEOGRAPHIC_DATA]" at bounding box center [47, 118] width 51 height 6
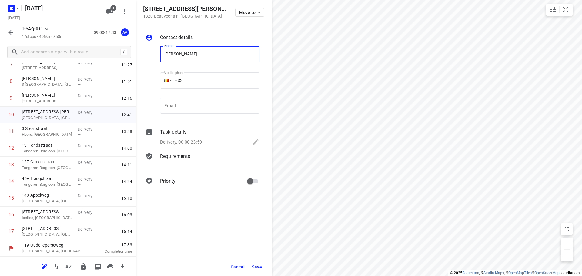
type input "[PERSON_NAME]"
click at [201, 75] on input "+32" at bounding box center [209, 80] width 99 height 16
type input "[PHONE_NUMBER]"
click at [196, 142] on p "Delivery, 00:00-23:59" at bounding box center [181, 142] width 42 height 7
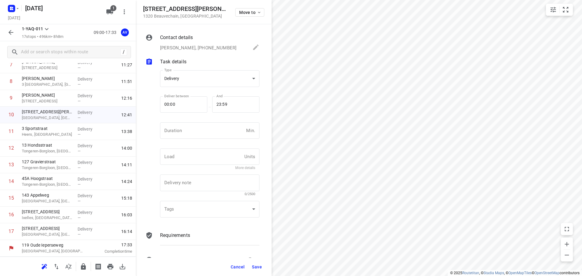
click at [204, 131] on input "number" at bounding box center [202, 130] width 84 height 16
type input "1"
click at [258, 265] on span "Save" at bounding box center [257, 266] width 10 height 5
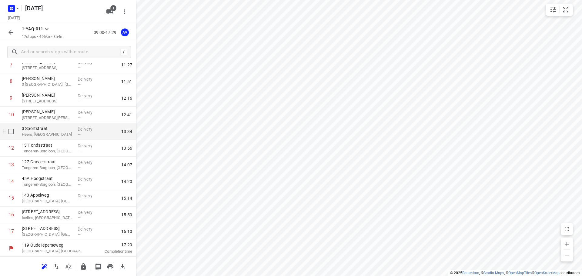
click at [67, 133] on p "Heers, [GEOGRAPHIC_DATA]" at bounding box center [47, 134] width 51 height 6
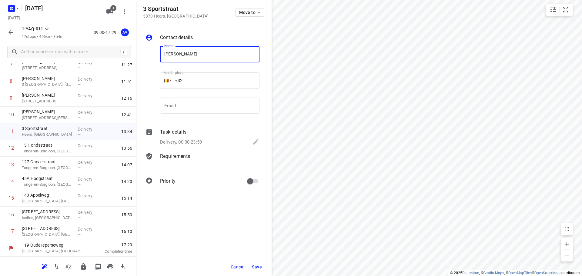
type input "[PERSON_NAME]"
drag, startPoint x: 215, startPoint y: 82, endPoint x: 214, endPoint y: 74, distance: 7.9
click at [215, 82] on input "+32" at bounding box center [209, 80] width 99 height 16
type input "[PHONE_NUMBER]"
click at [192, 143] on p "Delivery, 00:00-23:59" at bounding box center [181, 142] width 42 height 7
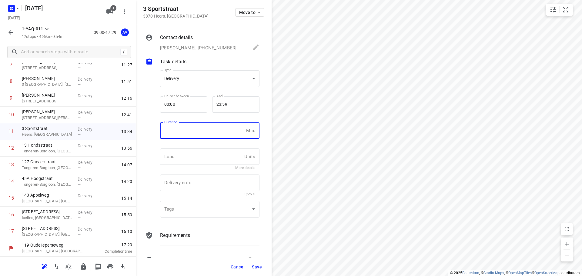
click at [199, 133] on input "number" at bounding box center [202, 130] width 84 height 16
type input "1"
click at [256, 265] on span "Save" at bounding box center [257, 266] width 10 height 5
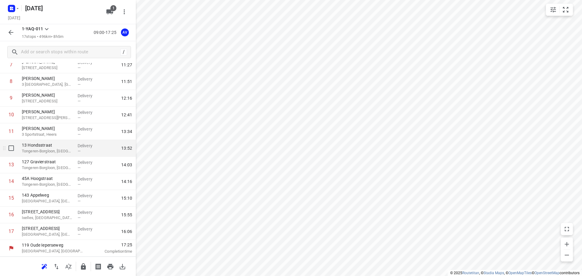
click at [102, 150] on span "13:52" at bounding box center [117, 148] width 30 height 6
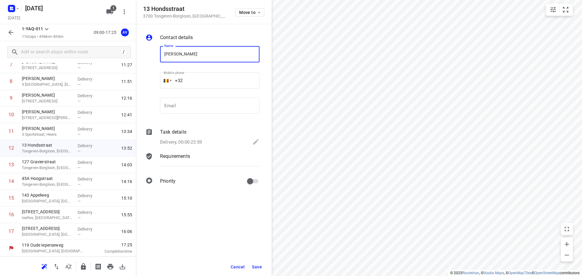
type input "[PERSON_NAME]"
click at [197, 82] on input "+32" at bounding box center [209, 80] width 99 height 16
type input "[PHONE_NUMBER]"
click at [200, 141] on p "Delivery, 00:00-23:59" at bounding box center [181, 142] width 42 height 7
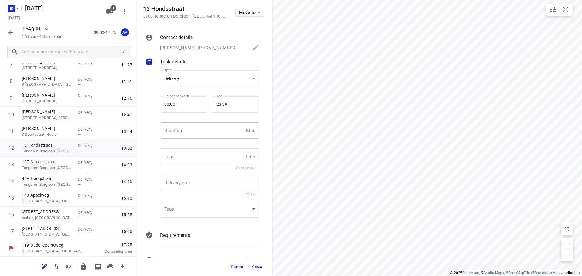
click at [206, 132] on input "number" at bounding box center [202, 130] width 84 height 16
type input "1"
click at [257, 265] on span "Save" at bounding box center [257, 266] width 10 height 5
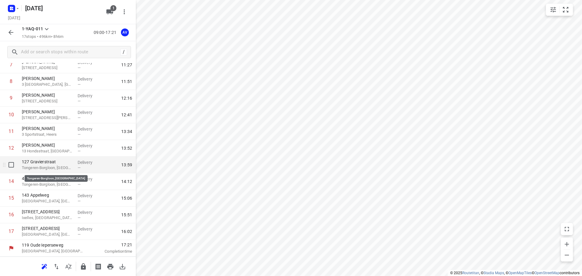
click at [63, 170] on p "Tongeren-Borgloon, [GEOGRAPHIC_DATA]" at bounding box center [47, 168] width 51 height 6
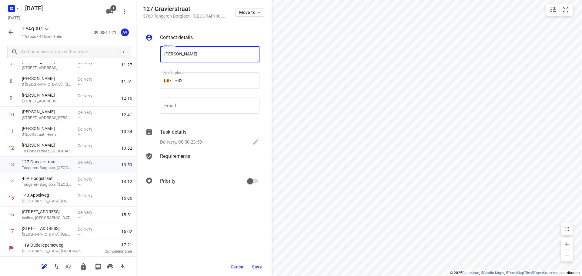
type input "[PERSON_NAME]"
click at [211, 79] on input "+32" at bounding box center [209, 80] width 99 height 16
type input "[PHONE_NUMBER]"
click at [187, 141] on p "Delivery, 00:00-23:59" at bounding box center [181, 142] width 42 height 7
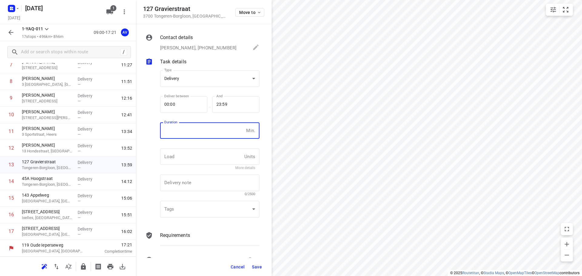
click at [191, 135] on input "number" at bounding box center [202, 130] width 84 height 16
type input "1"
click at [255, 268] on span "Save" at bounding box center [257, 266] width 10 height 5
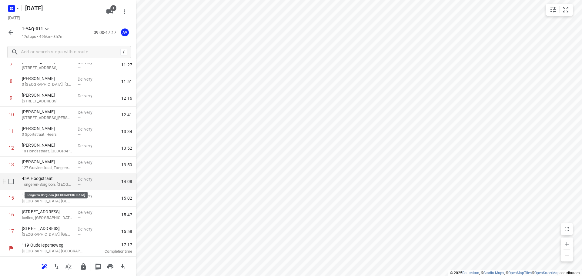
click at [60, 185] on p "Tongeren-Borgloon, [GEOGRAPHIC_DATA]" at bounding box center [47, 184] width 51 height 6
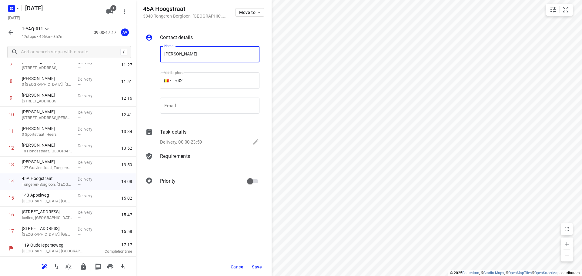
type input "[PERSON_NAME]"
click at [211, 78] on input "+32" at bounding box center [209, 80] width 99 height 16
type input "[PHONE_NUMBER]"
click at [199, 139] on p "Delivery, 00:00-23:59" at bounding box center [181, 142] width 42 height 7
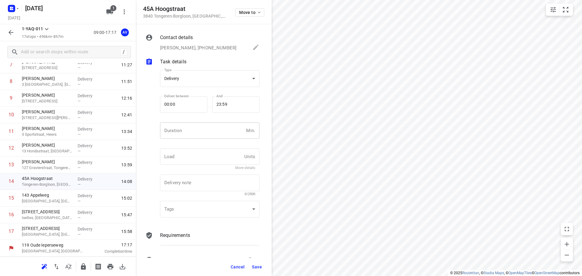
click at [202, 133] on input "number" at bounding box center [202, 130] width 84 height 16
type input "1"
click at [258, 265] on span "Save" at bounding box center [257, 266] width 10 height 5
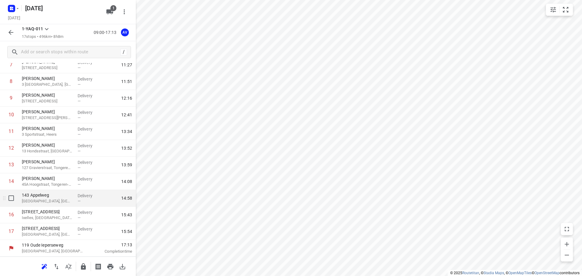
click at [71, 200] on div "143 Appelweg [GEOGRAPHIC_DATA], [GEOGRAPHIC_DATA]" at bounding box center [47, 198] width 56 height 17
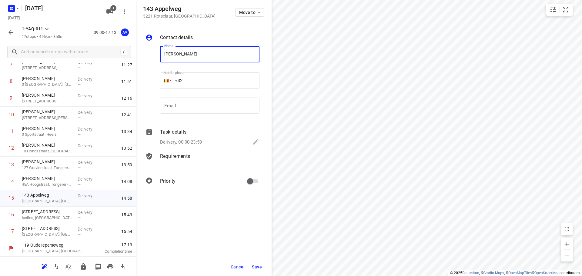
type input "[PERSON_NAME]"
click at [206, 85] on input "+32" at bounding box center [209, 80] width 99 height 16
type input "[PHONE_NUMBER]"
click at [197, 143] on p "Delivery, 00:00-23:59" at bounding box center [181, 142] width 42 height 7
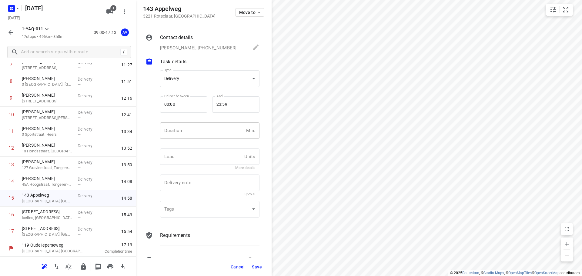
click at [201, 134] on input "number" at bounding box center [202, 130] width 84 height 16
type input "1"
click at [255, 267] on span "Save" at bounding box center [257, 266] width 10 height 5
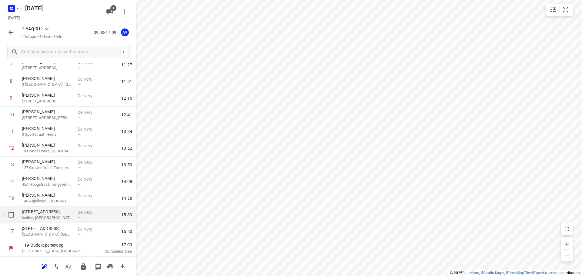
click at [59, 219] on p "Ixelles, [GEOGRAPHIC_DATA]" at bounding box center [47, 218] width 51 height 6
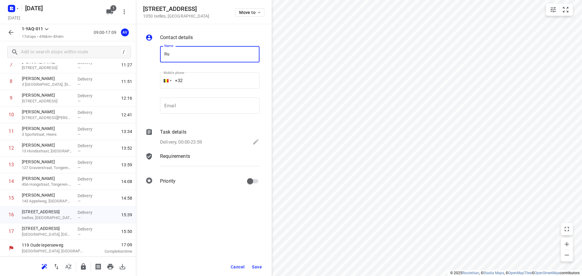
type input "R"
type input "[PERSON_NAME]"
click at [219, 83] on input "+32" at bounding box center [209, 80] width 99 height 16
type input "[PHONE_NUMBER]"
click at [201, 143] on p "Delivery, 00:00-23:59" at bounding box center [181, 142] width 42 height 7
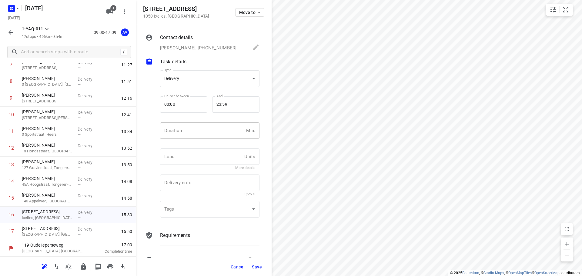
click at [199, 135] on input "number" at bounding box center [202, 130] width 84 height 16
type input "1"
click at [257, 266] on span "Save" at bounding box center [257, 266] width 10 height 5
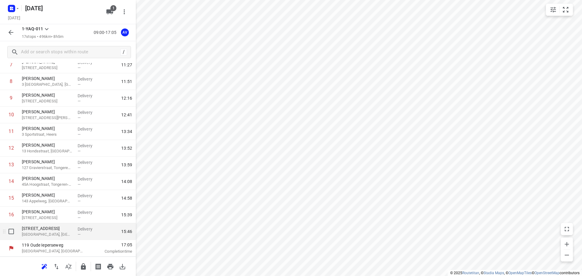
click at [51, 235] on p "[GEOGRAPHIC_DATA], [GEOGRAPHIC_DATA]" at bounding box center [47, 234] width 51 height 6
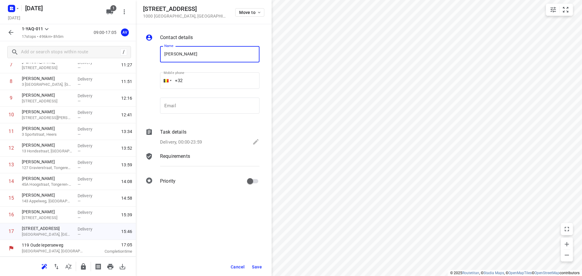
type input "[PERSON_NAME]"
click at [213, 80] on input "+32" at bounding box center [209, 80] width 99 height 16
type input "[PHONE_NUMBER]"
click at [200, 142] on p "Delivery, 00:00-23:59" at bounding box center [181, 142] width 42 height 7
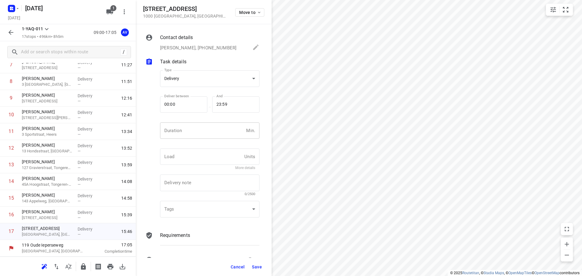
click at [205, 135] on input "number" at bounding box center [202, 130] width 84 height 16
type input "1"
click at [257, 267] on span "Save" at bounding box center [257, 266] width 10 height 5
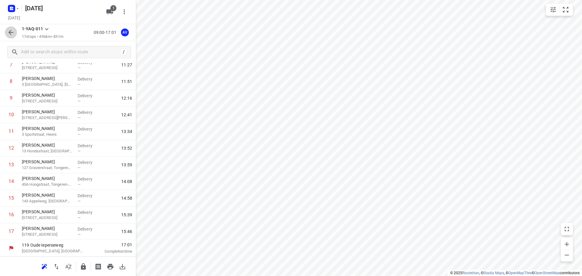
click at [9, 32] on icon "button" at bounding box center [10, 32] width 5 height 5
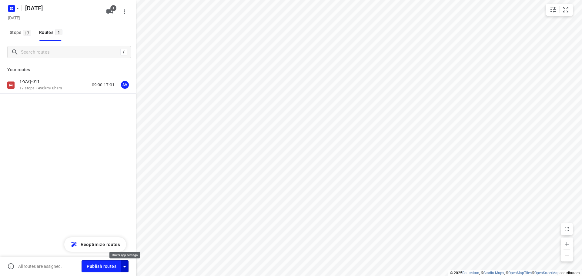
click at [124, 268] on icon "button" at bounding box center [124, 266] width 7 height 7
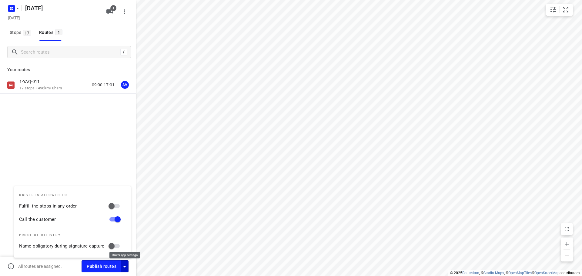
click at [125, 268] on icon "button" at bounding box center [124, 266] width 7 height 7
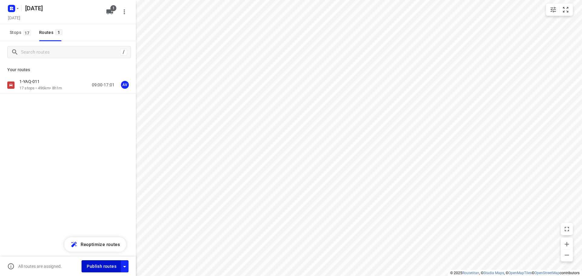
click at [111, 266] on span "Publish routes" at bounding box center [102, 267] width 30 height 8
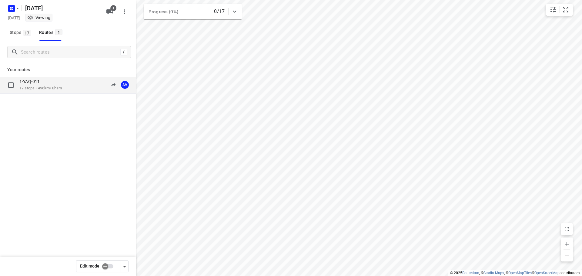
click at [65, 89] on div "1-YAQ-011 17 stops • 496km • 8h1m 09:00-17:01 AV" at bounding box center [77, 85] width 116 height 12
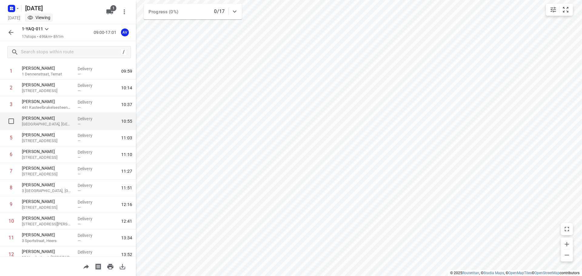
scroll to position [0, 0]
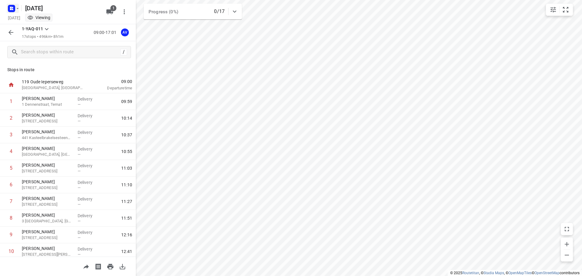
click at [14, 8] on rect "button" at bounding box center [11, 8] width 7 height 7
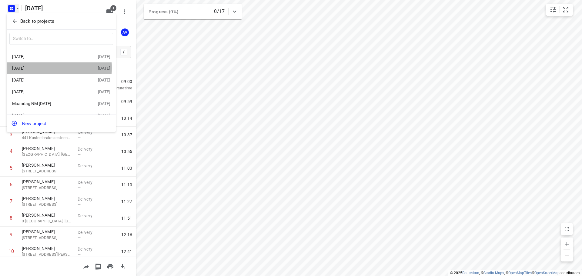
click at [50, 68] on div "[DATE]" at bounding box center [47, 68] width 70 height 5
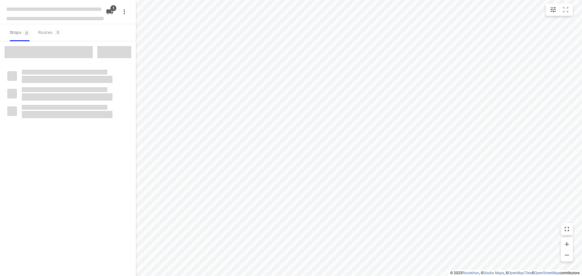
type input "distance"
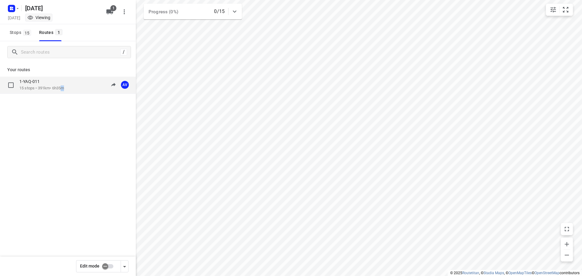
click at [64, 91] on p "15 stops • 391km • 6h35m" at bounding box center [41, 88] width 45 height 6
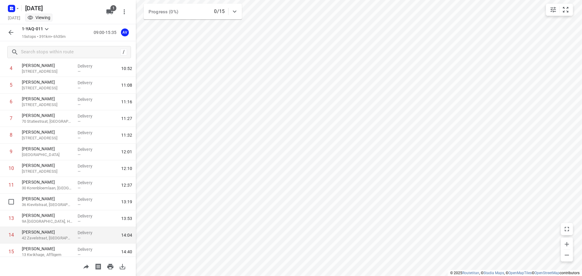
scroll to position [103, 0]
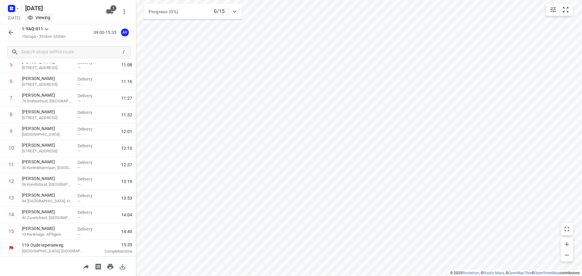
click at [6, 29] on button "button" at bounding box center [11, 32] width 12 height 12
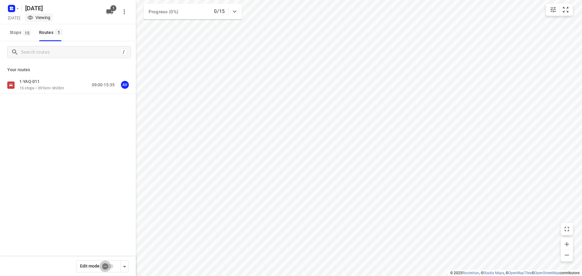
click at [111, 267] on input "checkbox" at bounding box center [105, 267] width 35 height 12
checkbox input "true"
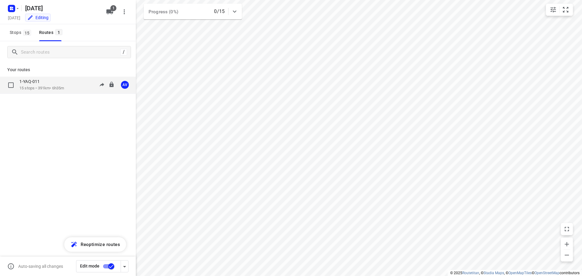
click at [69, 85] on div "1-YAQ-011 15 stops • 391km • 6h35m 09:00-15:35 AV" at bounding box center [77, 85] width 116 height 12
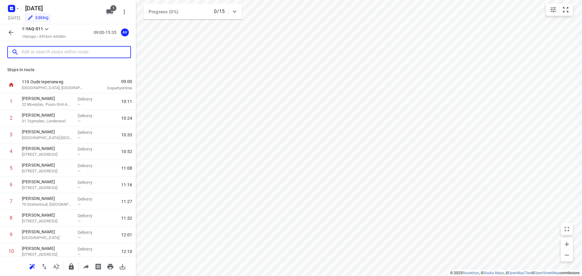
click at [66, 48] on input "text" at bounding box center [75, 52] width 109 height 9
paste input "[STREET_ADDRESS]"
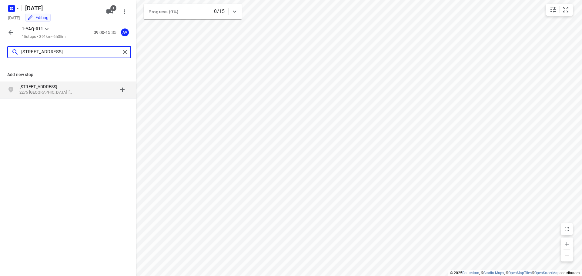
type input "[STREET_ADDRESS]"
click at [68, 91] on p "2275 [GEOGRAPHIC_DATA], [GEOGRAPHIC_DATA]" at bounding box center [47, 93] width 56 height 6
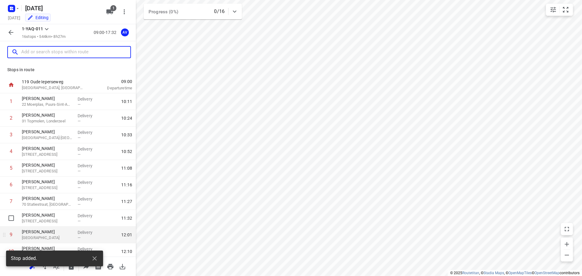
scroll to position [120, 0]
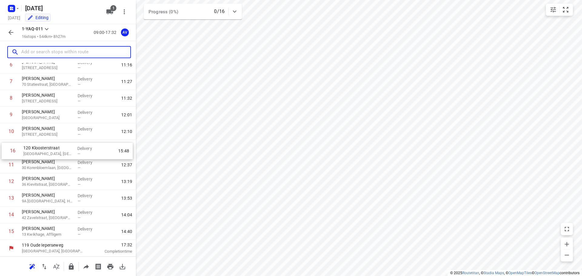
drag, startPoint x: 3, startPoint y: 235, endPoint x: 4, endPoint y: 152, distance: 83.0
click at [4, 152] on div "1 [PERSON_NAME] 22 Moerplas, Puurs-Sint-Amands Delivery — 10:11 2 [PERSON_NAME]…" at bounding box center [68, 106] width 136 height 267
click at [61, 150] on p "[GEOGRAPHIC_DATA], [GEOGRAPHIC_DATA]" at bounding box center [47, 151] width 51 height 6
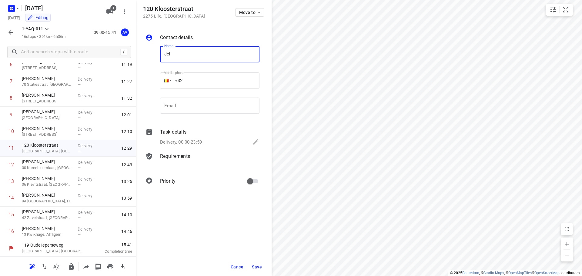
type input "[PERSON_NAME]"
click at [214, 84] on input "+32" at bounding box center [209, 80] width 99 height 16
type input "[PHONE_NUMBER]"
click at [184, 142] on p "Delivery, 00:00-23:59" at bounding box center [181, 142] width 42 height 7
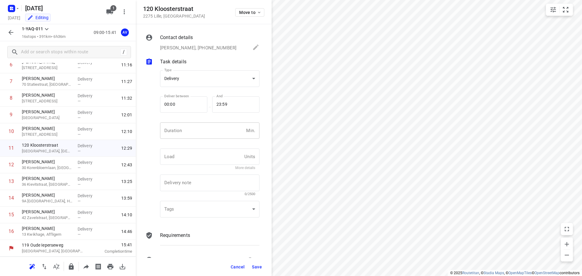
click at [190, 135] on input "number" at bounding box center [202, 130] width 84 height 16
type input "1"
click at [257, 265] on span "Save" at bounding box center [257, 266] width 10 height 5
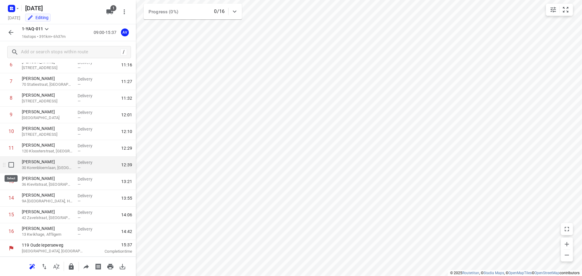
click at [11, 164] on input "checkbox" at bounding box center [11, 165] width 12 height 12
checkbox input "true"
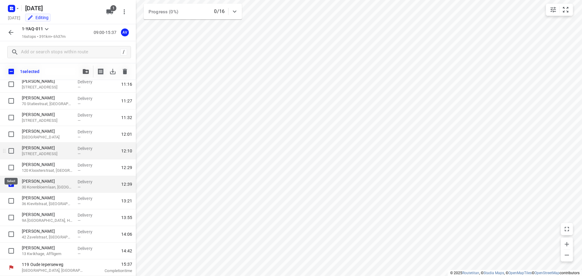
scroll to position [118, 0]
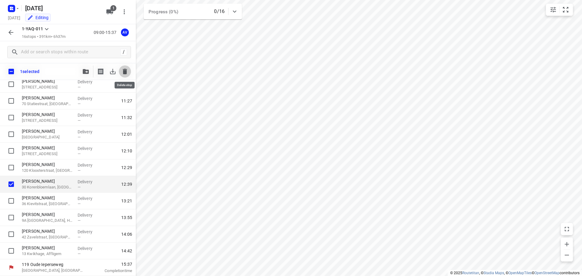
click at [126, 71] on icon "button" at bounding box center [125, 71] width 4 height 5
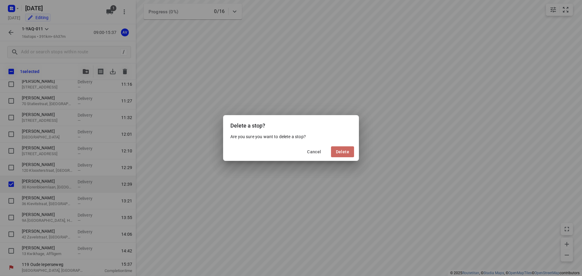
click at [344, 153] on span "Delete" at bounding box center [342, 151] width 13 height 5
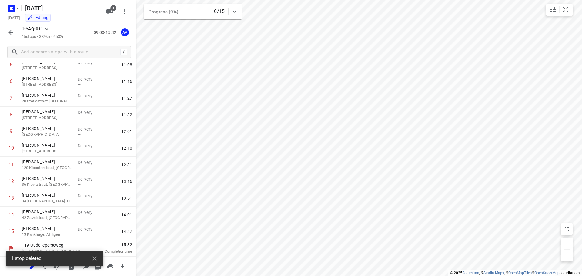
scroll to position [103, 0]
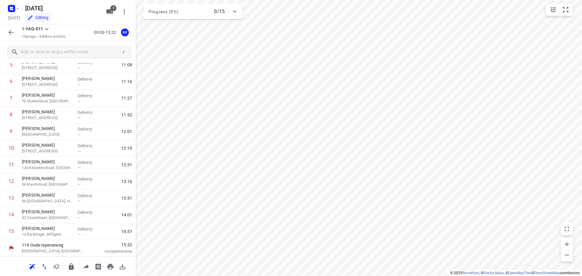
click at [12, 32] on icon "button" at bounding box center [10, 32] width 7 height 7
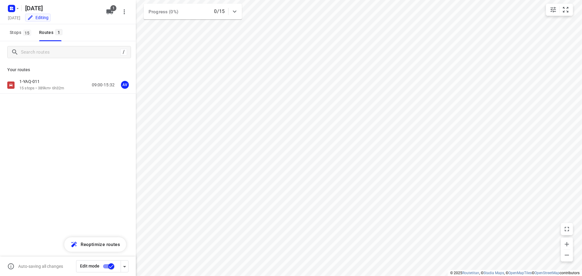
click at [106, 266] on input "checkbox" at bounding box center [111, 267] width 35 height 12
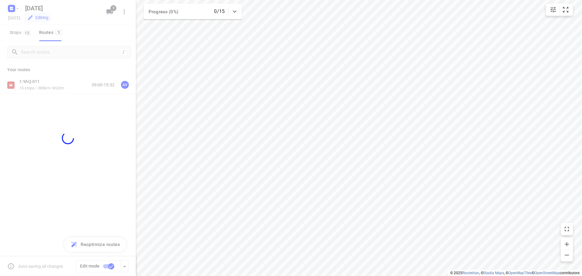
checkbox input "false"
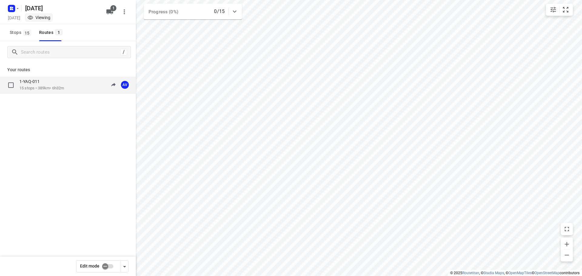
click at [71, 84] on div "1-YAQ-011 15 stops • 389km • 6h32m 09:00-15:32 AV" at bounding box center [77, 85] width 116 height 12
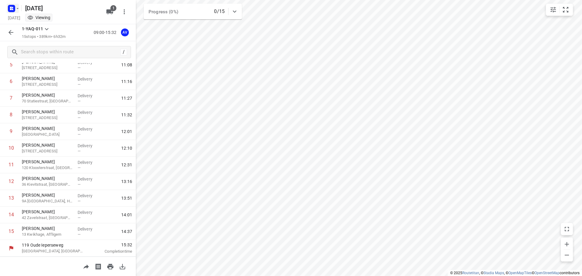
click at [14, 6] on rect "button" at bounding box center [11, 8] width 7 height 7
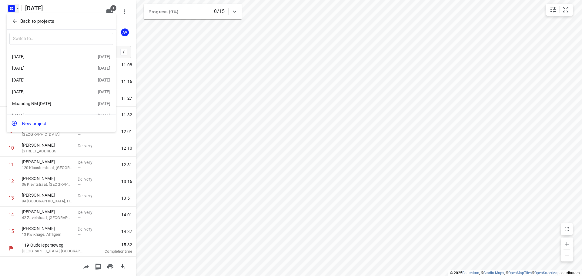
click at [38, 81] on div "[DATE]" at bounding box center [47, 80] width 70 height 5
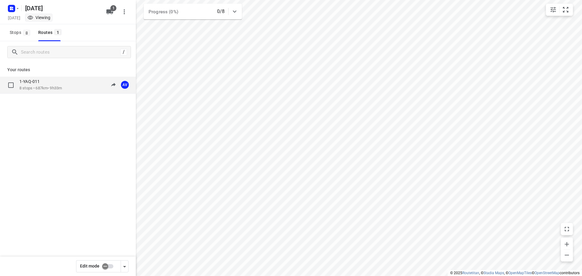
click at [65, 84] on div "1-YAQ-011 8 stops • 687km • 9h33m 09:00-18:33 AV" at bounding box center [77, 85] width 116 height 12
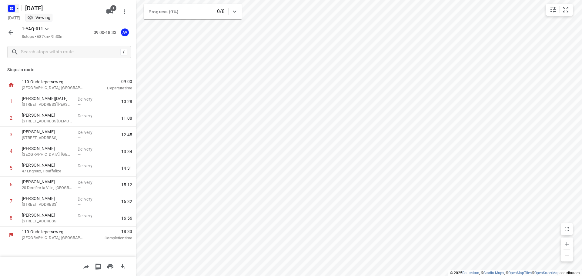
click at [9, 9] on rect "button" at bounding box center [11, 8] width 7 height 7
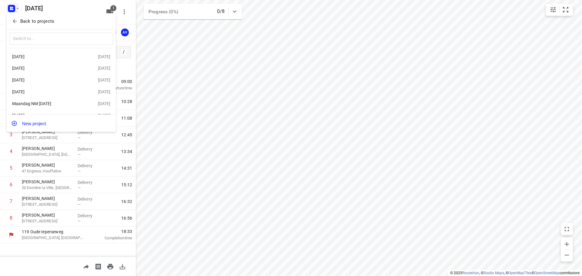
click at [46, 55] on div "[DATE]" at bounding box center [47, 56] width 70 height 5
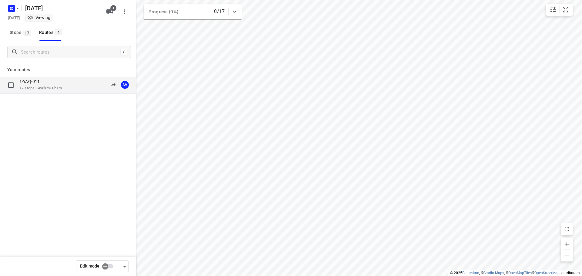
click at [54, 87] on p "17 stops • 496km • 8h1m" at bounding box center [40, 88] width 42 height 6
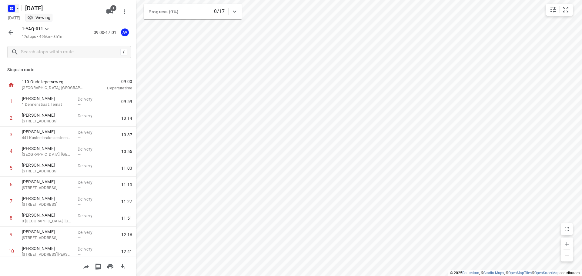
click at [15, 7] on icon "button" at bounding box center [17, 8] width 5 height 5
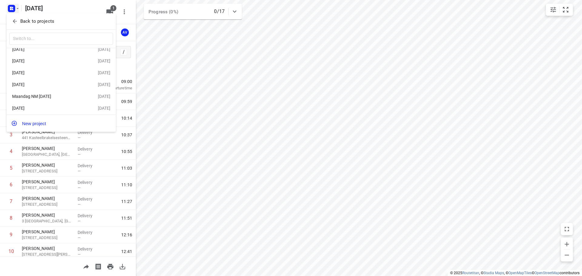
scroll to position [11, 0]
click at [57, 106] on div "[DATE]" at bounding box center [47, 106] width 70 height 5
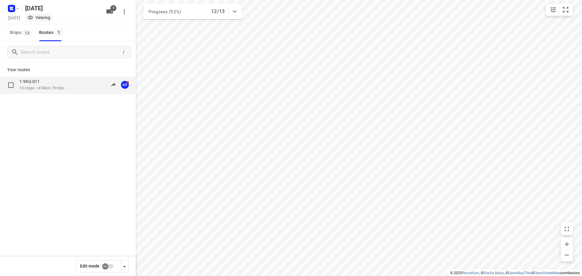
click at [67, 87] on div "1-YAQ-011 13 stops • 476km • 7h15m 10:47-19:35 AV" at bounding box center [77, 85] width 116 height 12
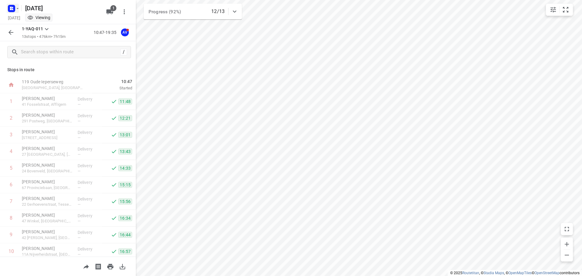
click at [14, 8] on rect "button" at bounding box center [11, 8] width 7 height 7
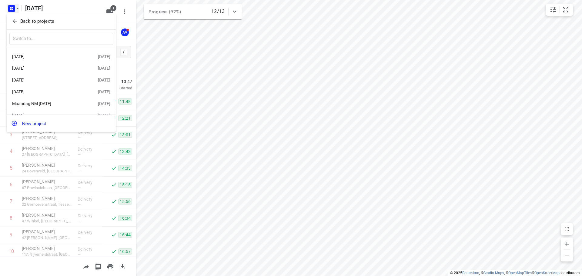
click at [55, 103] on div "Maandag NM [DATE]" at bounding box center [47, 103] width 70 height 5
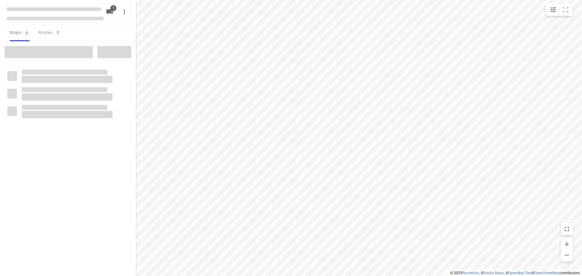
type input "distance"
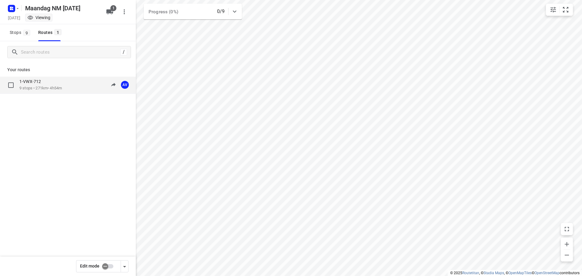
click at [59, 88] on p "9 stops • 271km • 4h54m" at bounding box center [40, 88] width 42 height 6
